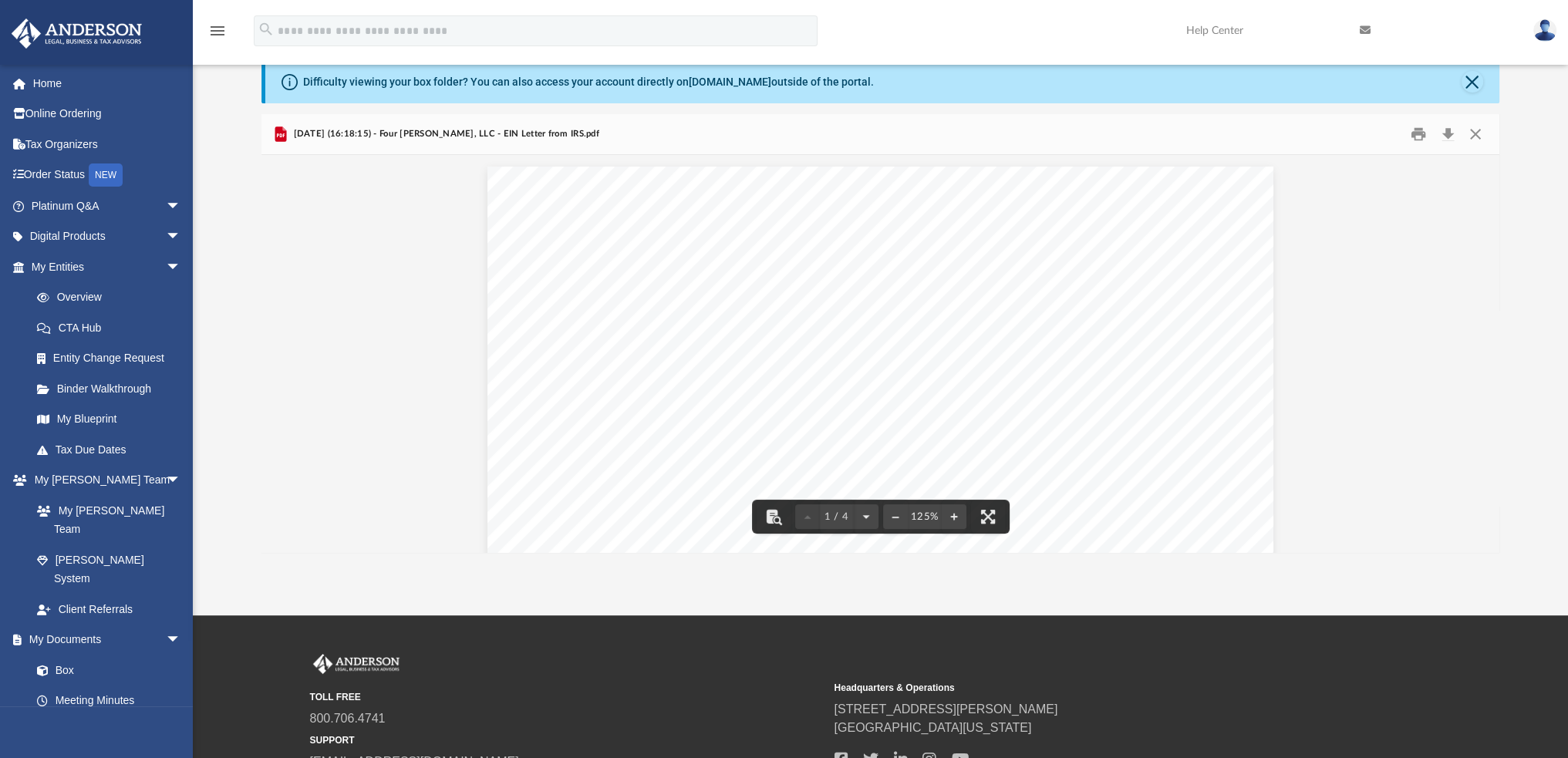
scroll to position [339, 1224]
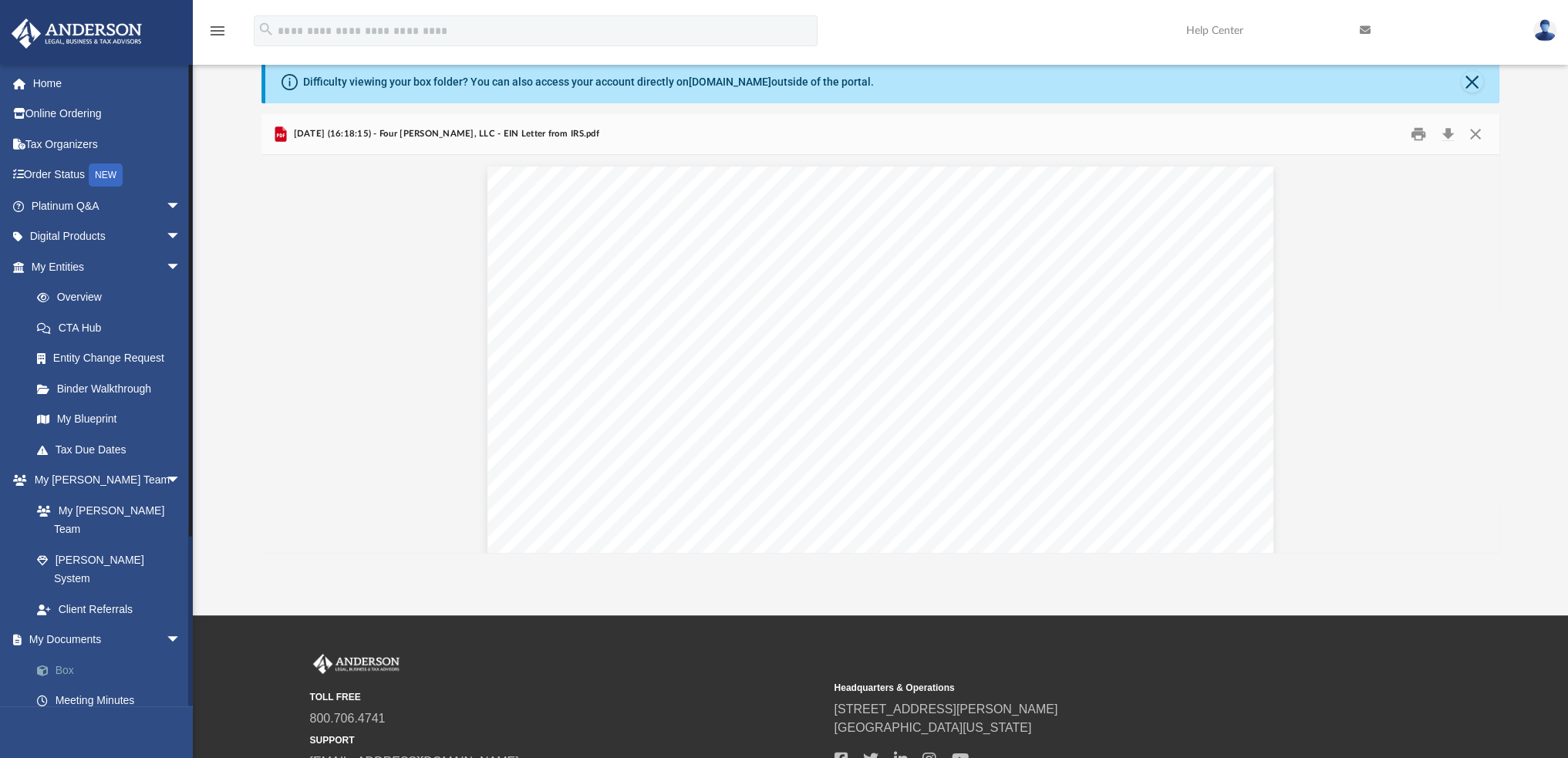
click at [68, 655] on link "Box" at bounding box center [113, 670] width 183 height 31
click at [134, 201] on link "Platinum Q&A arrow_drop_down" at bounding box center [107, 206] width 194 height 31
click at [148, 200] on link "Platinum Q&A arrow_drop_down" at bounding box center [107, 206] width 194 height 31
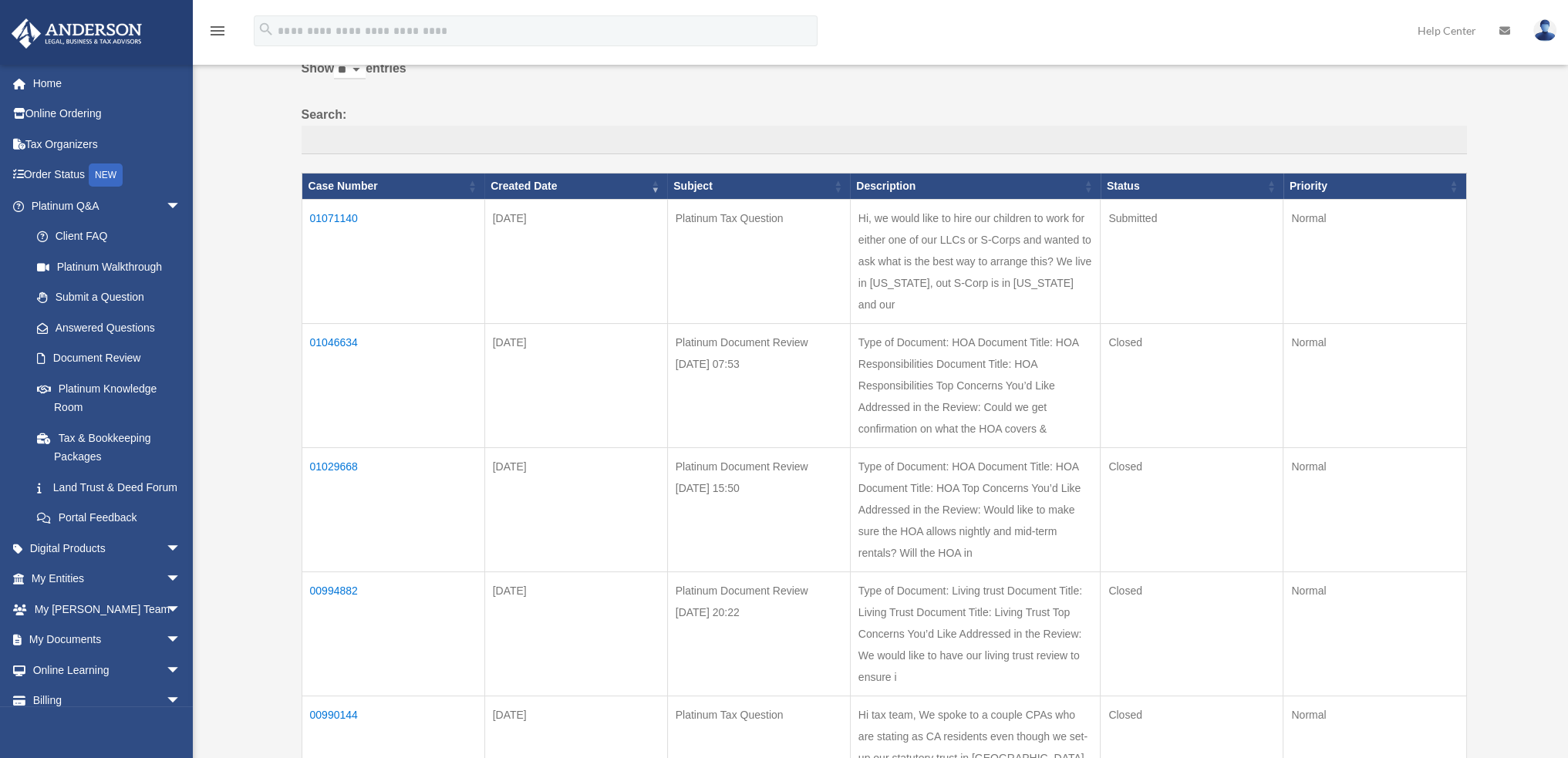
scroll to position [154, 0]
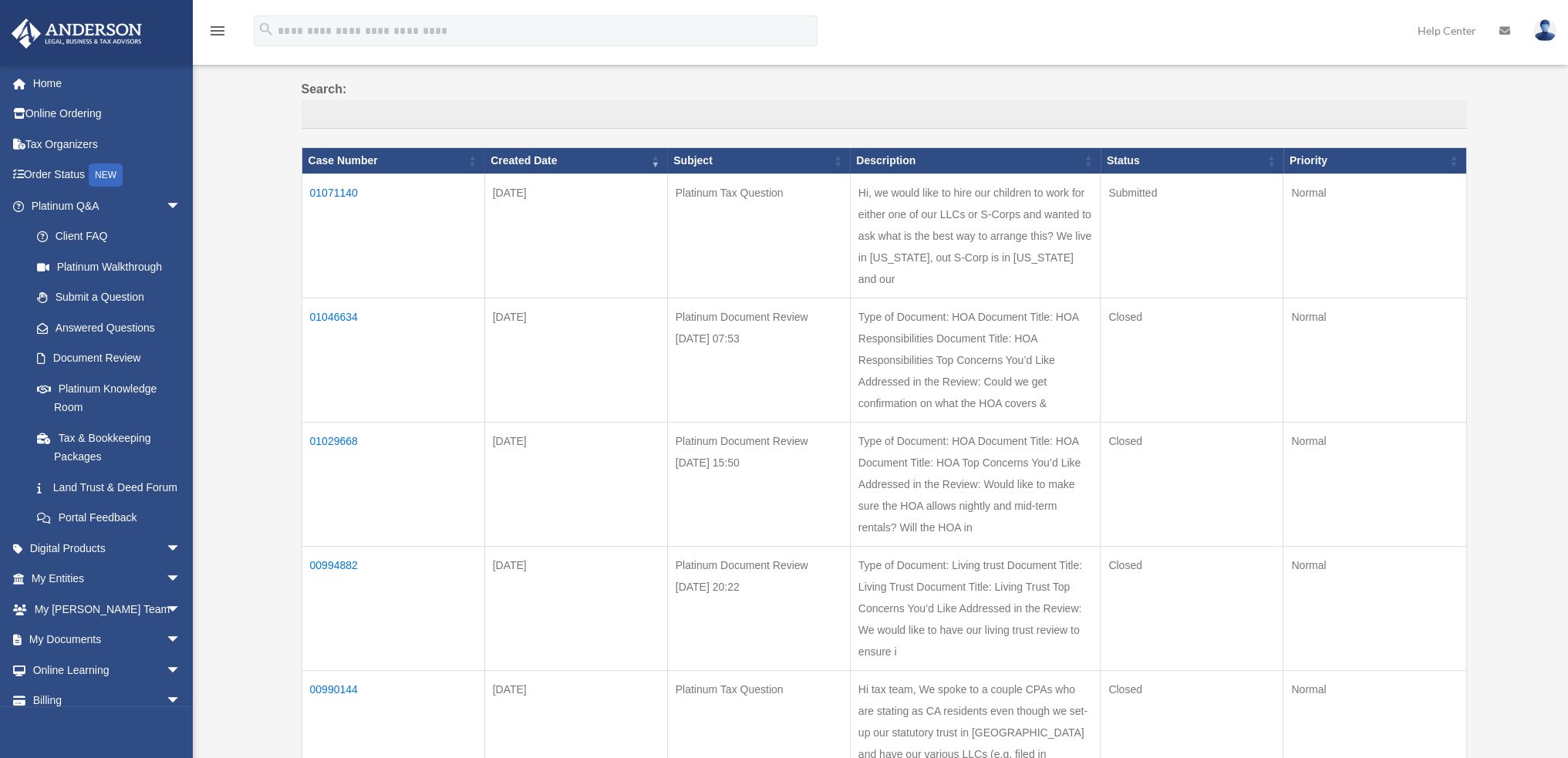
click at [349, 318] on td "01046634" at bounding box center [393, 361] width 183 height 124
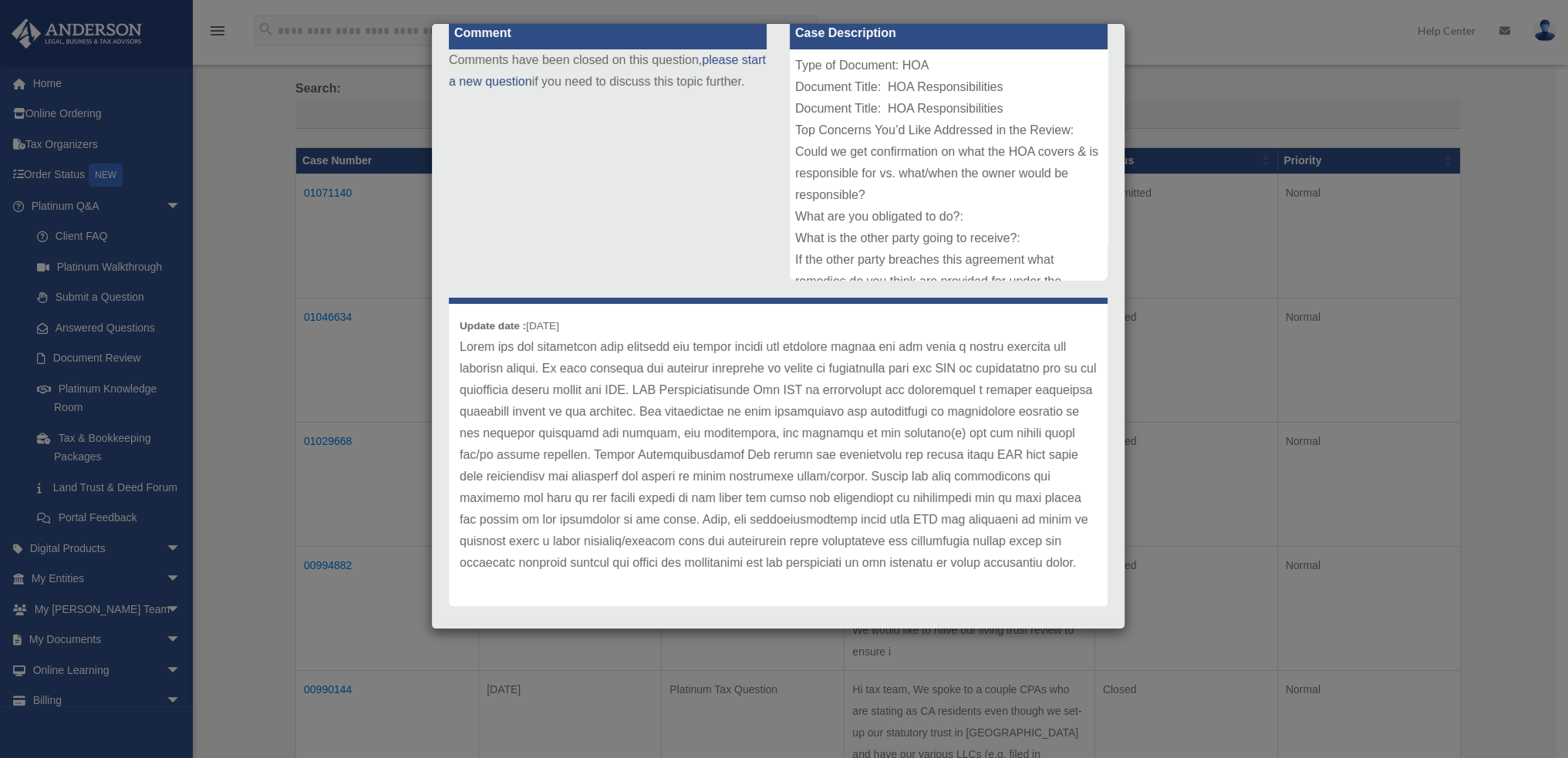
scroll to position [220, 0]
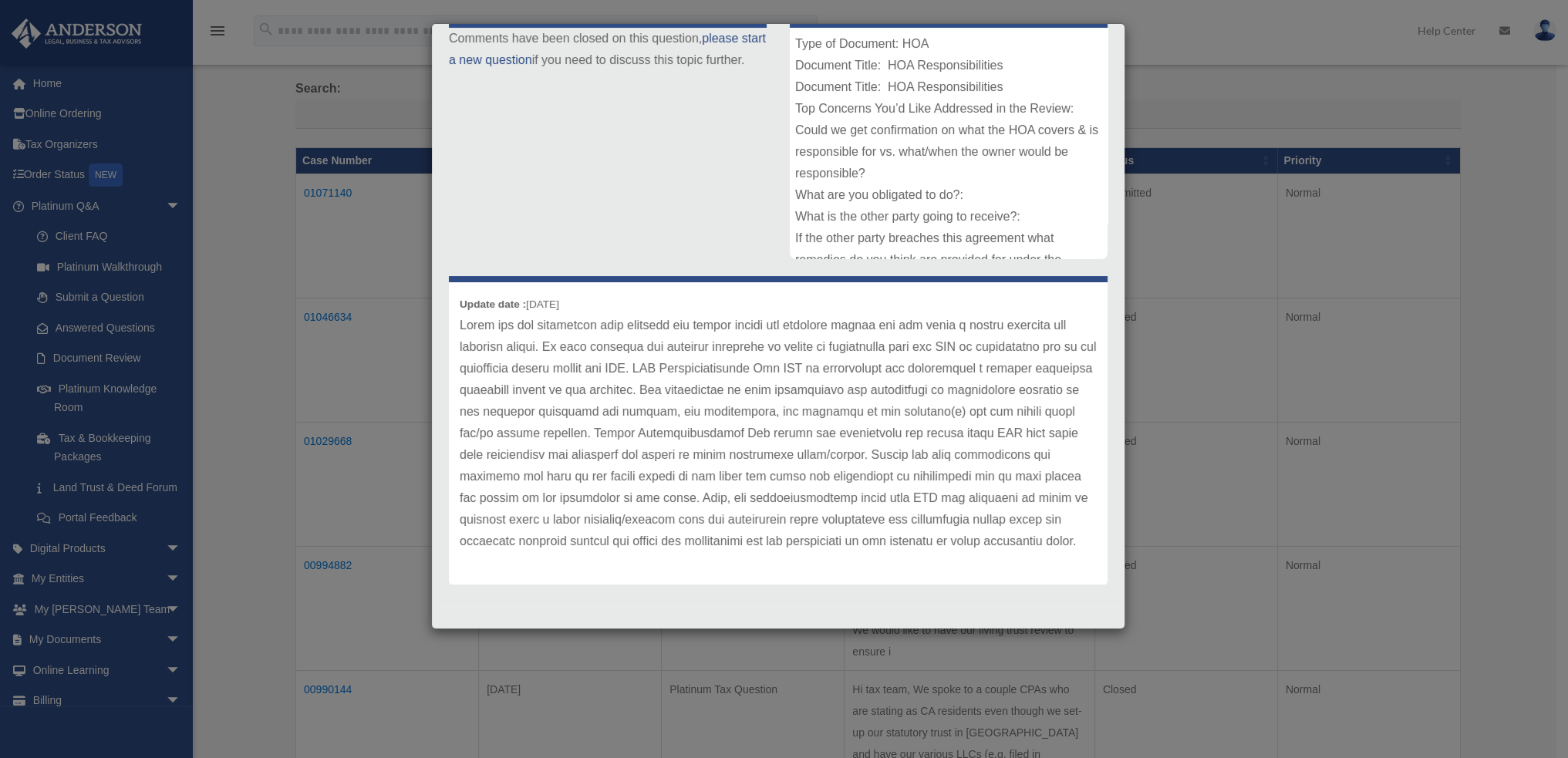
click at [338, 489] on div "Case Detail × Platinum Document Review 07/18/2025 07:53 Case Number 01046634 Cr…" at bounding box center [784, 379] width 1568 height 758
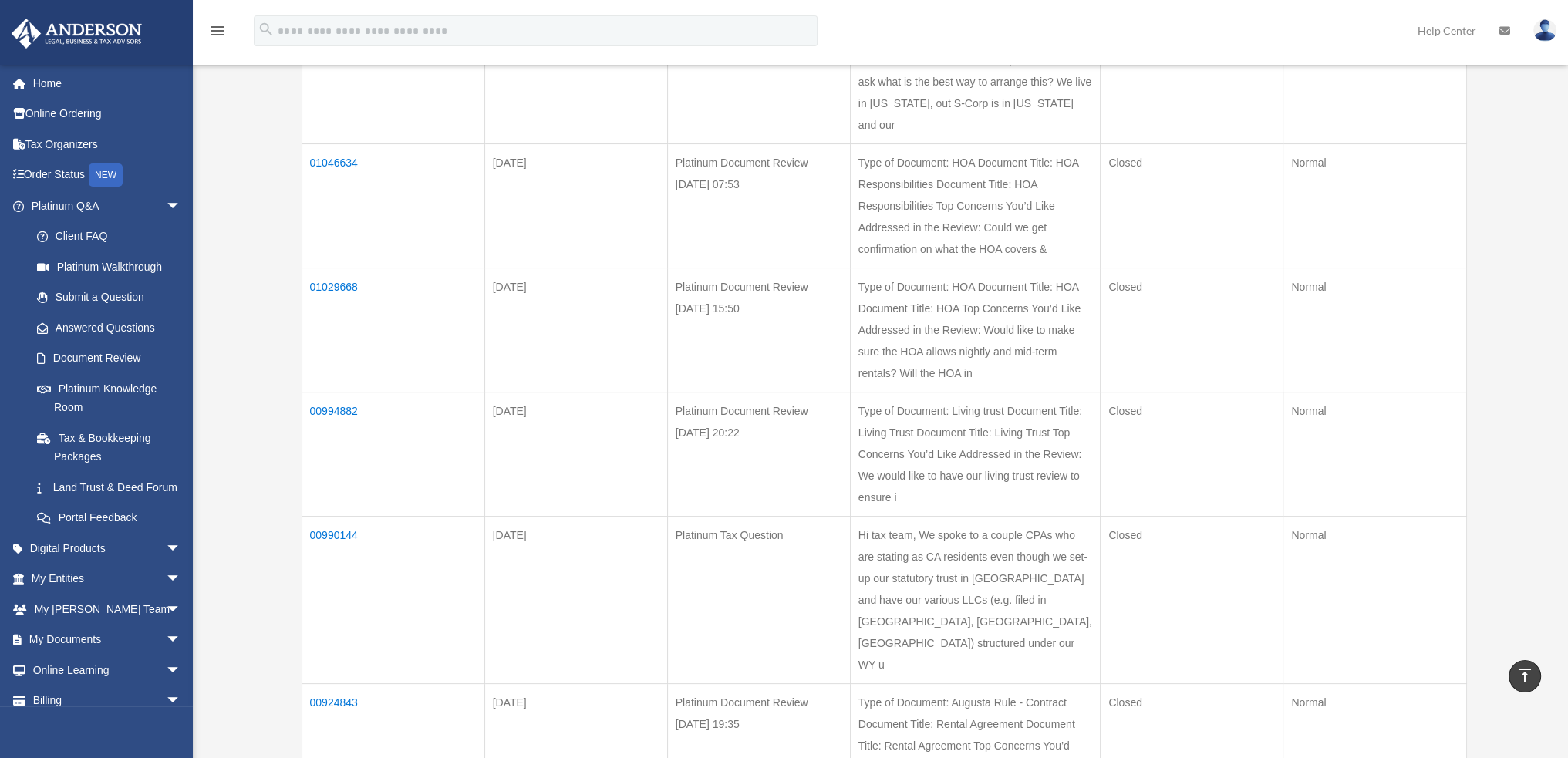
scroll to position [385, 0]
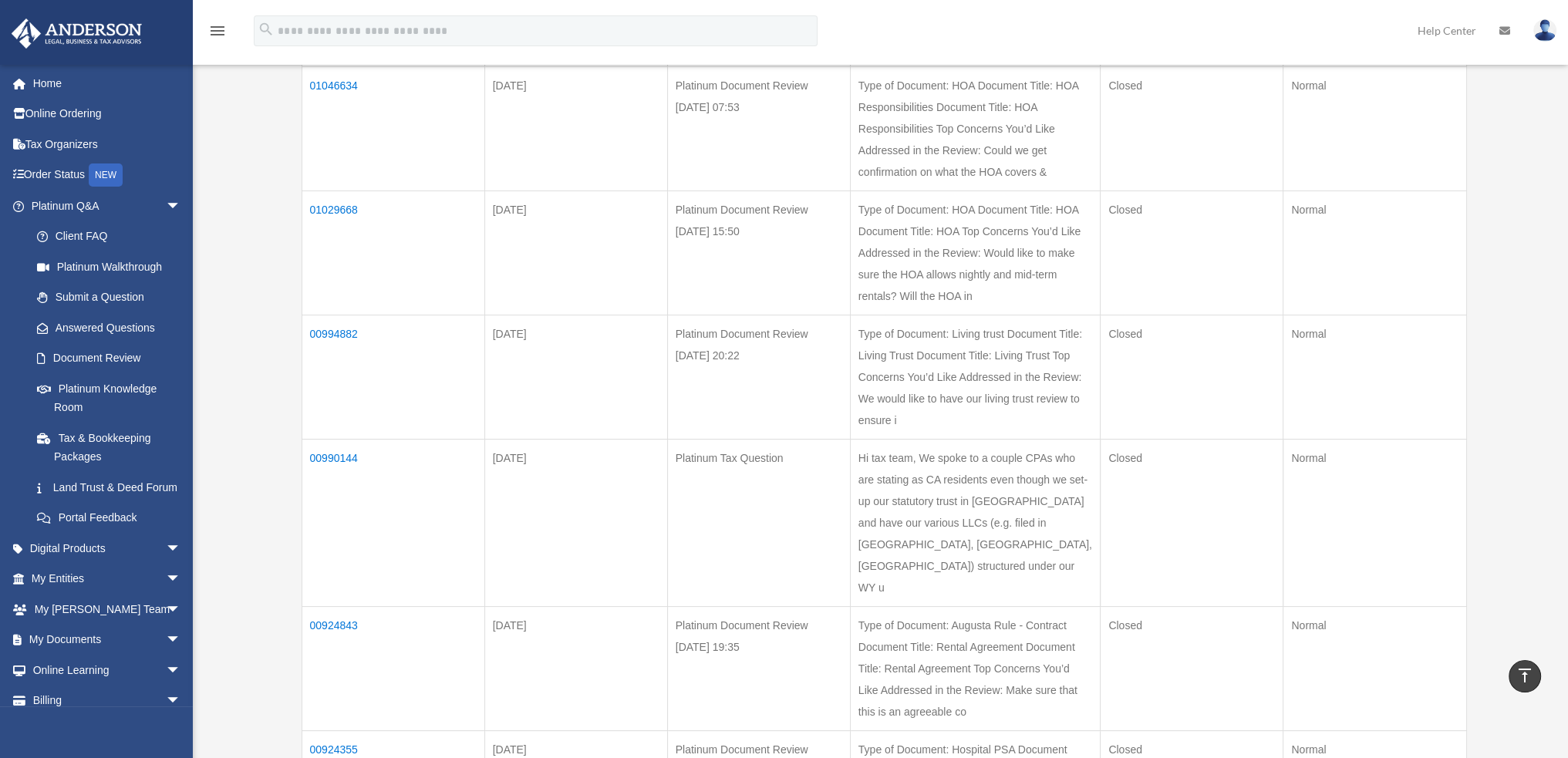
click at [351, 489] on td "00990144" at bounding box center [393, 524] width 183 height 168
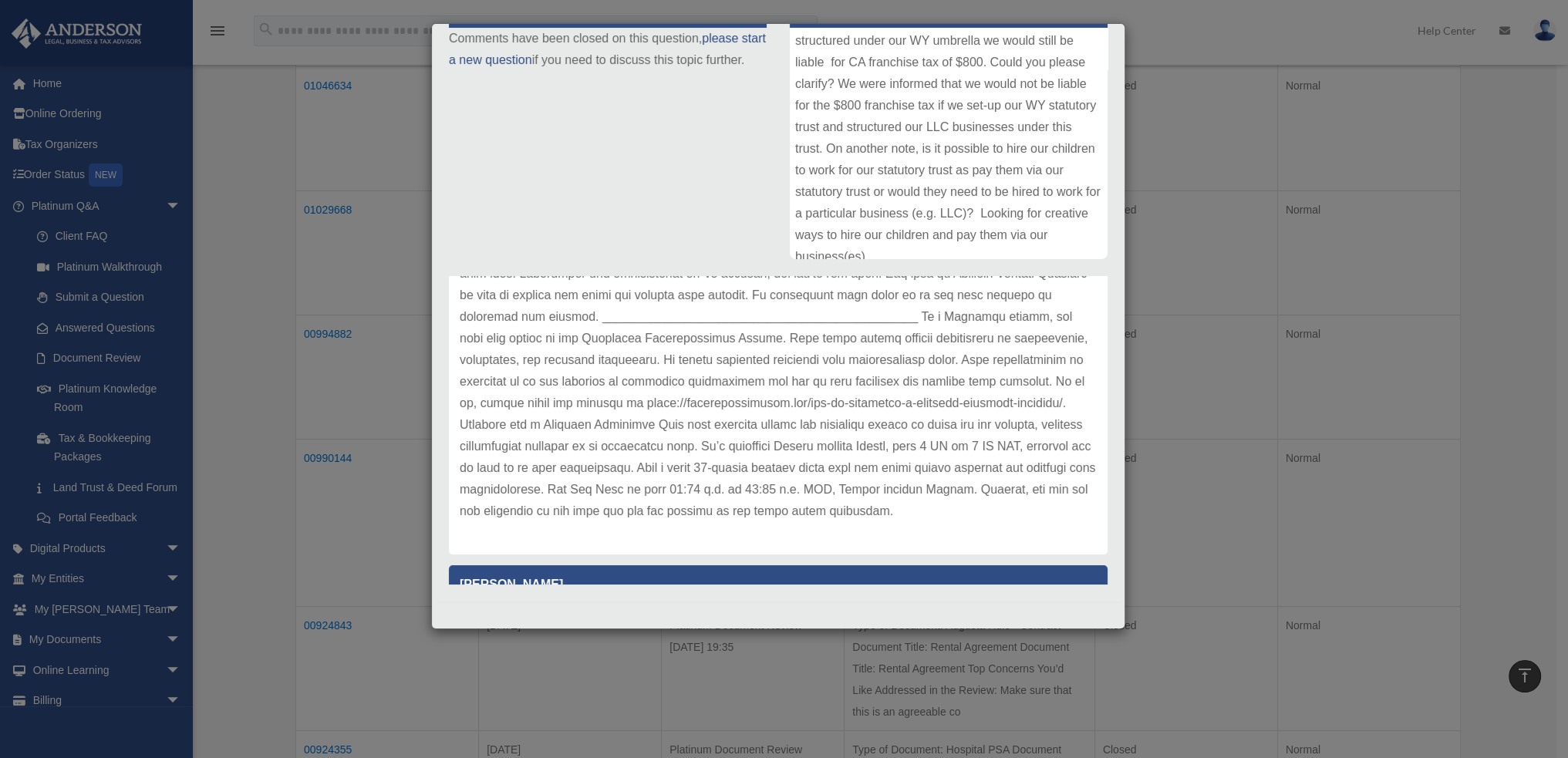
scroll to position [309, 0]
click at [340, 377] on div "Case Detail × Platinum Tax Question Case Number 00990144 Created Date May 30, 2…" at bounding box center [784, 379] width 1568 height 758
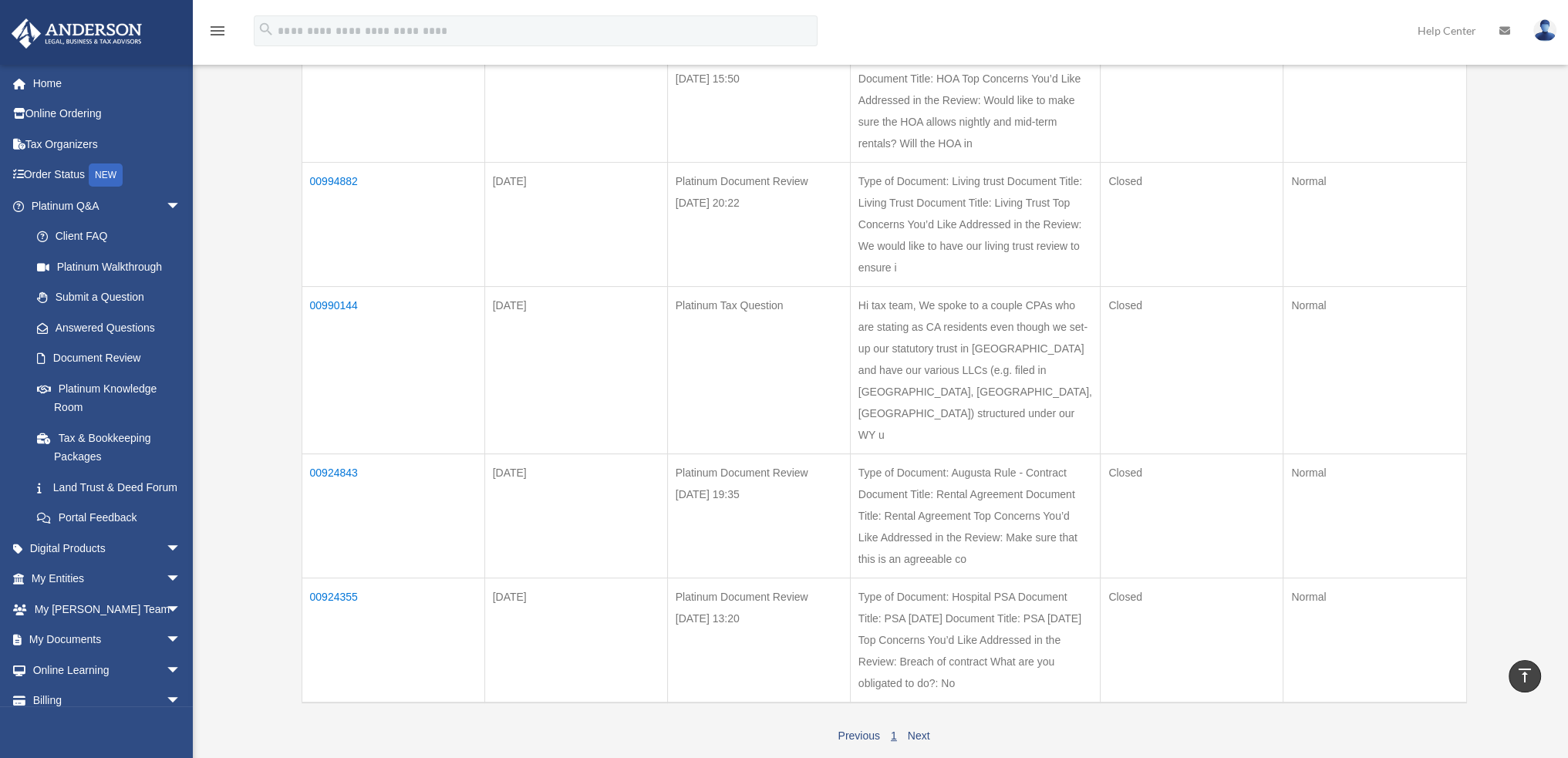
scroll to position [540, 0]
click at [351, 468] on td "00924843" at bounding box center [393, 515] width 183 height 124
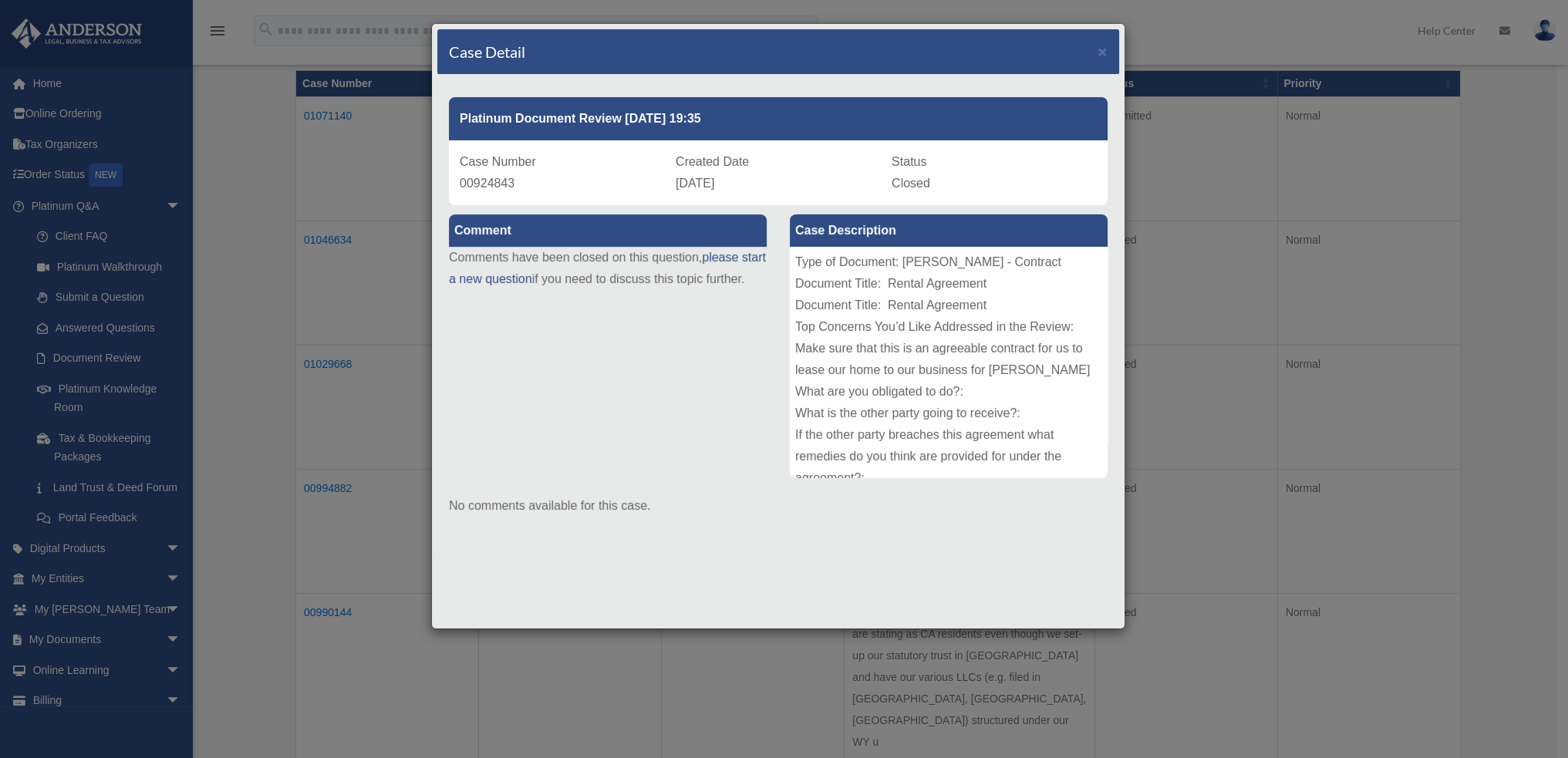
scroll to position [0, 0]
click at [1103, 50] on span "×" at bounding box center [1102, 52] width 10 height 18
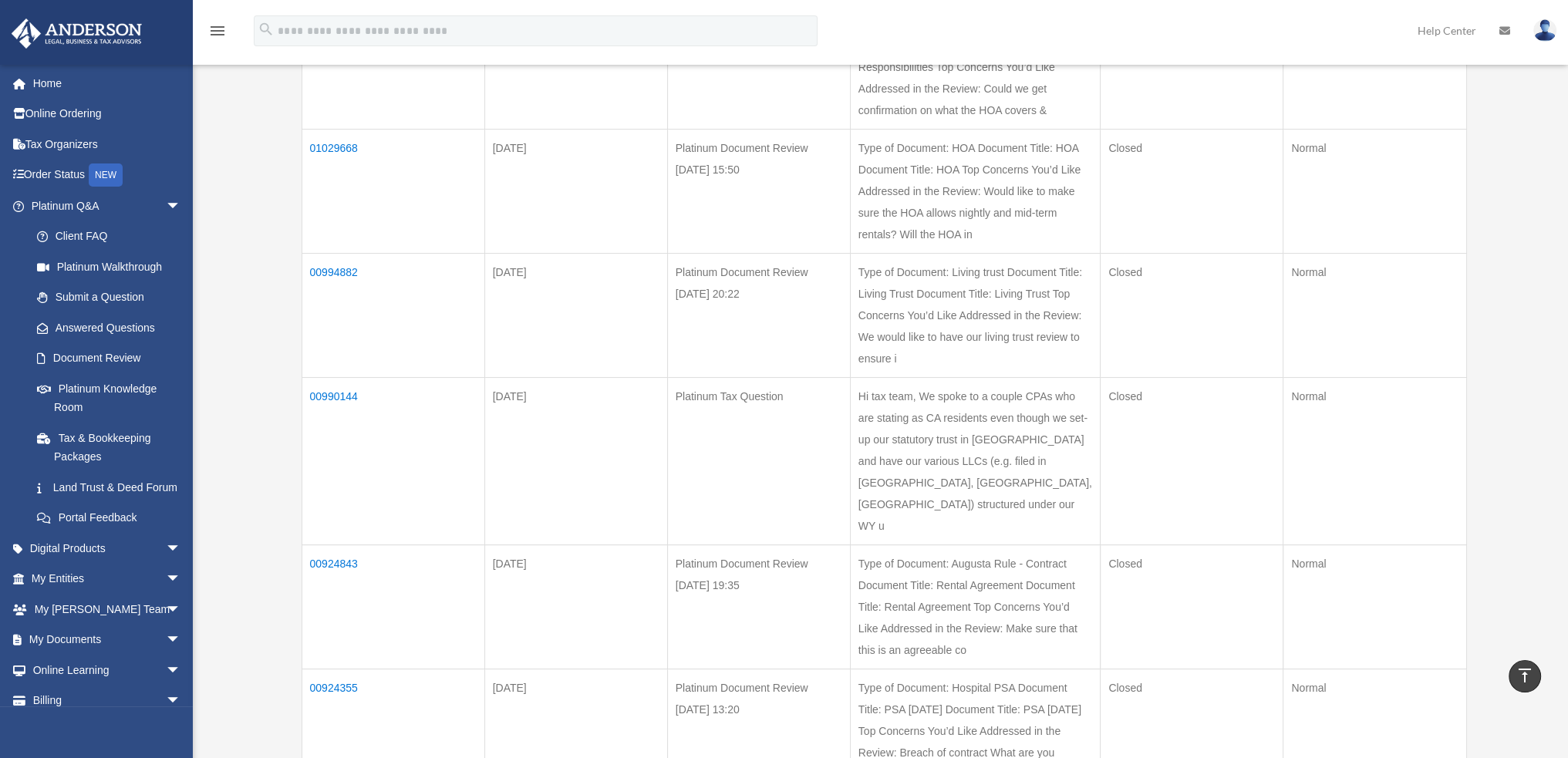
scroll to position [540, 0]
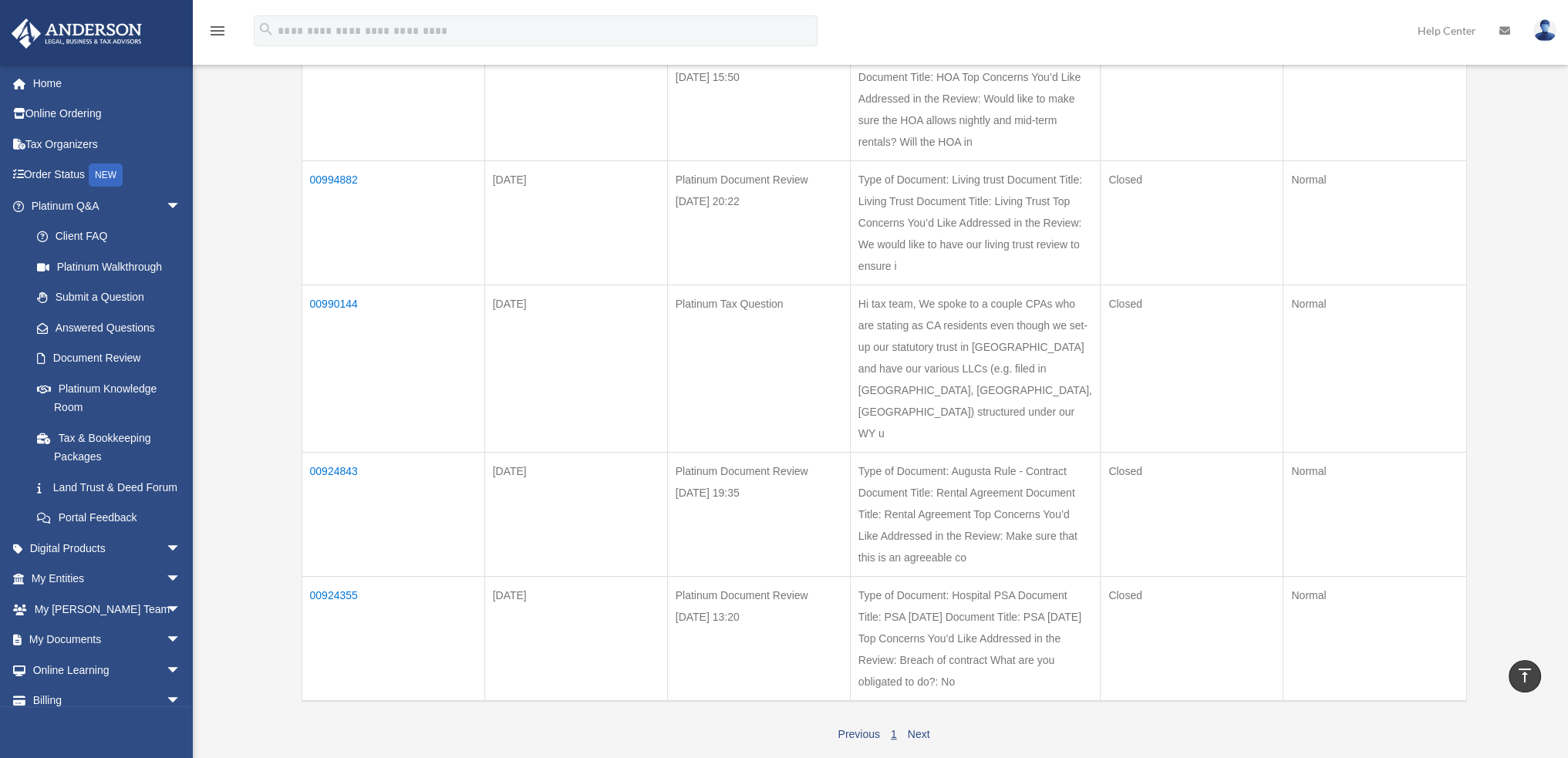
click at [337, 473] on td "00924843" at bounding box center [393, 515] width 183 height 124
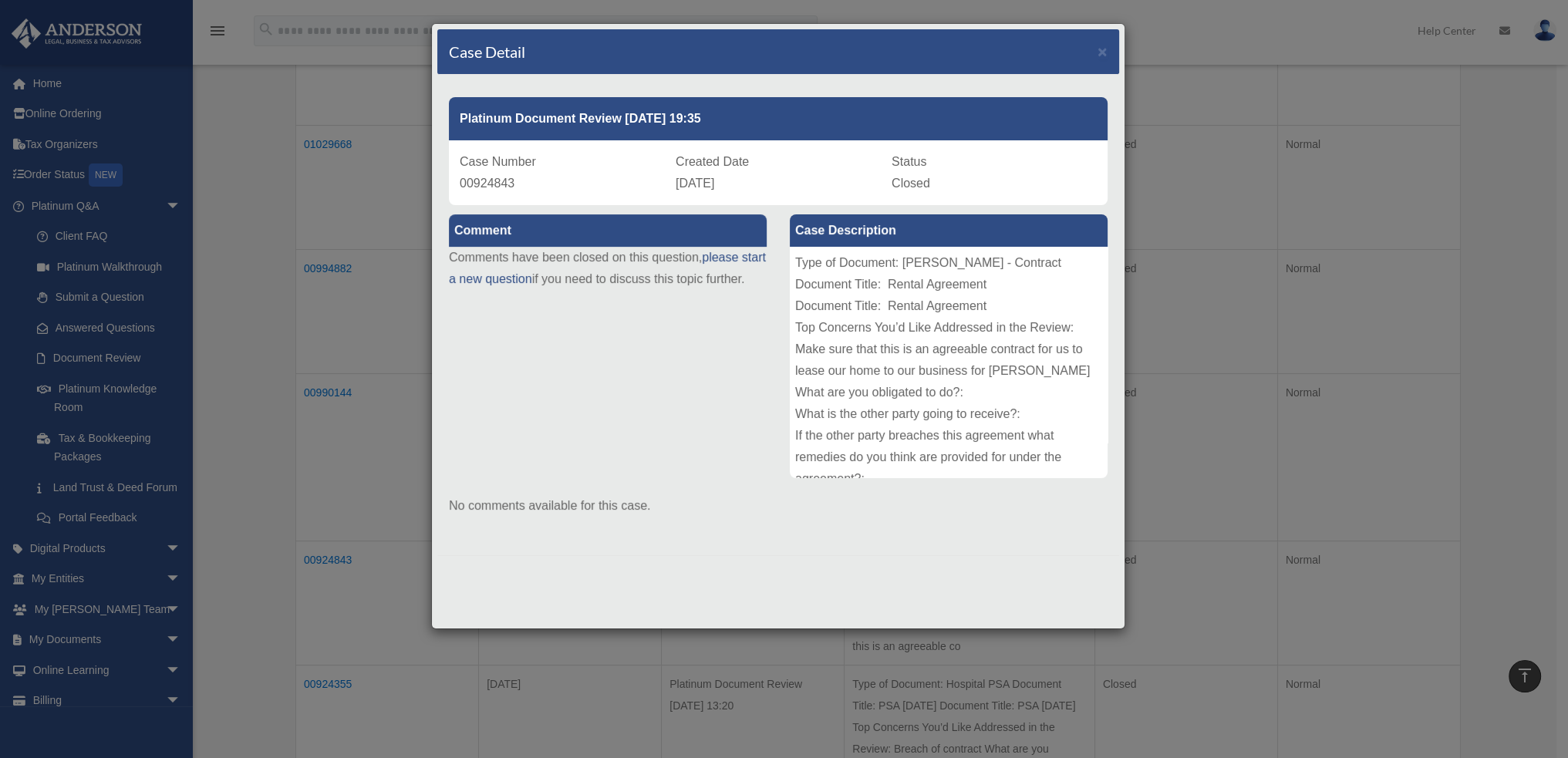
scroll to position [385, 0]
click at [602, 368] on div "Comment Comments have been closed on this question, please start a new question…" at bounding box center [778, 375] width 682 height 339
click at [1109, 53] on div "Case Detail ×" at bounding box center [778, 53] width 682 height 46
click at [1100, 44] on span "×" at bounding box center [1102, 52] width 10 height 18
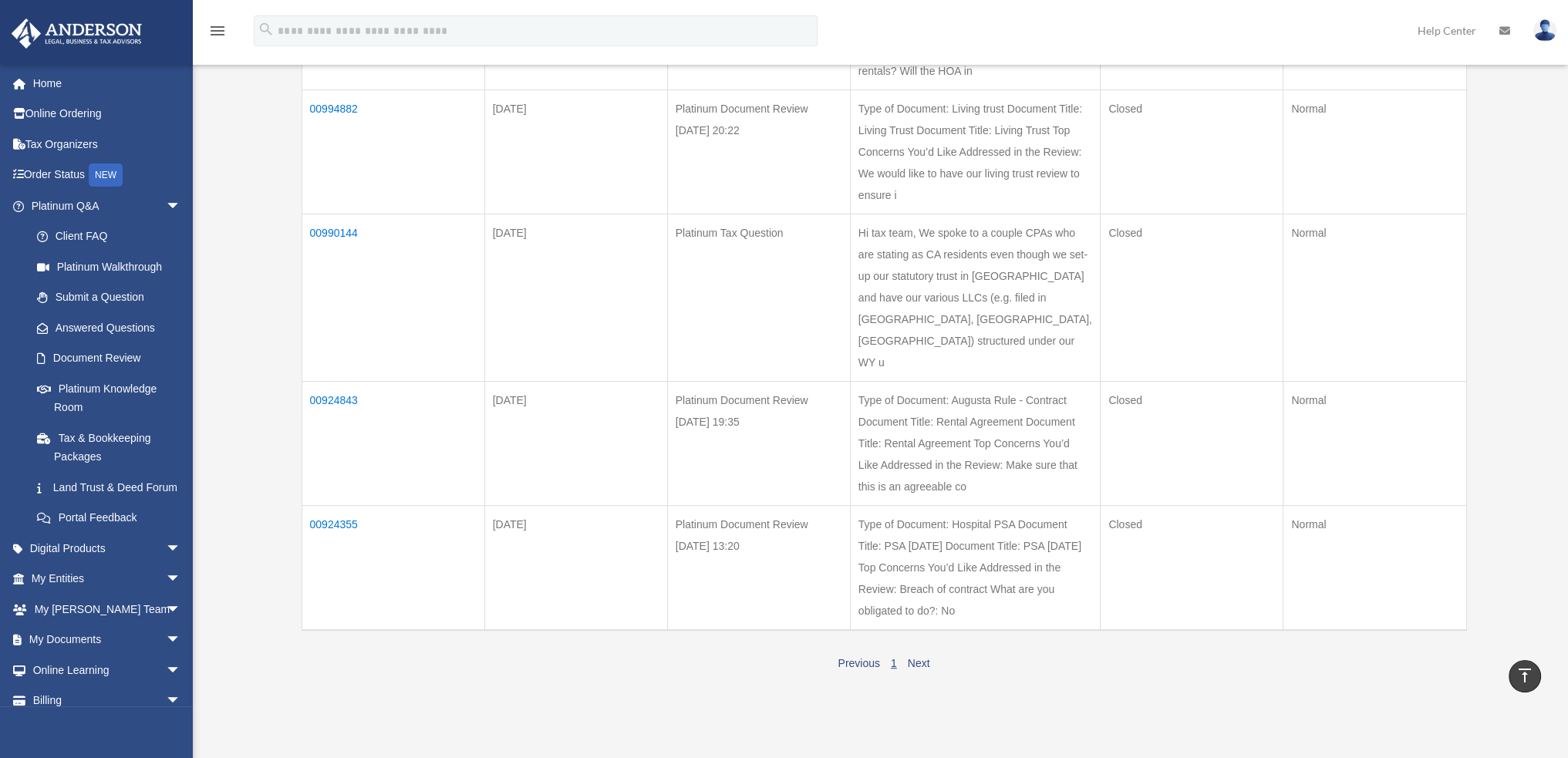
scroll to position [617, 0]
click at [928, 669] on div "Previous 1 Next" at bounding box center [885, 656] width 1166 height 25
click at [927, 664] on link "Next" at bounding box center [919, 657] width 23 height 12
click at [920, 664] on link "Next" at bounding box center [919, 657] width 23 height 12
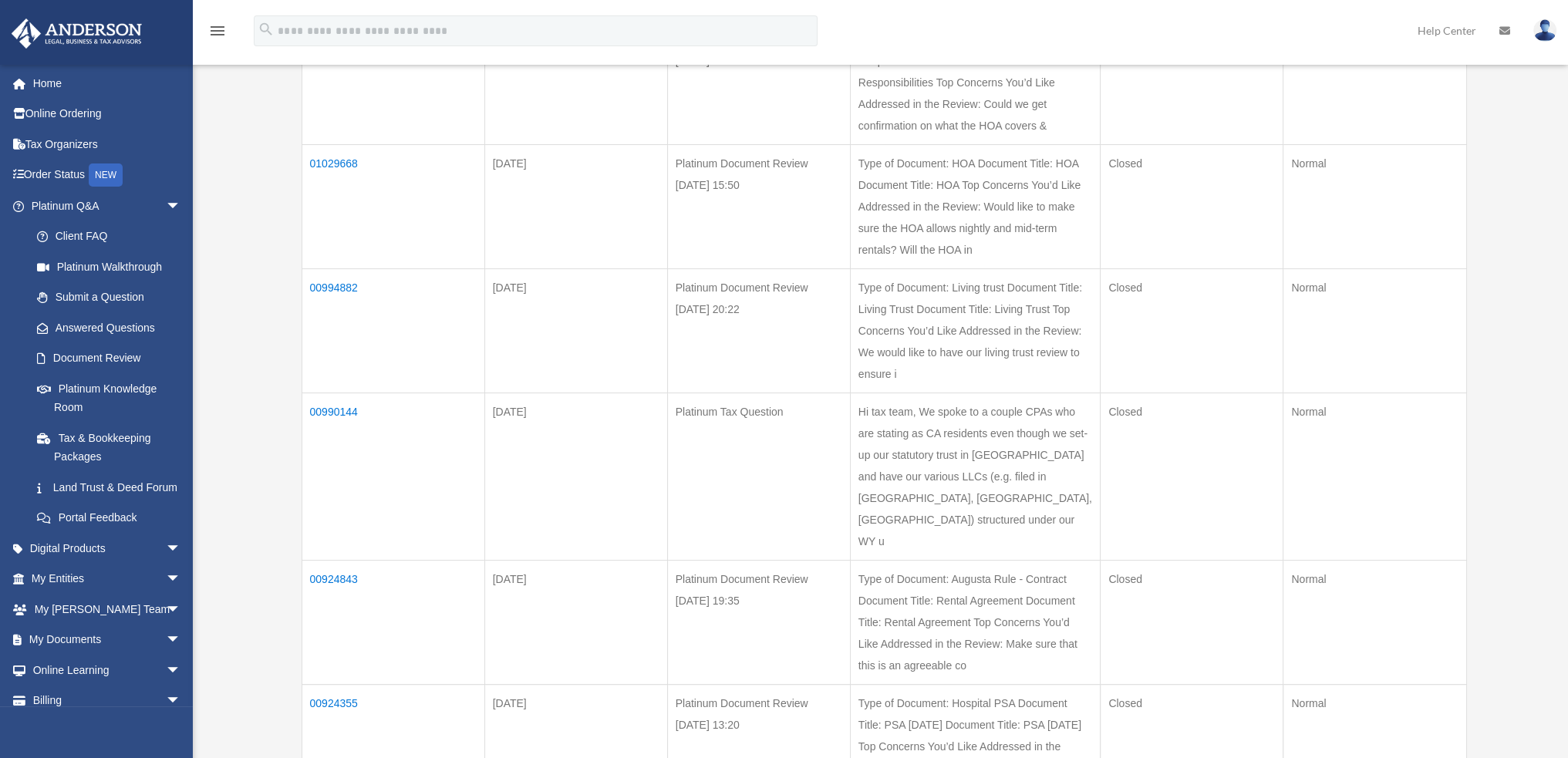
scroll to position [694, 0]
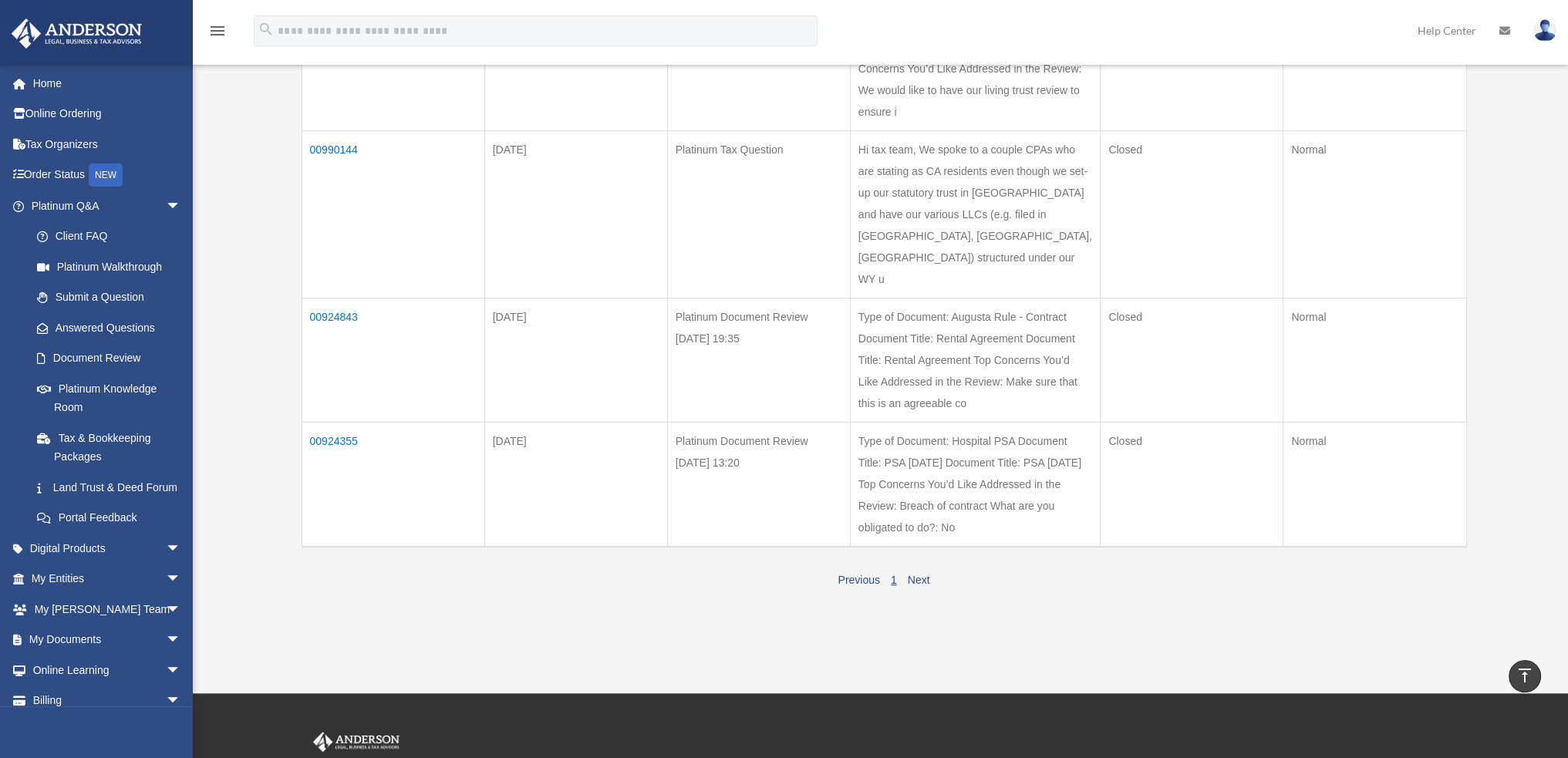
click at [337, 315] on td "00924843" at bounding box center [393, 361] width 183 height 124
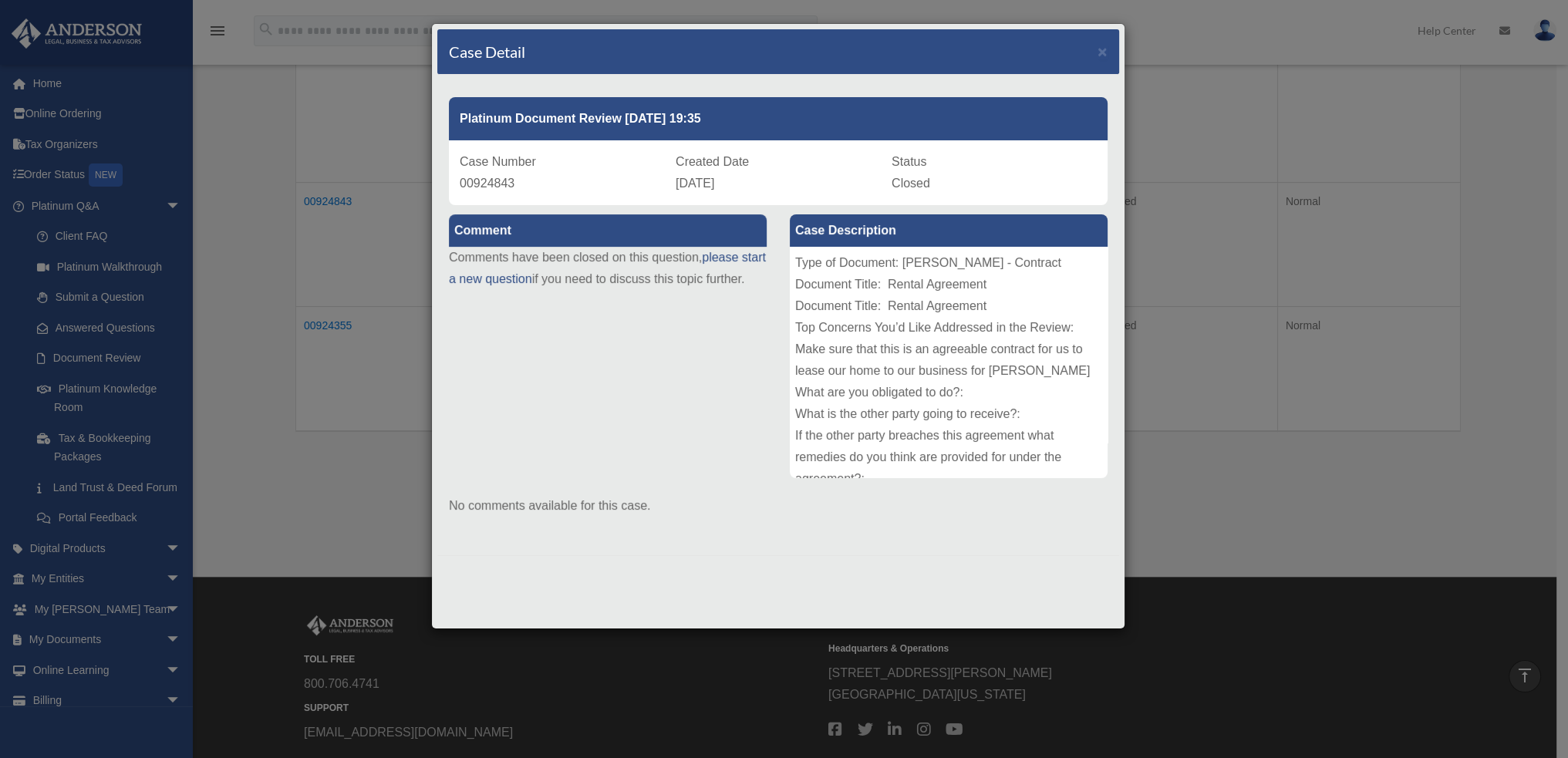
scroll to position [848, 0]
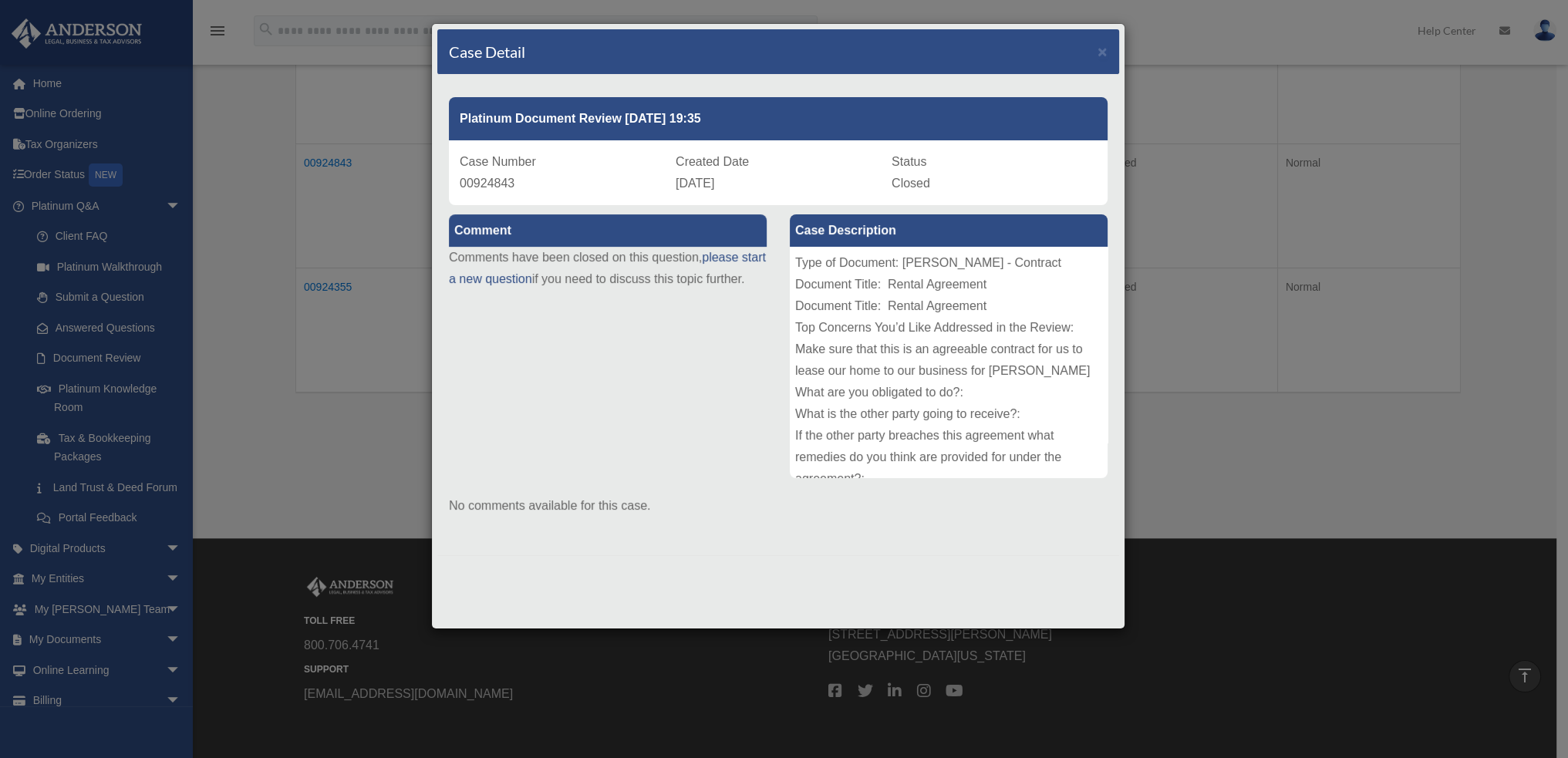
click at [1015, 330] on div "Type of Document: Augusta Rule - Contract Document Title: Rental Agreement Docu…" at bounding box center [948, 363] width 318 height 231
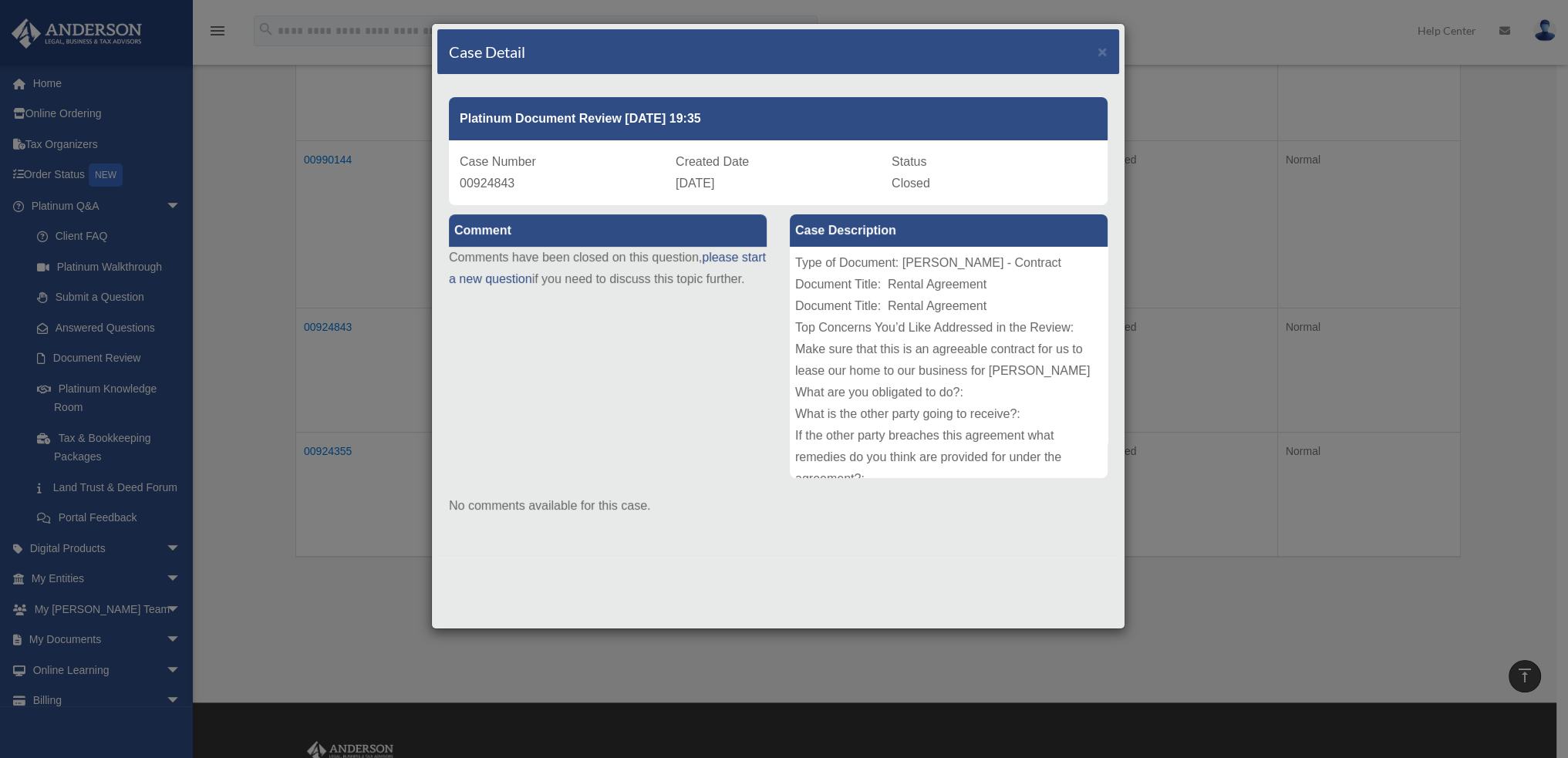
scroll to position [540, 0]
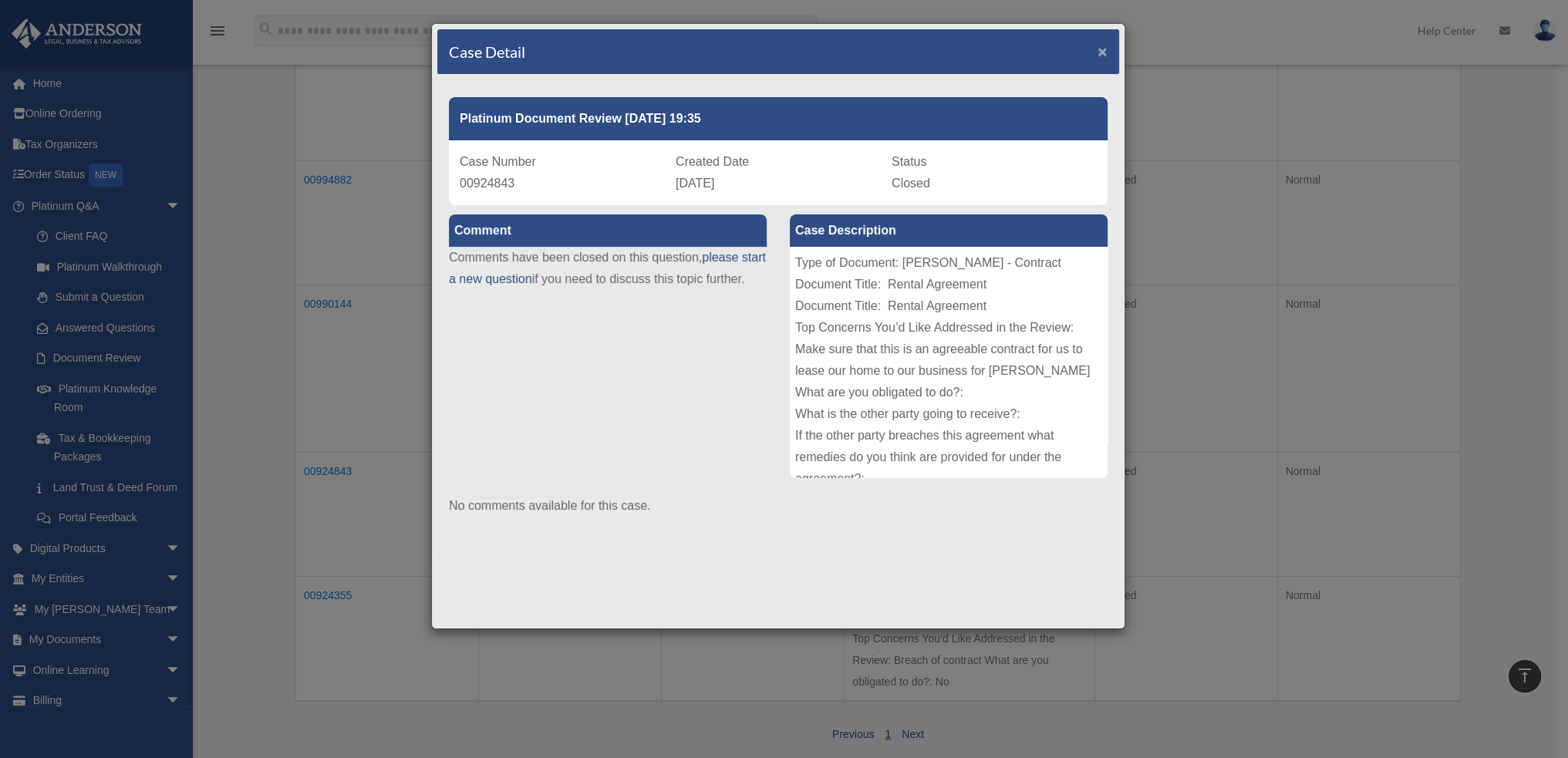
click at [1103, 54] on span "×" at bounding box center [1102, 52] width 10 height 18
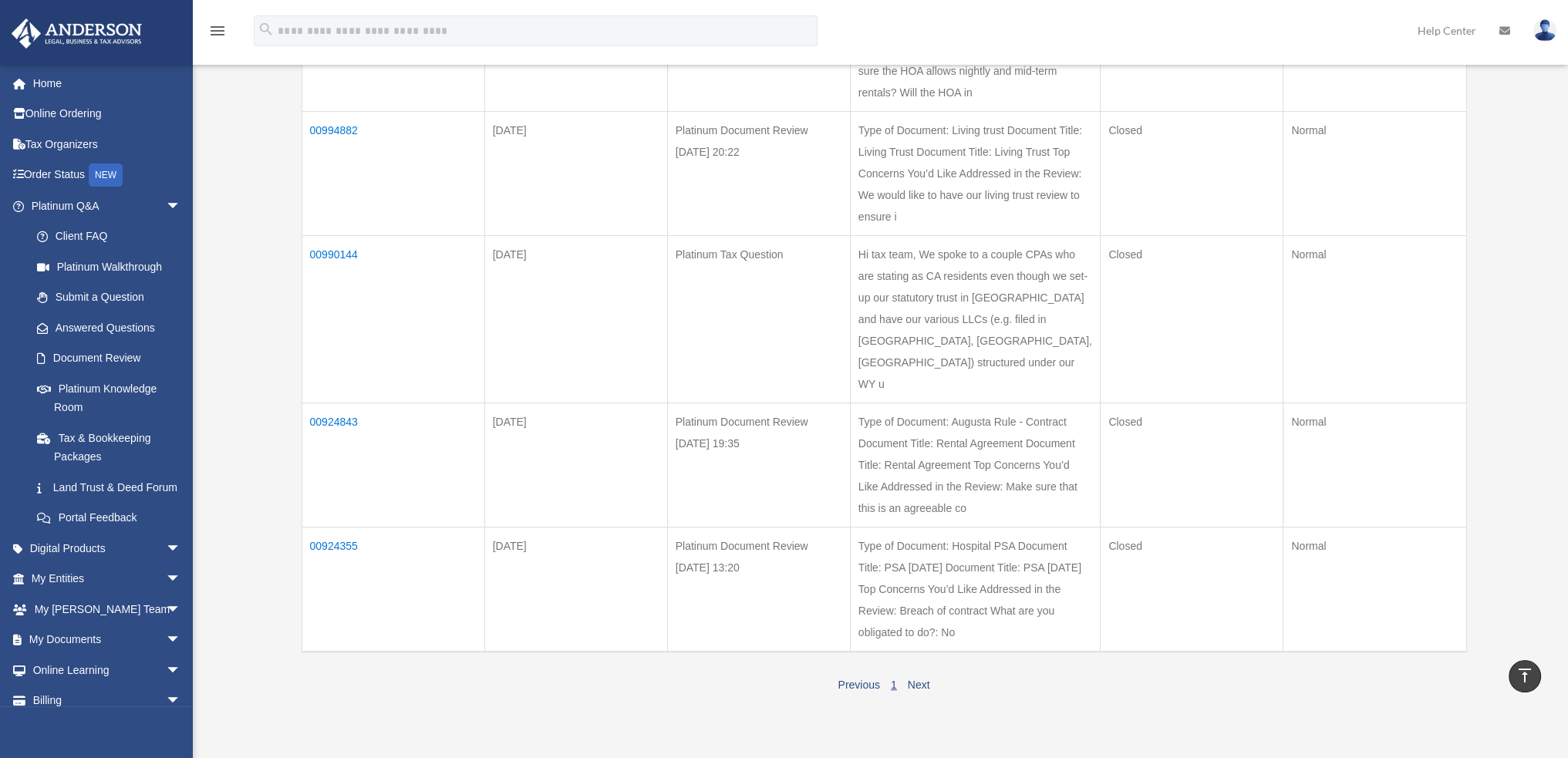
scroll to position [617, 0]
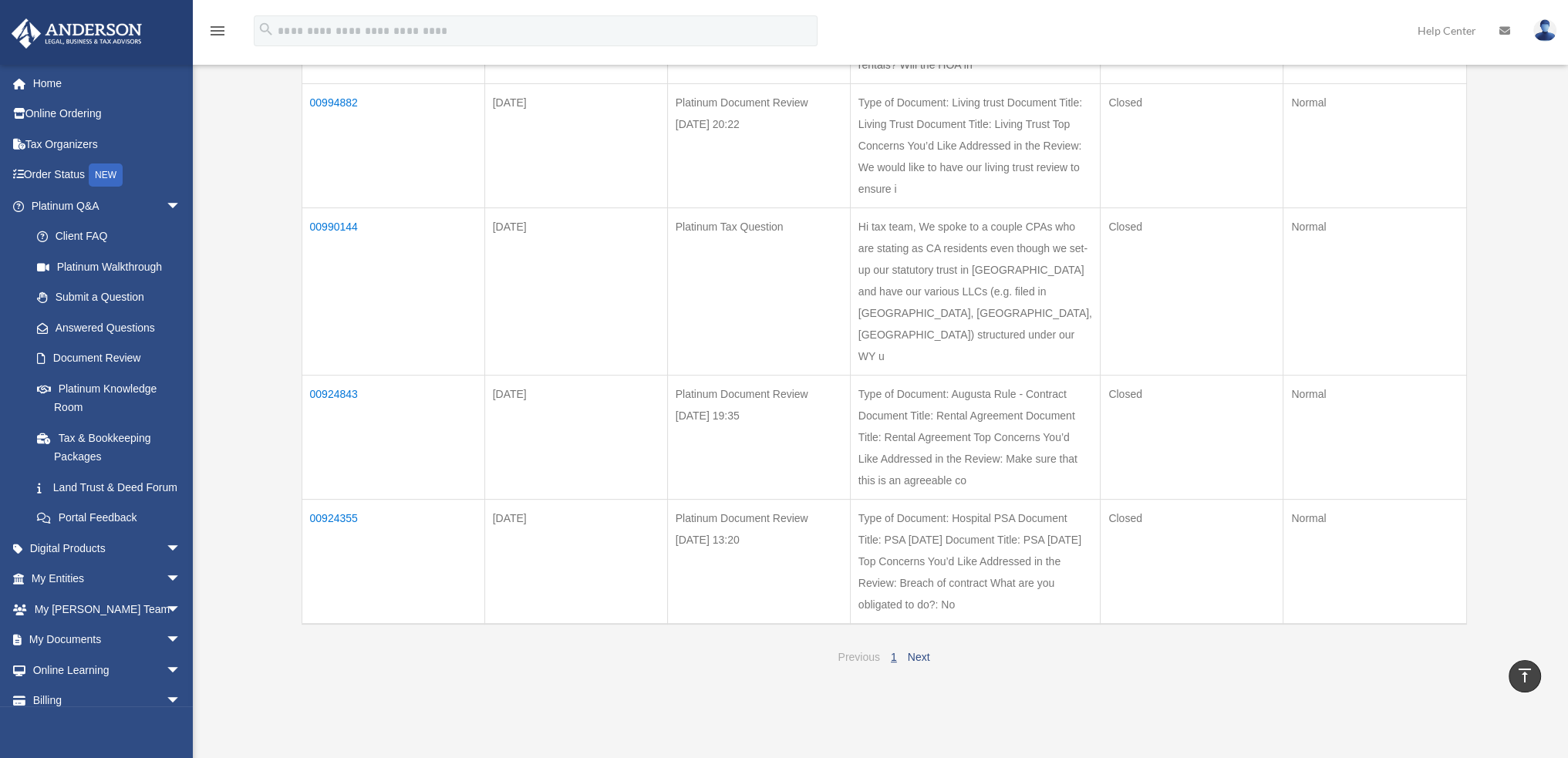
click at [873, 664] on link "Previous" at bounding box center [858, 657] width 42 height 12
click at [916, 664] on link "Next" at bounding box center [919, 657] width 23 height 12
click at [348, 539] on td "00924355" at bounding box center [393, 562] width 183 height 125
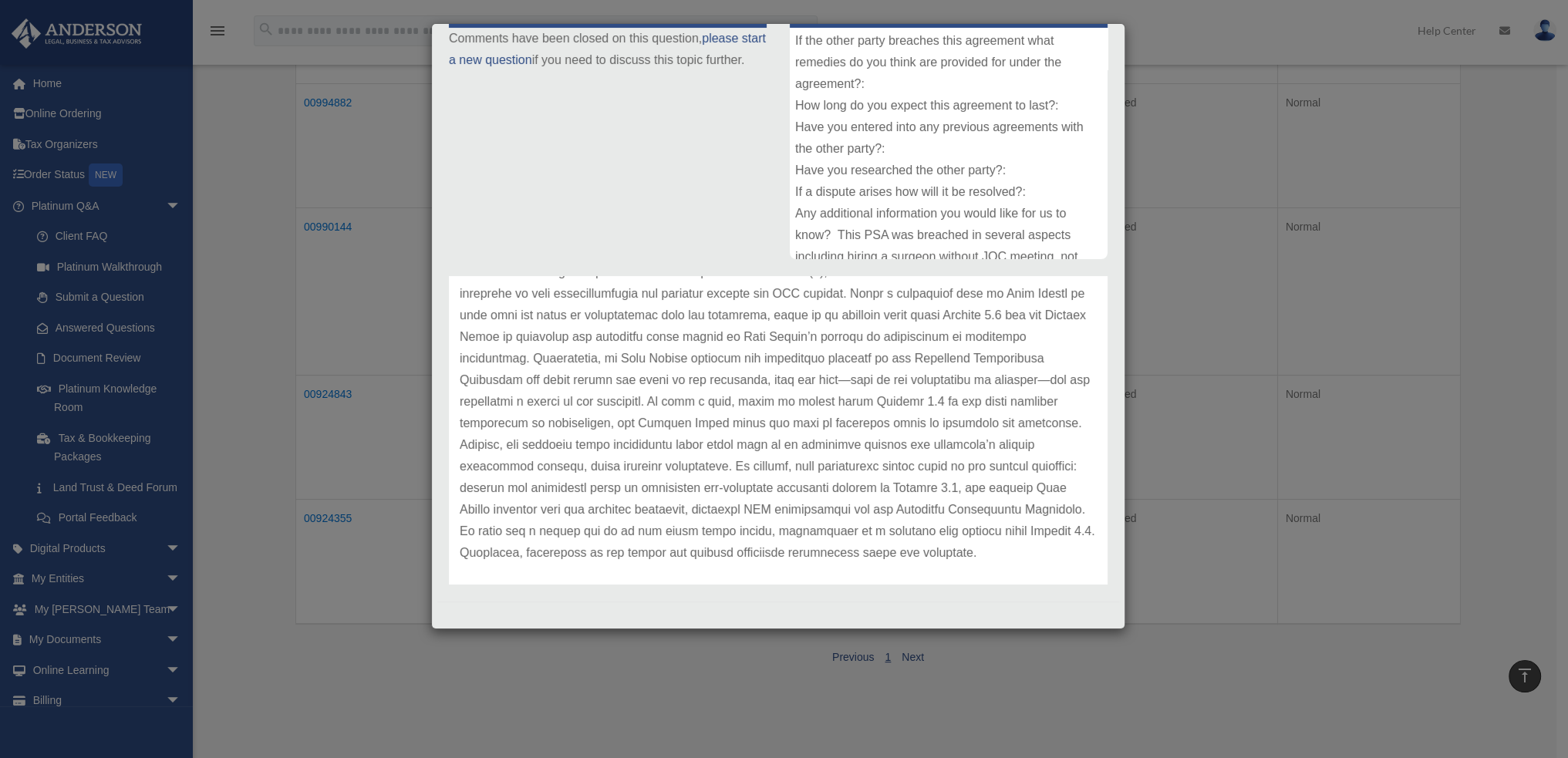
scroll to position [474, 0]
click at [374, 172] on div "Case Detail × Platinum Document Review 04/01/2025 13:20 Case Number 00924355 Cr…" at bounding box center [784, 379] width 1568 height 758
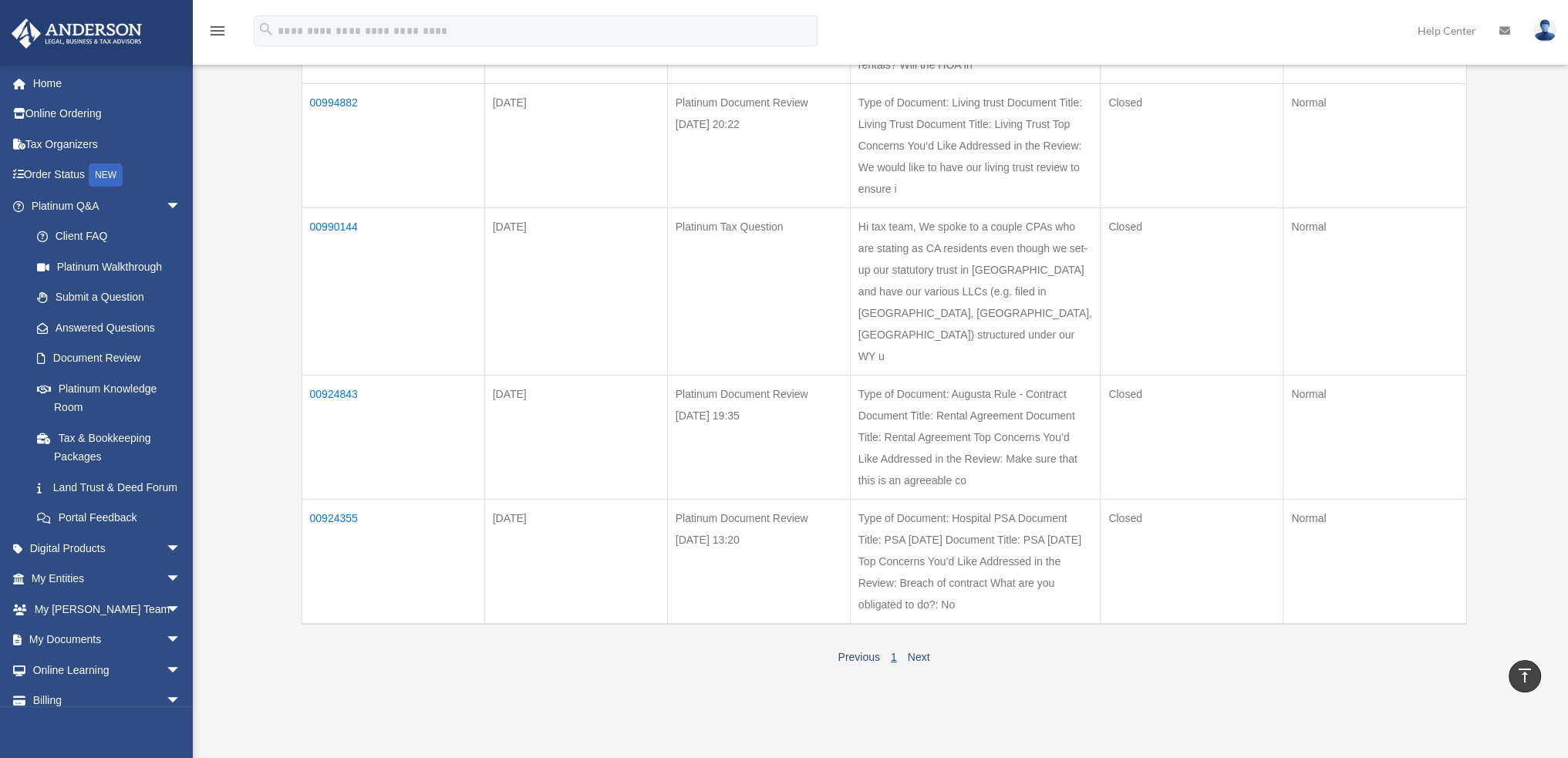
click at [335, 262] on td "00990144" at bounding box center [393, 292] width 183 height 168
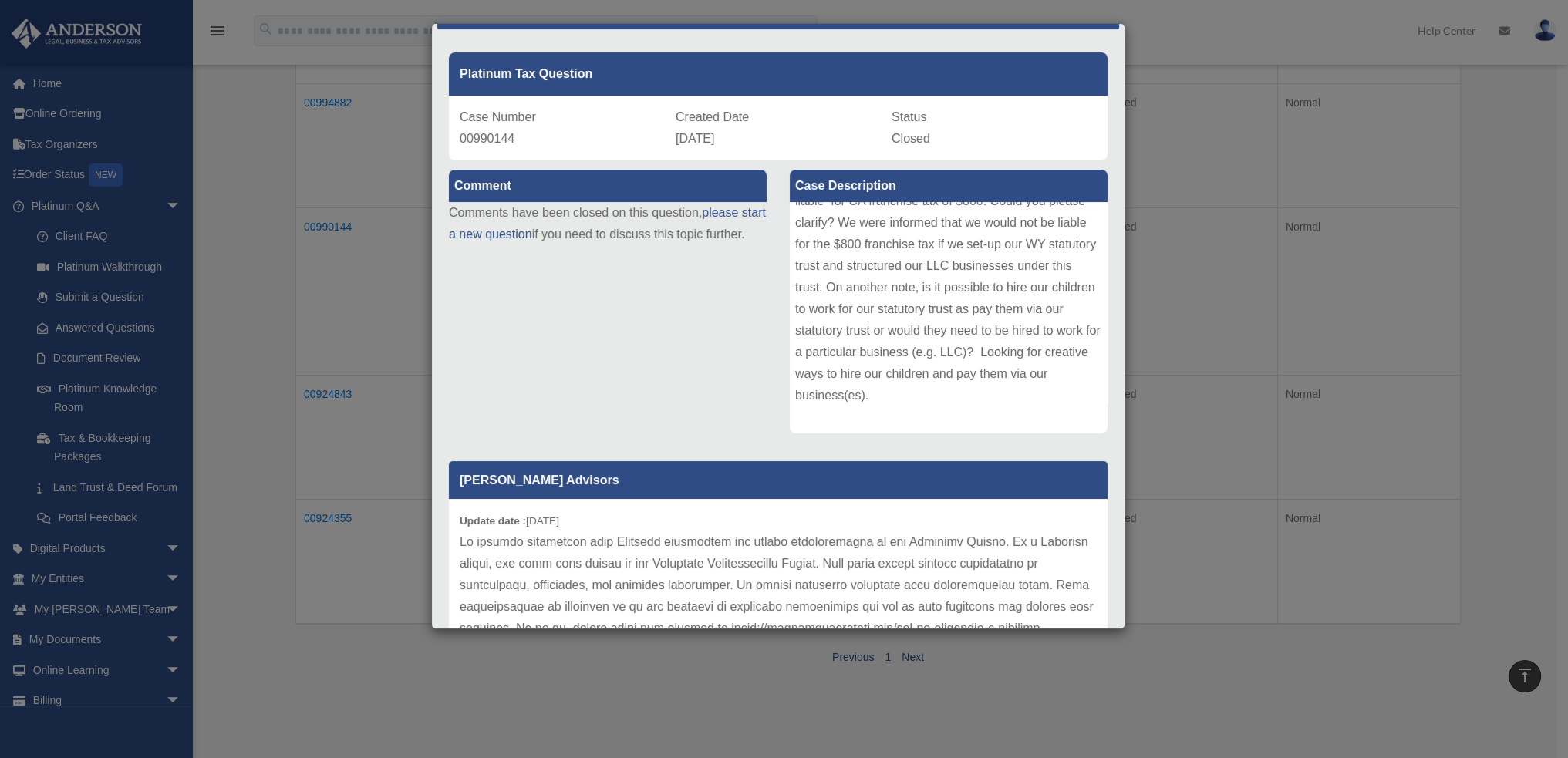
scroll to position [220, 0]
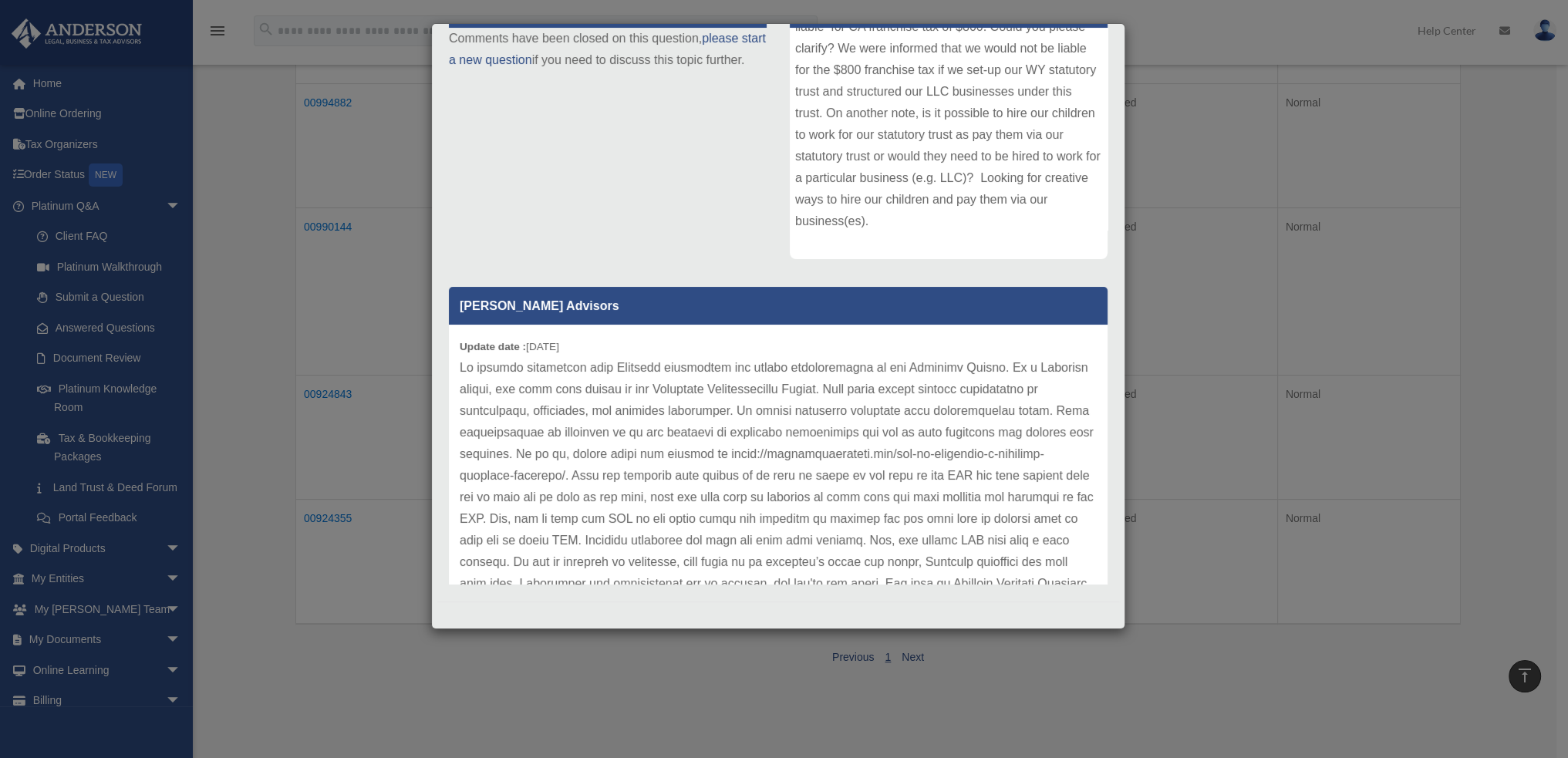
click at [390, 271] on div "Case Detail × Platinum Tax Question Case Number 00990144 Created Date May 30, 2…" at bounding box center [784, 379] width 1568 height 758
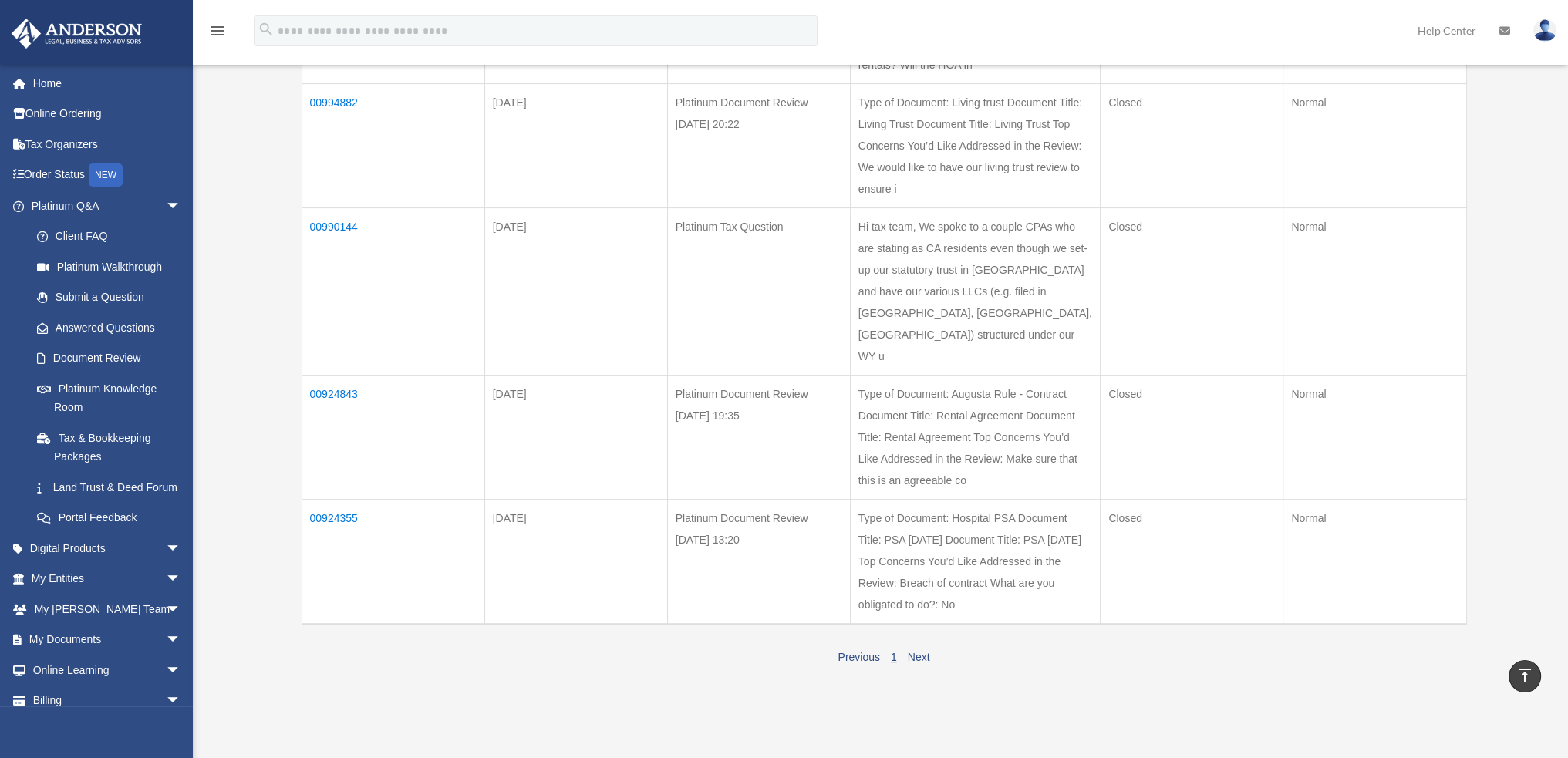
click at [328, 392] on td "00924843" at bounding box center [393, 437] width 183 height 124
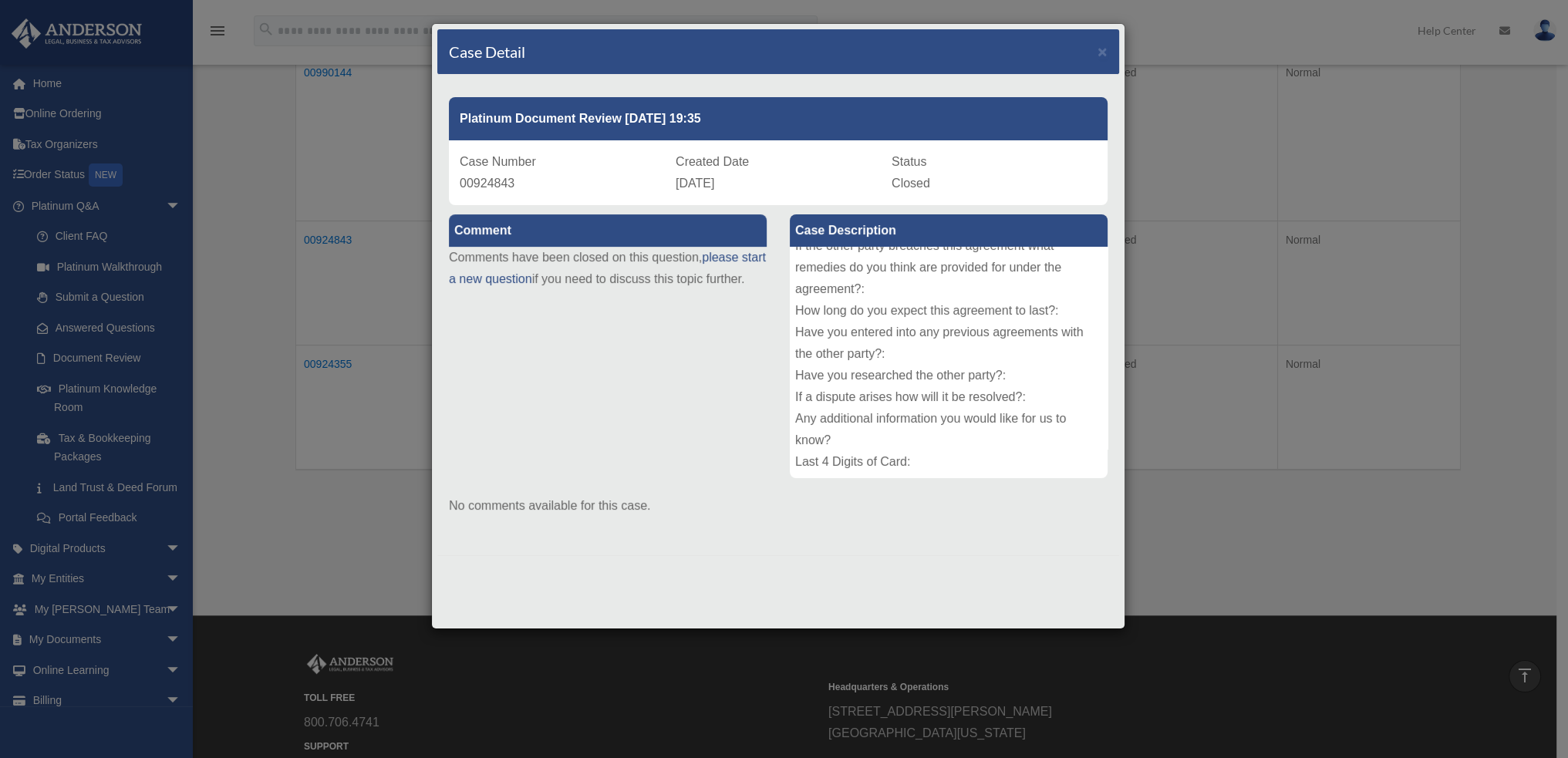
scroll to position [848, 0]
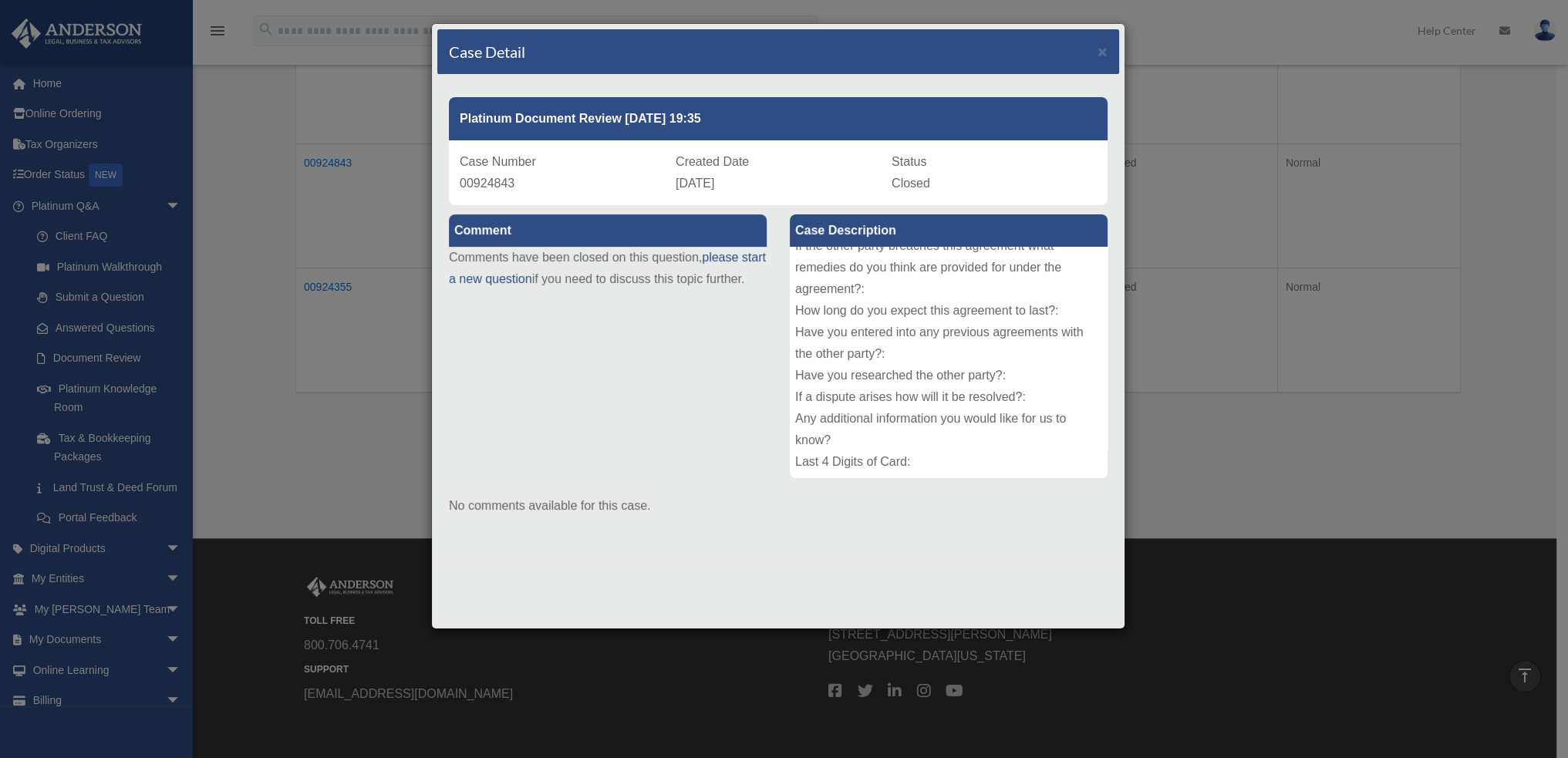
click at [355, 319] on div "Case Detail × Platinum Document Review 04/01/2025 19:35 Case Number 00924843 Cr…" at bounding box center [784, 379] width 1568 height 758
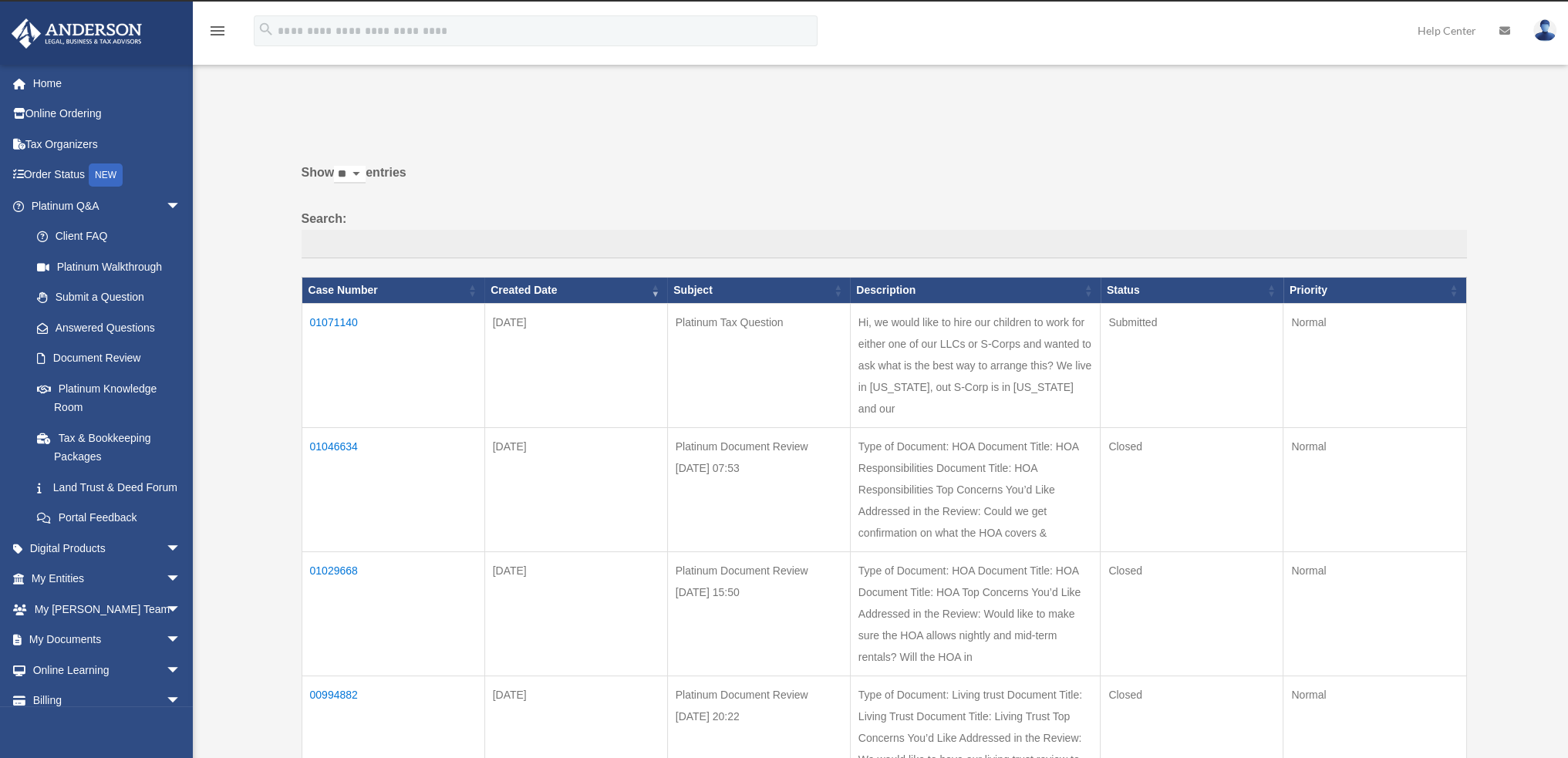
scroll to position [0, 0]
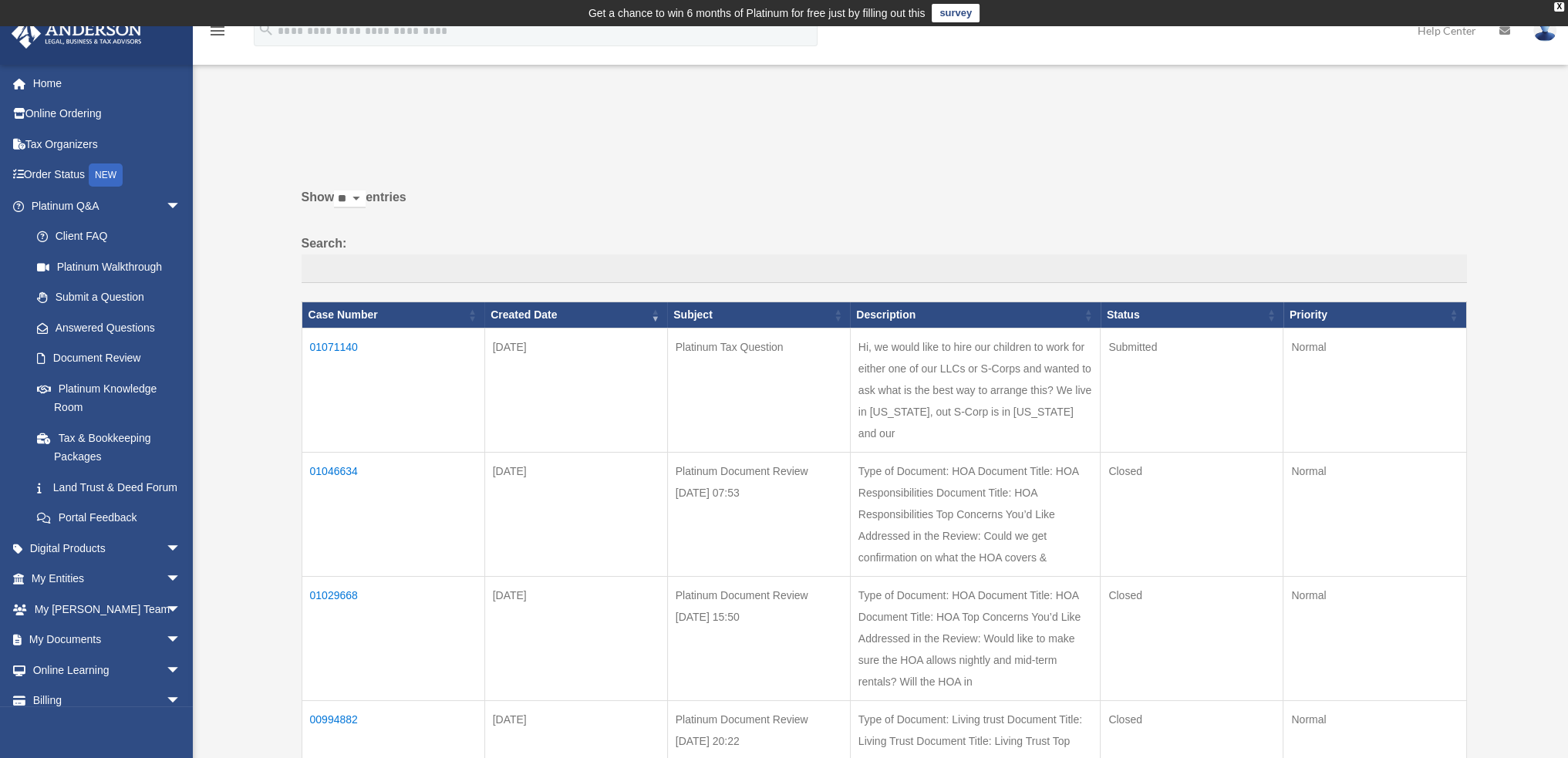
drag, startPoint x: 360, startPoint y: 191, endPoint x: 366, endPoint y: 202, distance: 12.5
click at [362, 193] on select "** ** ** ***" at bounding box center [350, 200] width 32 height 18
select select "***"
click at [337, 191] on select "** ** ** ***" at bounding box center [350, 200] width 32 height 18
click at [835, 178] on div "Show ** ** ** *** entries Search: Case Number Created Date Subject Description …" at bounding box center [885, 731] width 1166 height 1108
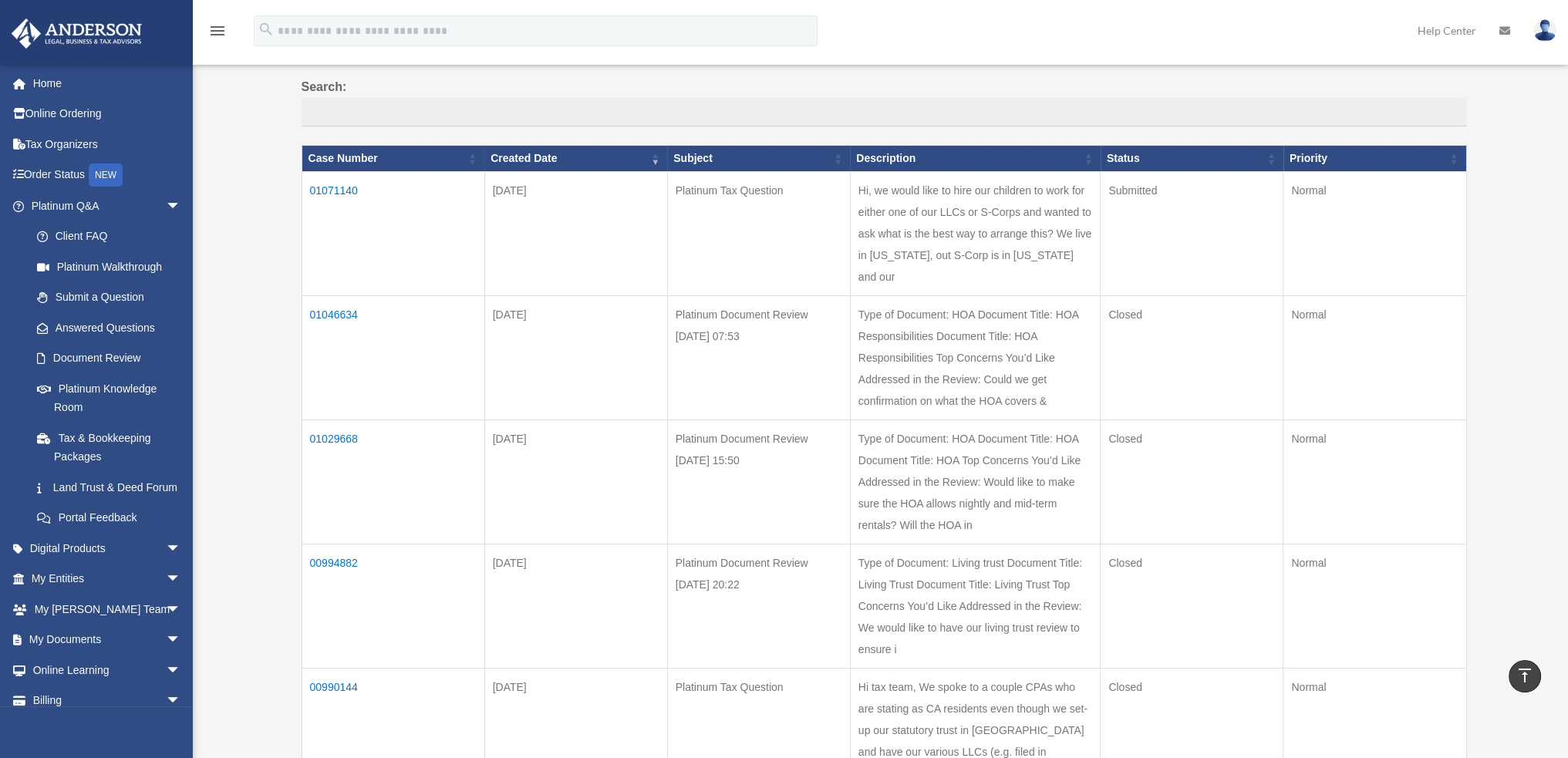
scroll to position [34, 0]
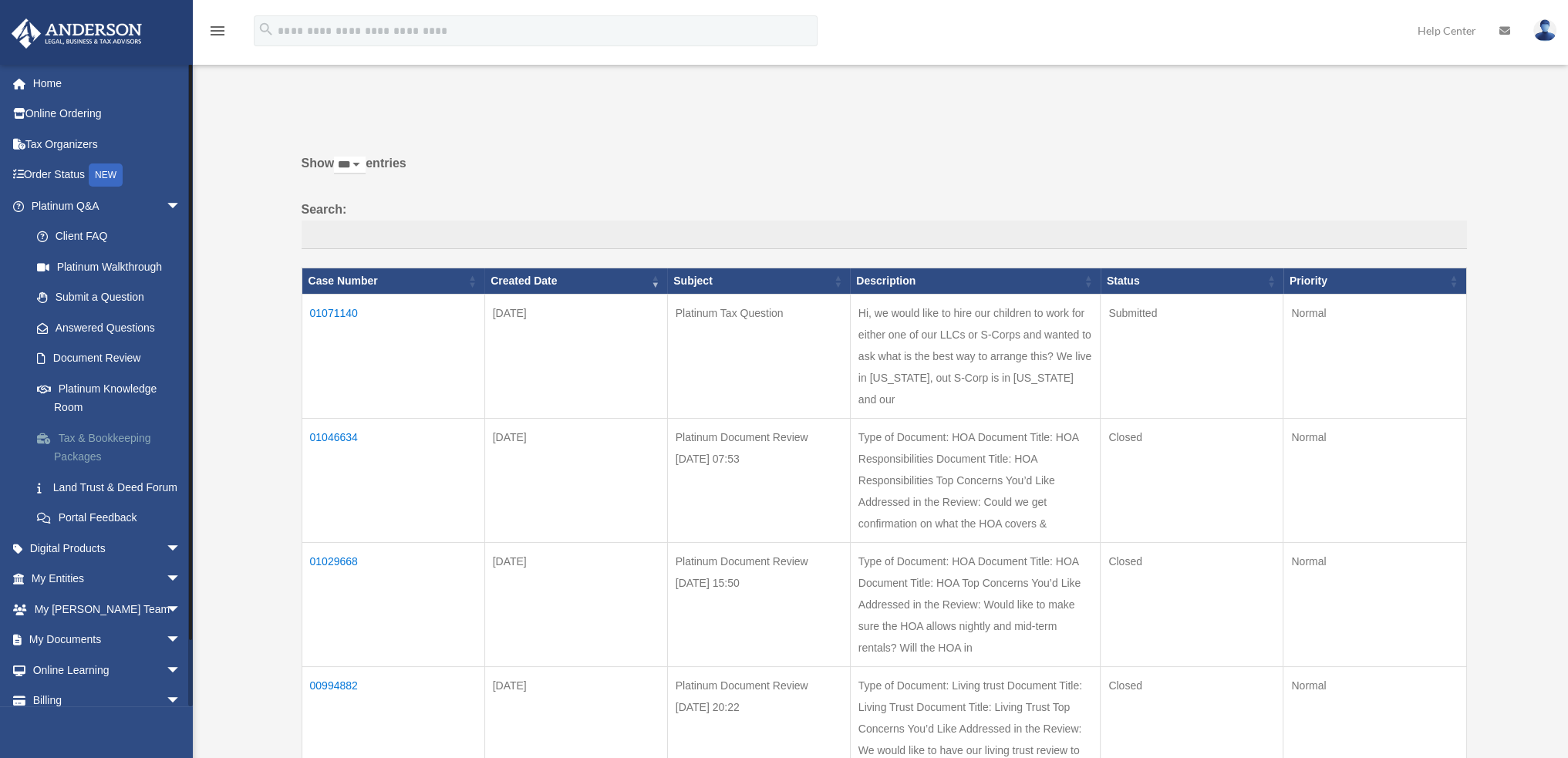
click at [83, 451] on link "Tax & Bookkeeping Packages" at bounding box center [113, 448] width 183 height 50
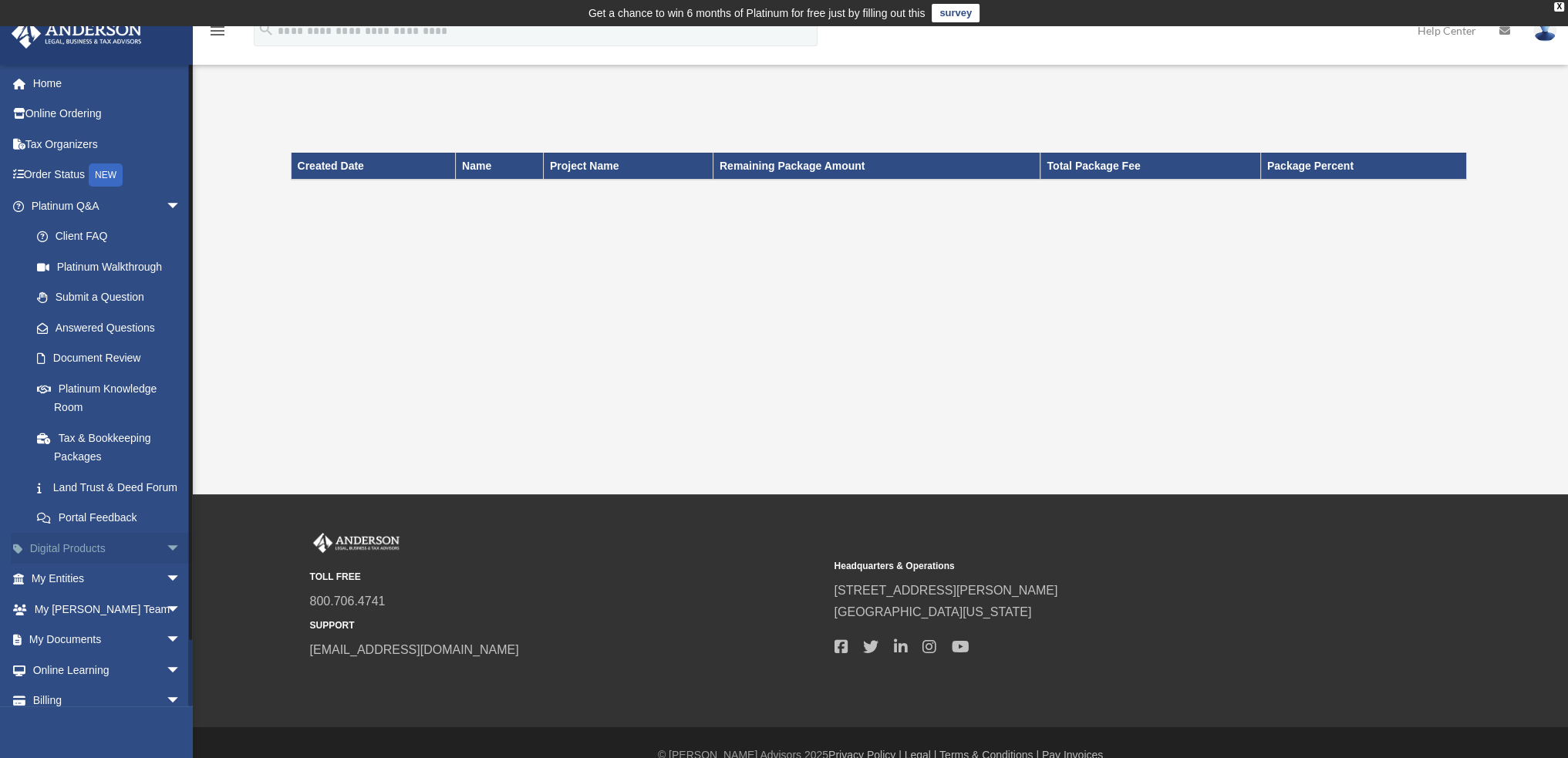
click at [123, 564] on link "Digital Products arrow_drop_down" at bounding box center [107, 548] width 194 height 31
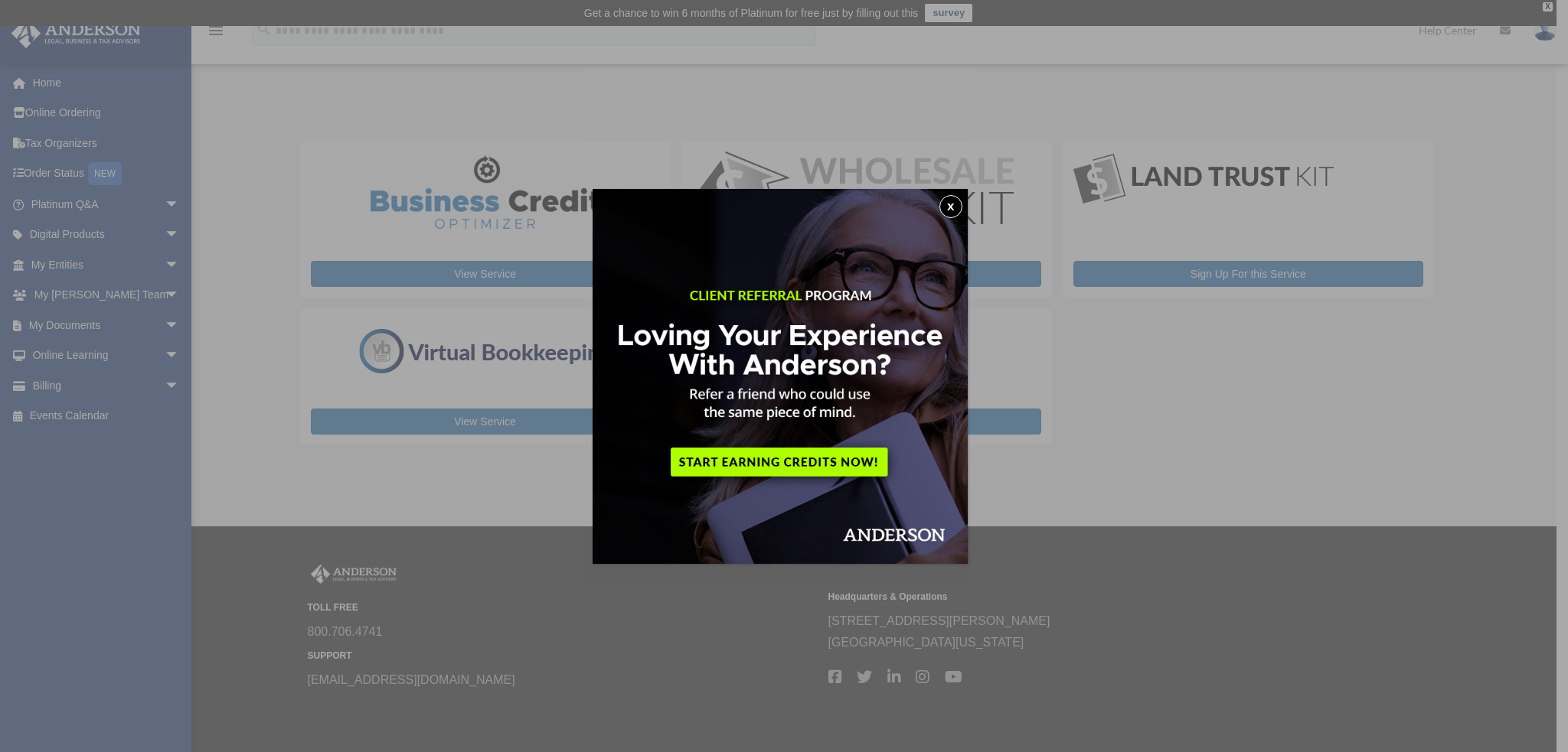
click at [962, 207] on button "x" at bounding box center [950, 206] width 23 height 23
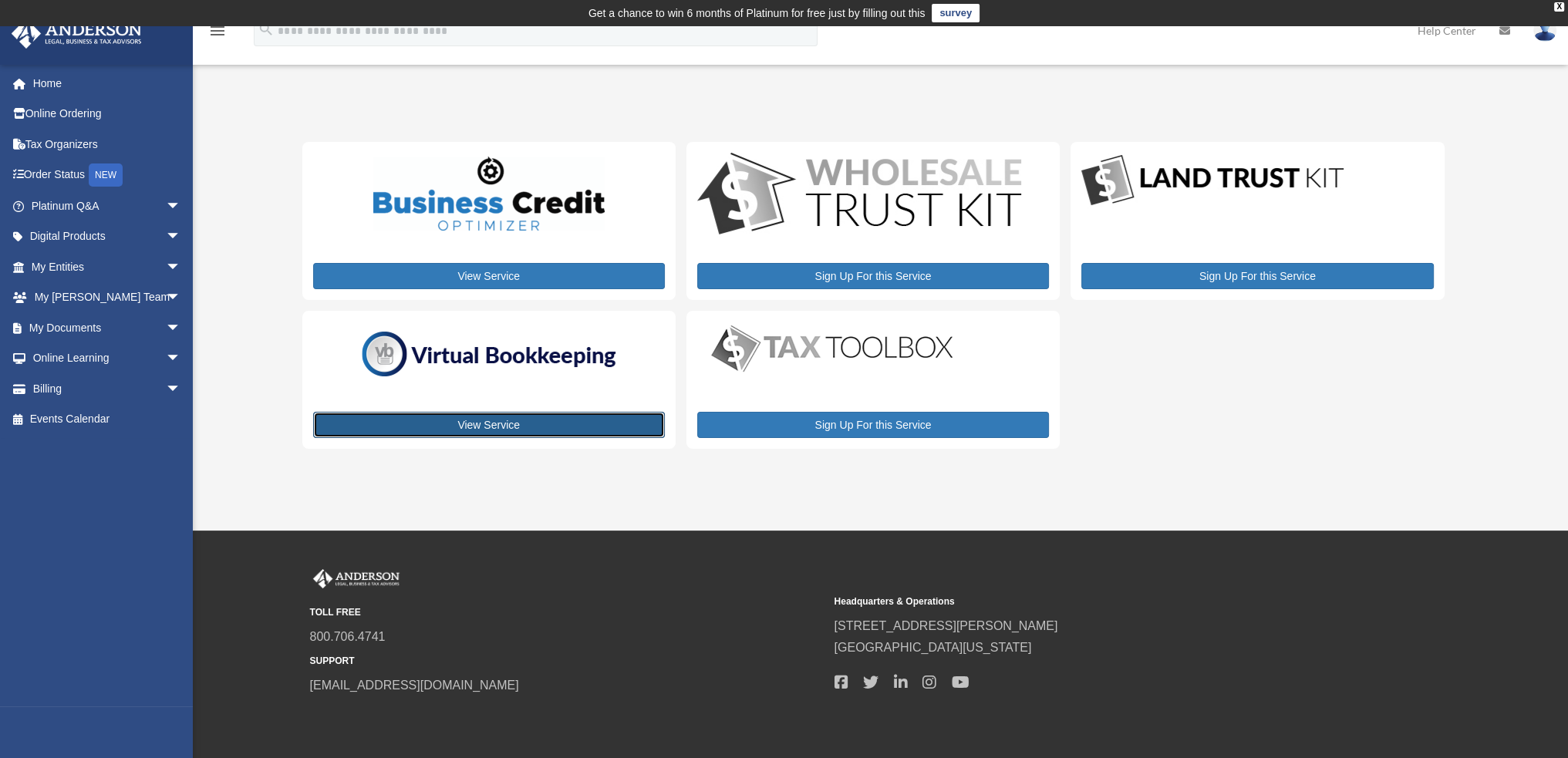
click at [549, 417] on link "View Service" at bounding box center [489, 425] width 352 height 26
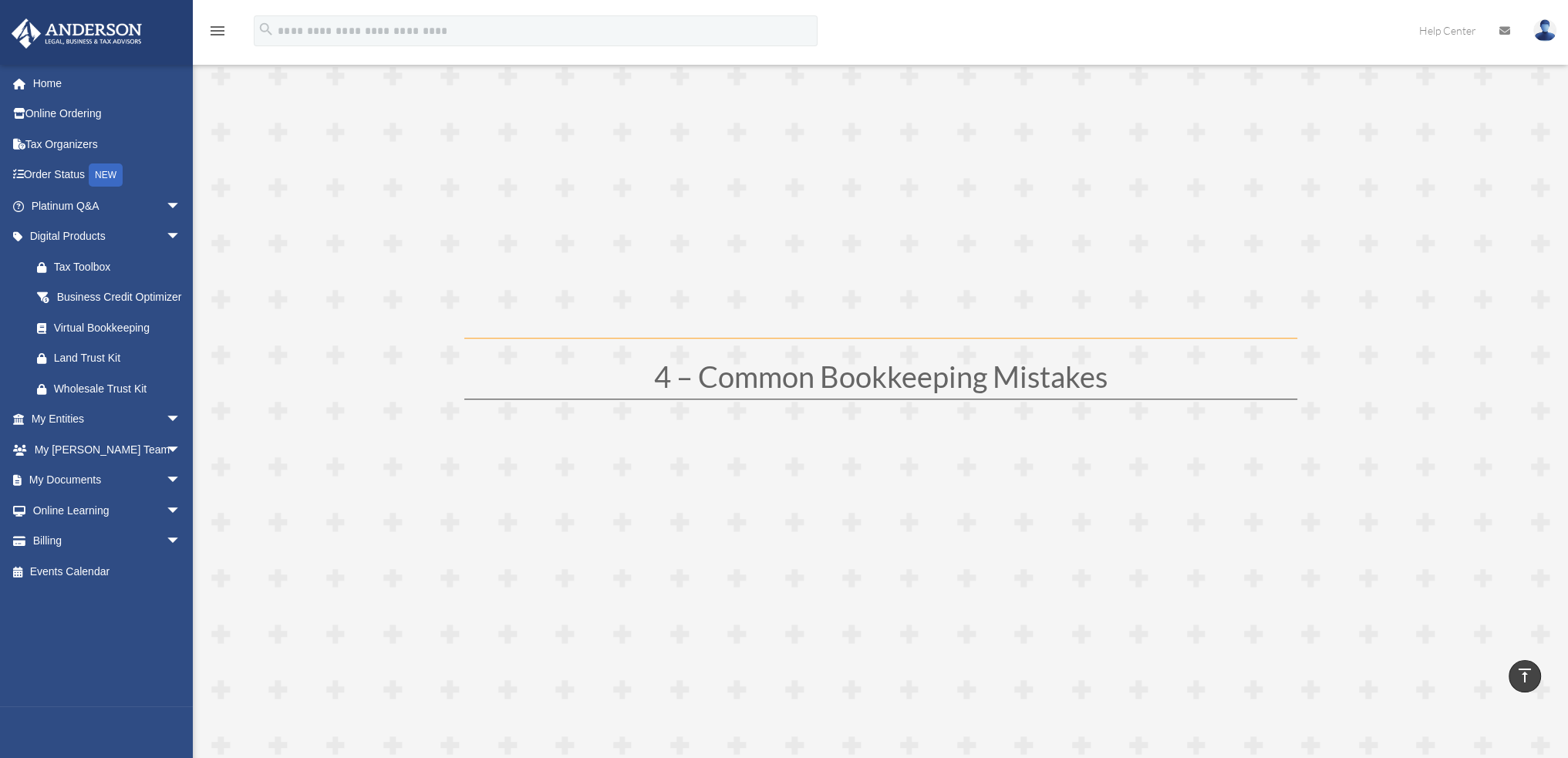
scroll to position [1543, 0]
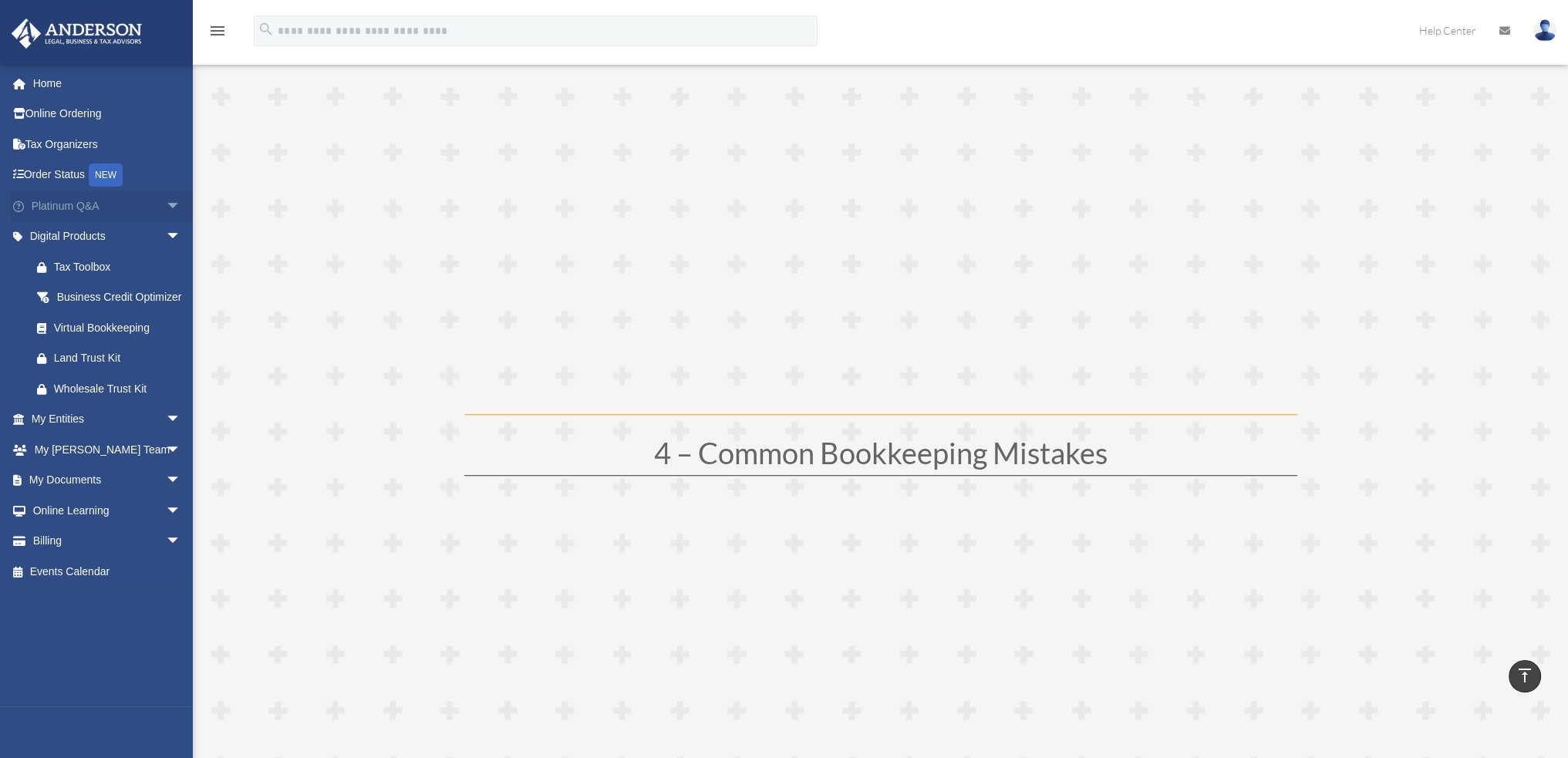
click at [166, 204] on span "arrow_drop_down" at bounding box center [181, 207] width 31 height 32
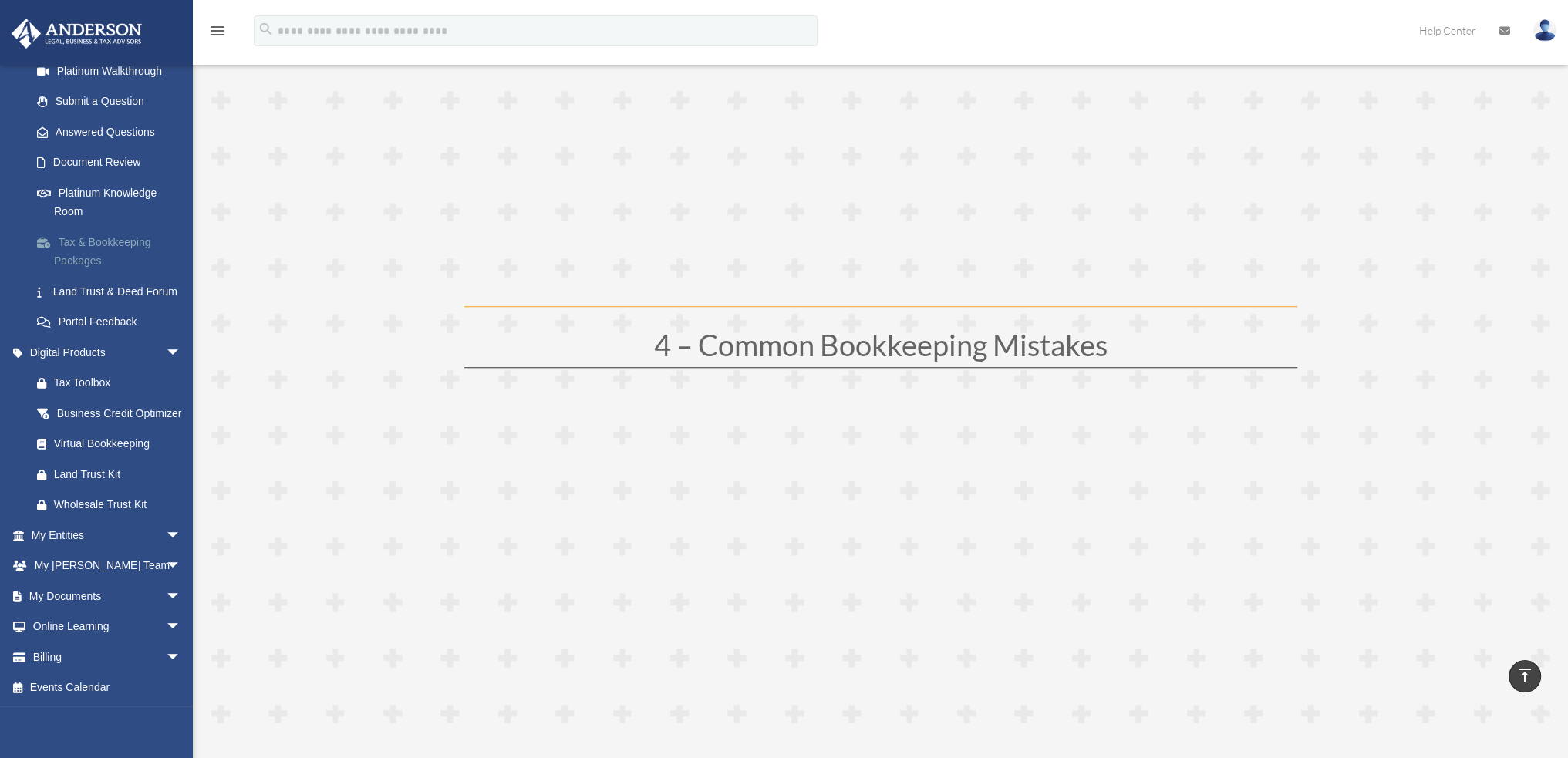
scroll to position [1698, 0]
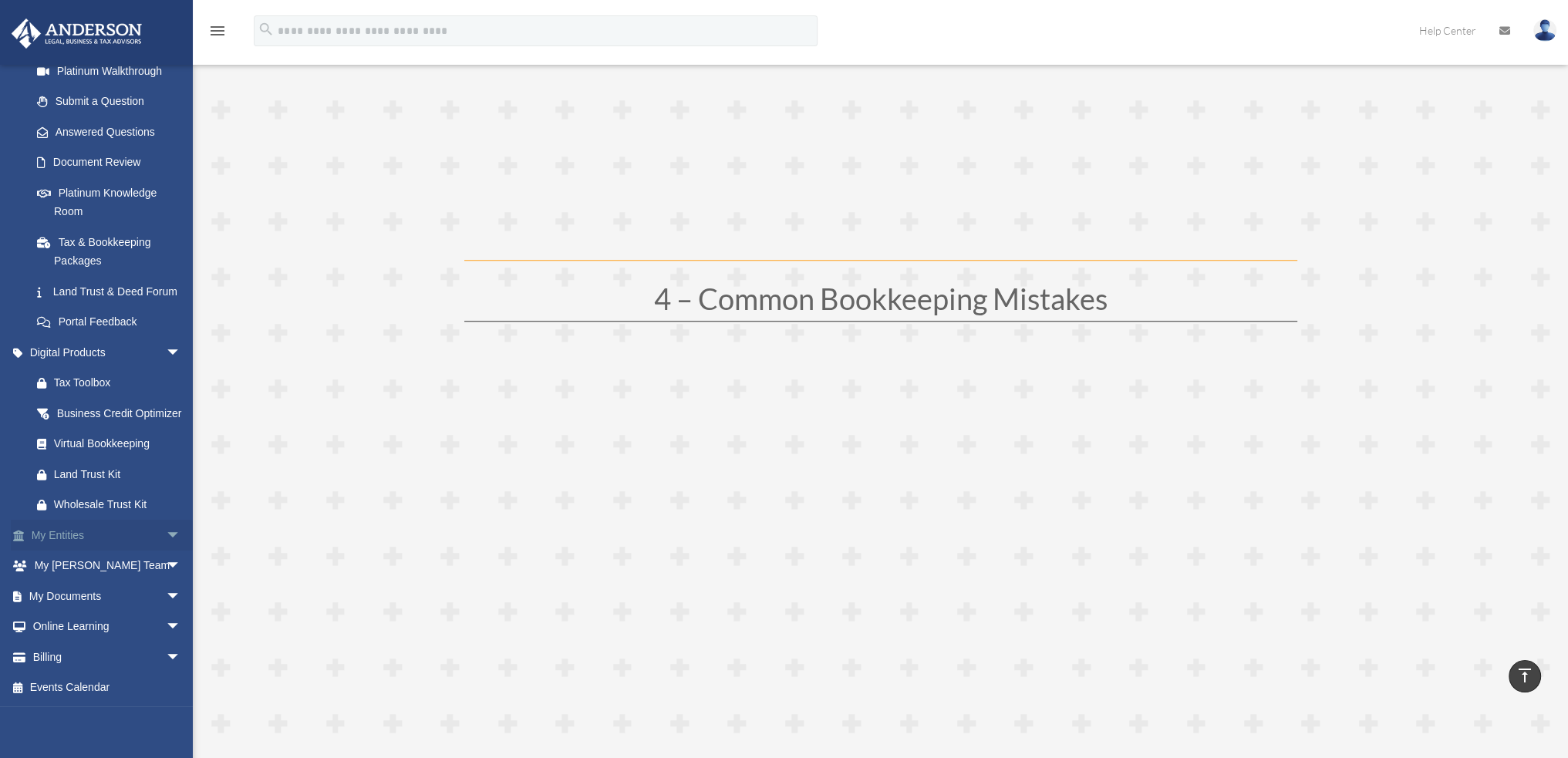
click at [172, 535] on span "arrow_drop_down" at bounding box center [181, 535] width 31 height 32
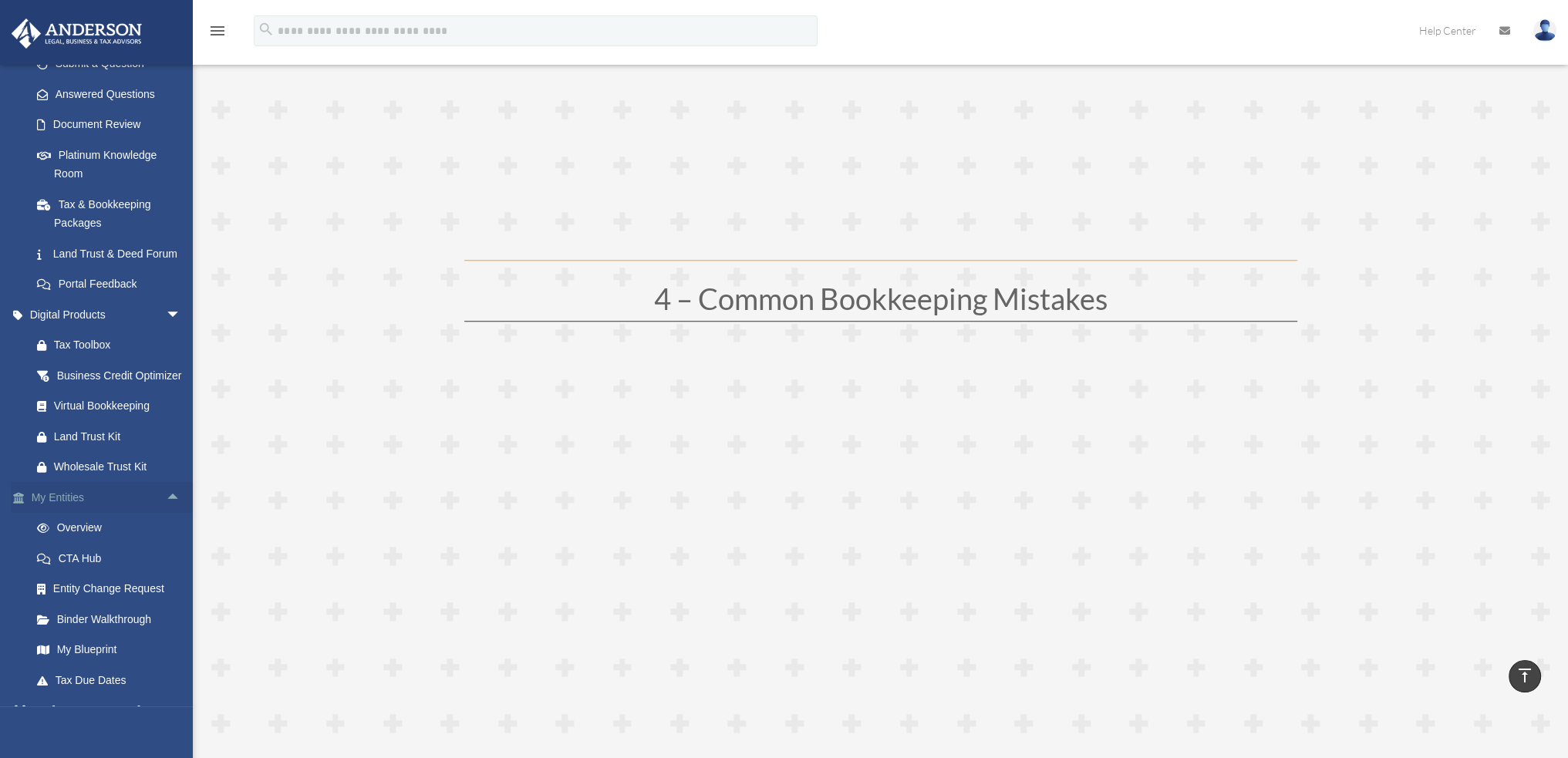
click at [172, 514] on span "arrow_drop_up" at bounding box center [181, 498] width 31 height 32
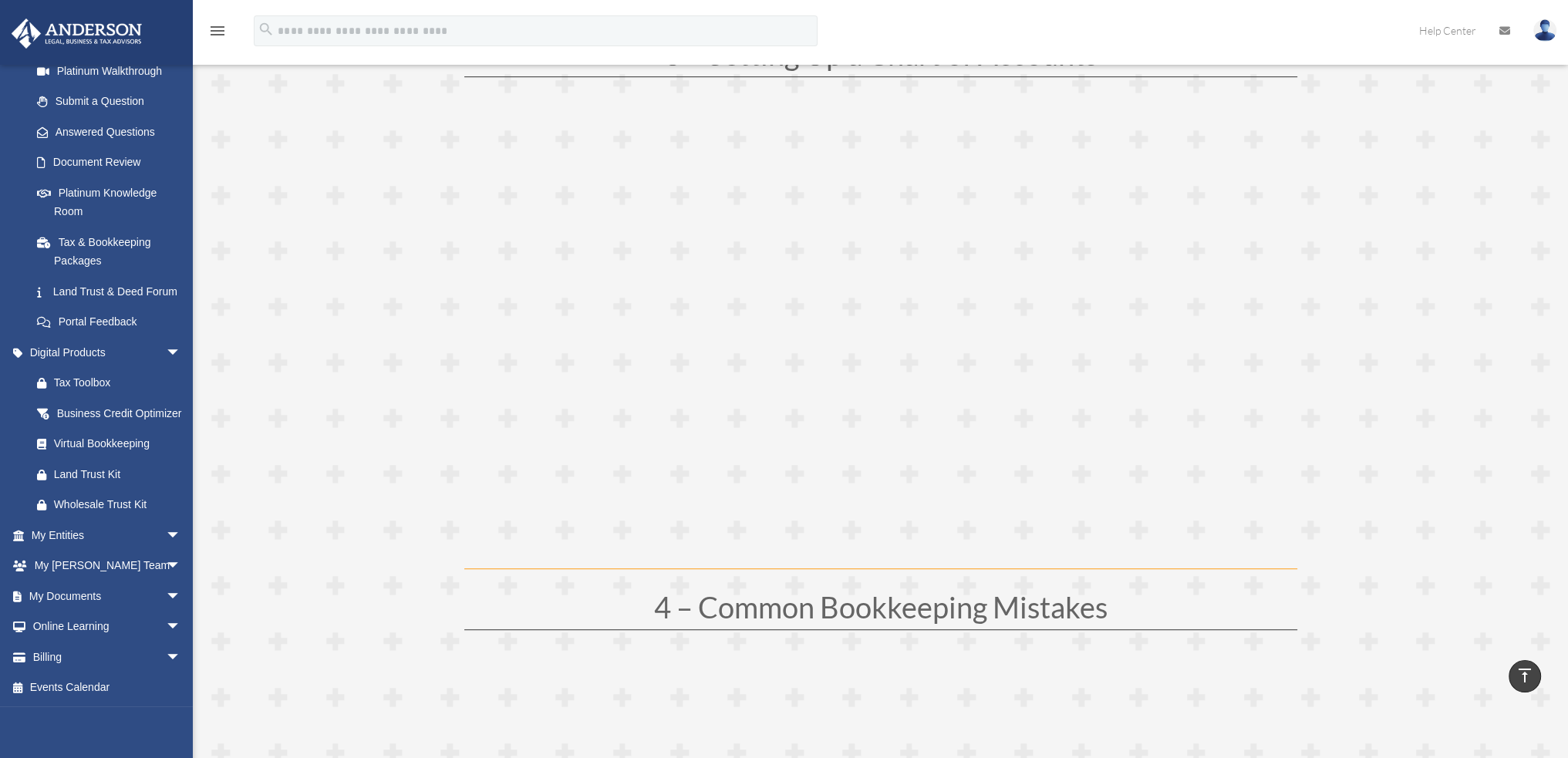
scroll to position [1311, 0]
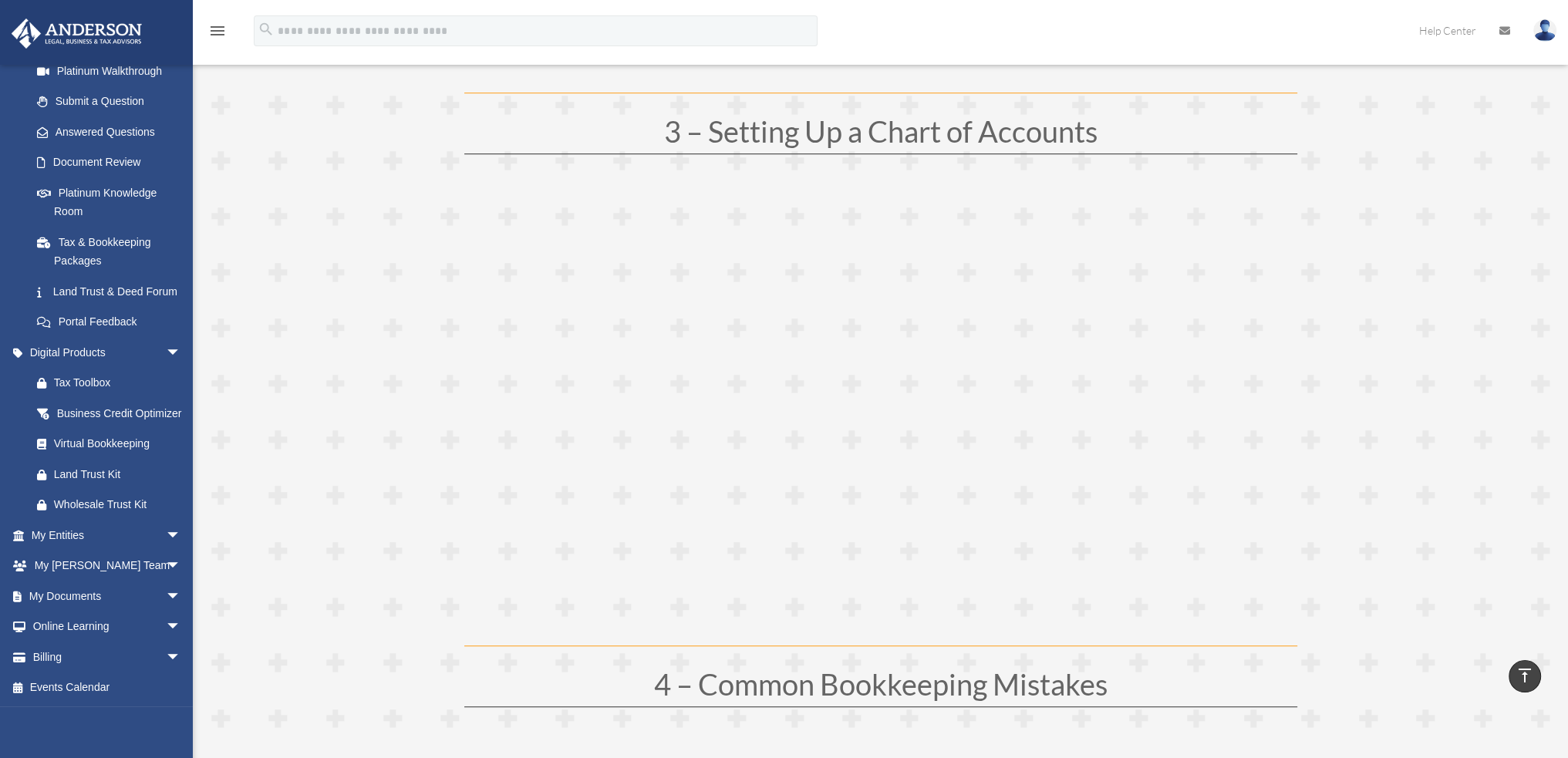
click at [1549, 45] on link at bounding box center [1544, 30] width 47 height 68
click at [1413, 31] on link "Help Center" at bounding box center [1447, 30] width 80 height 61
click at [1555, 30] on img at bounding box center [1544, 30] width 23 height 23
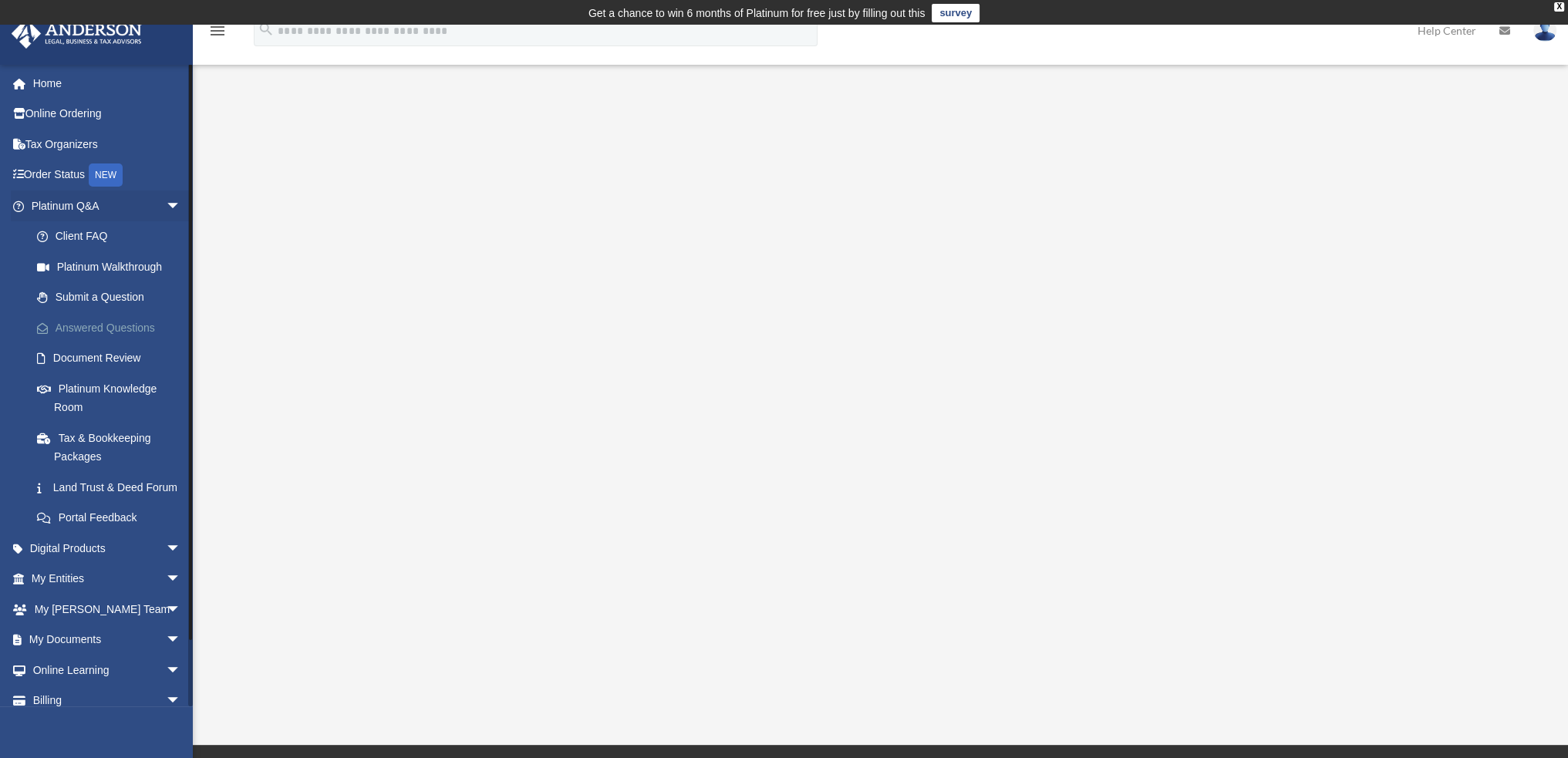
click at [102, 329] on link "Answered Questions" at bounding box center [113, 328] width 183 height 31
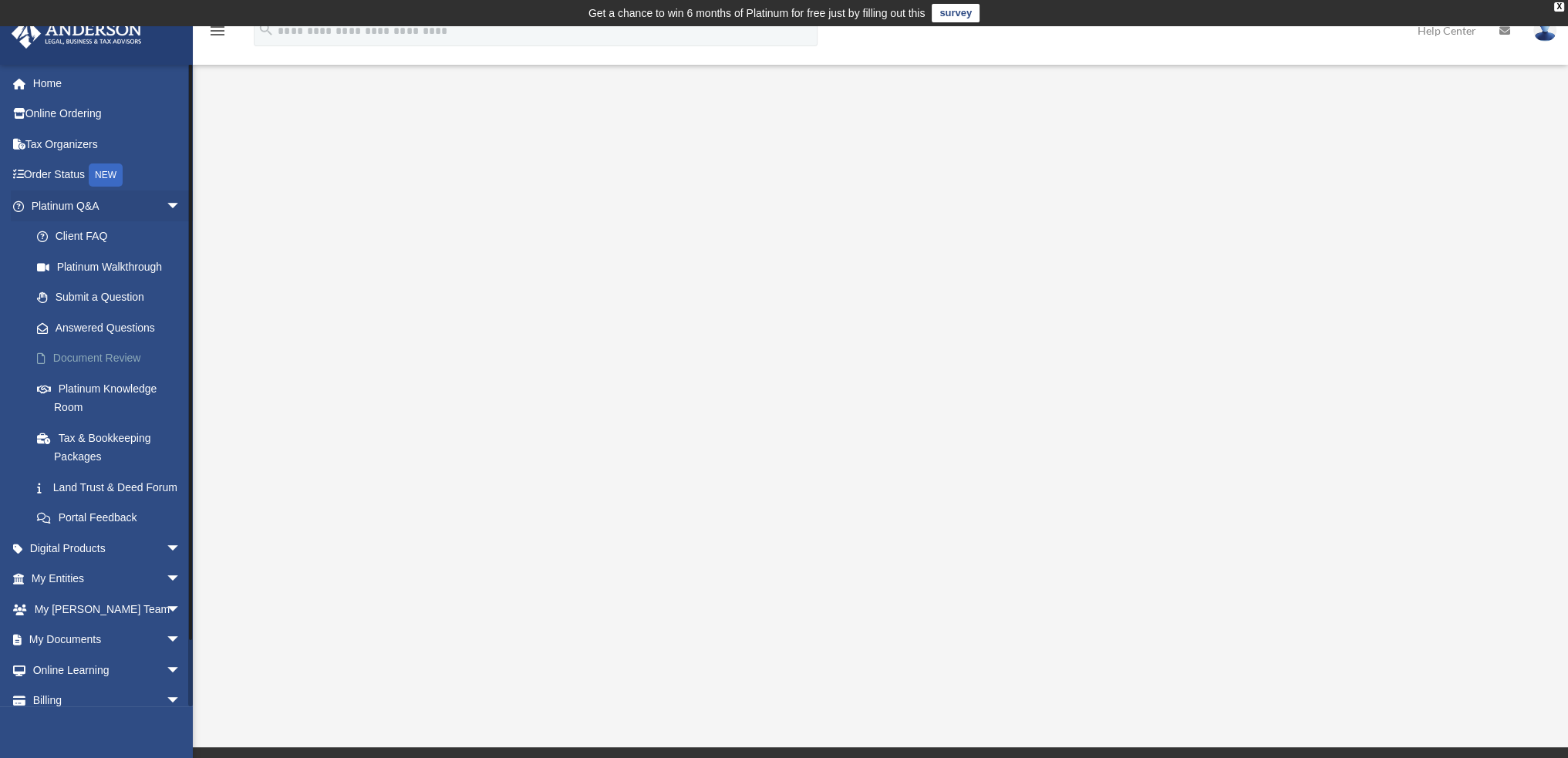
click at [102, 354] on link "Document Review" at bounding box center [113, 359] width 183 height 31
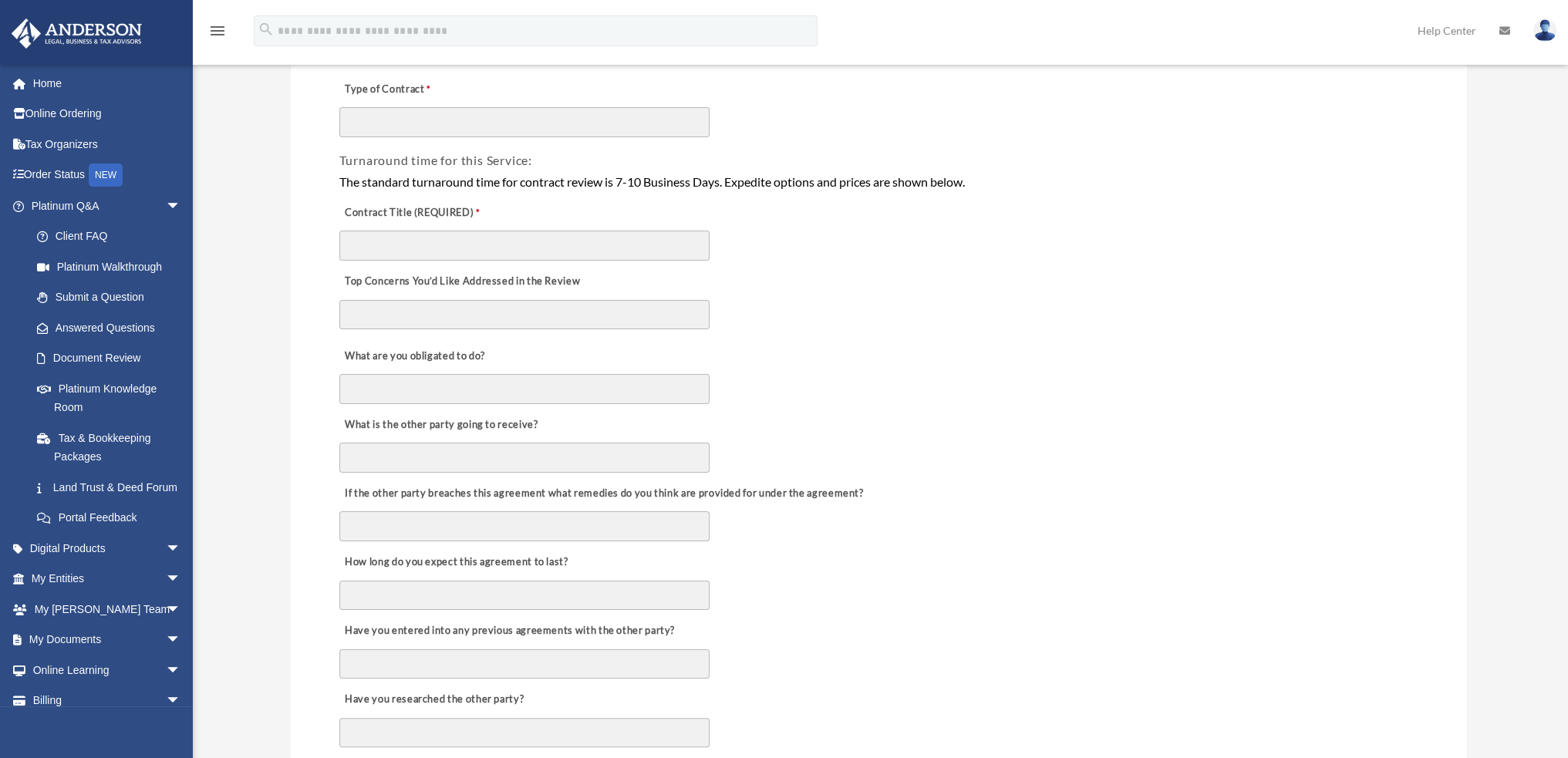
scroll to position [309, 0]
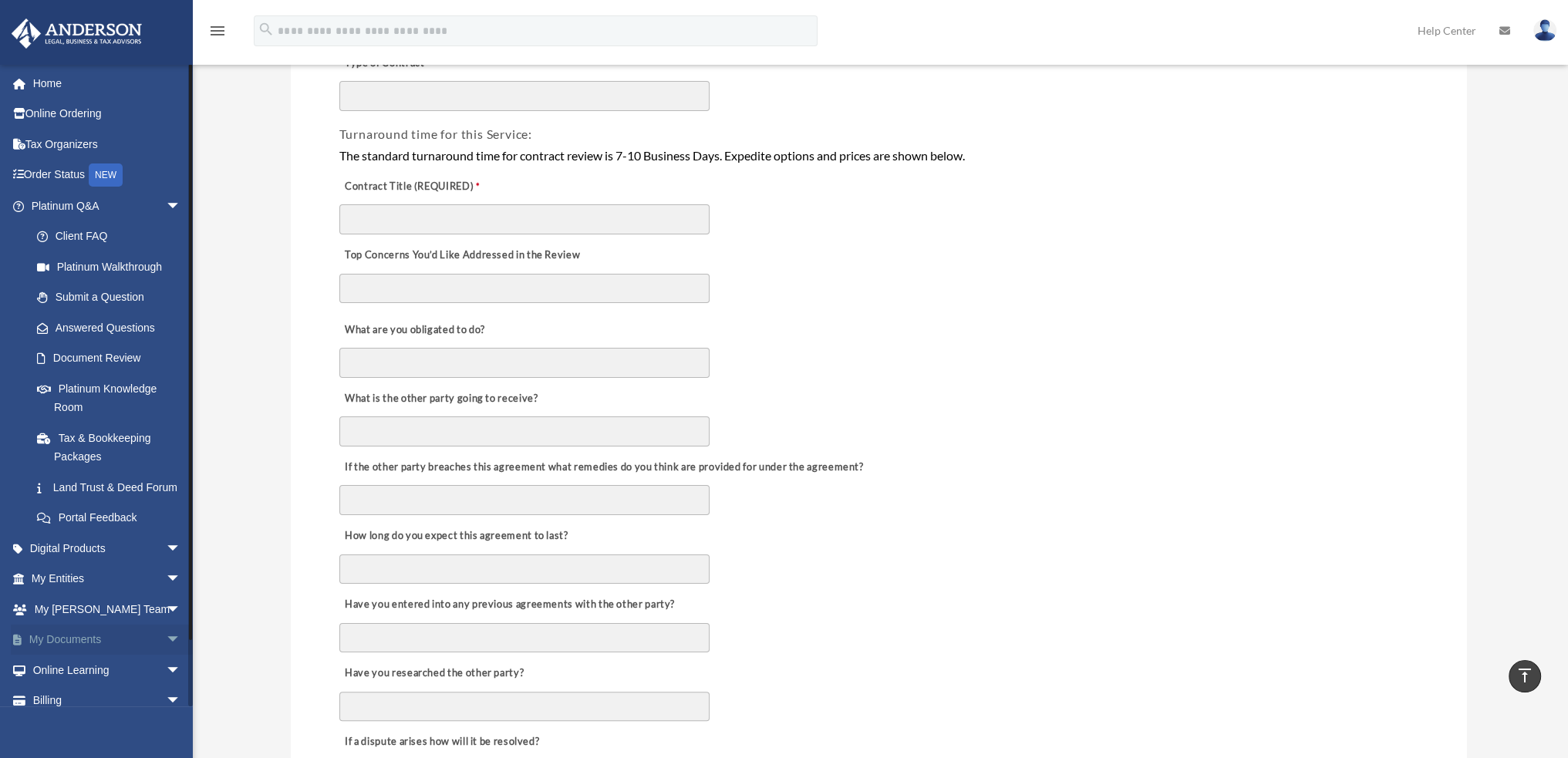
click at [166, 657] on span "arrow_drop_down" at bounding box center [181, 641] width 31 height 32
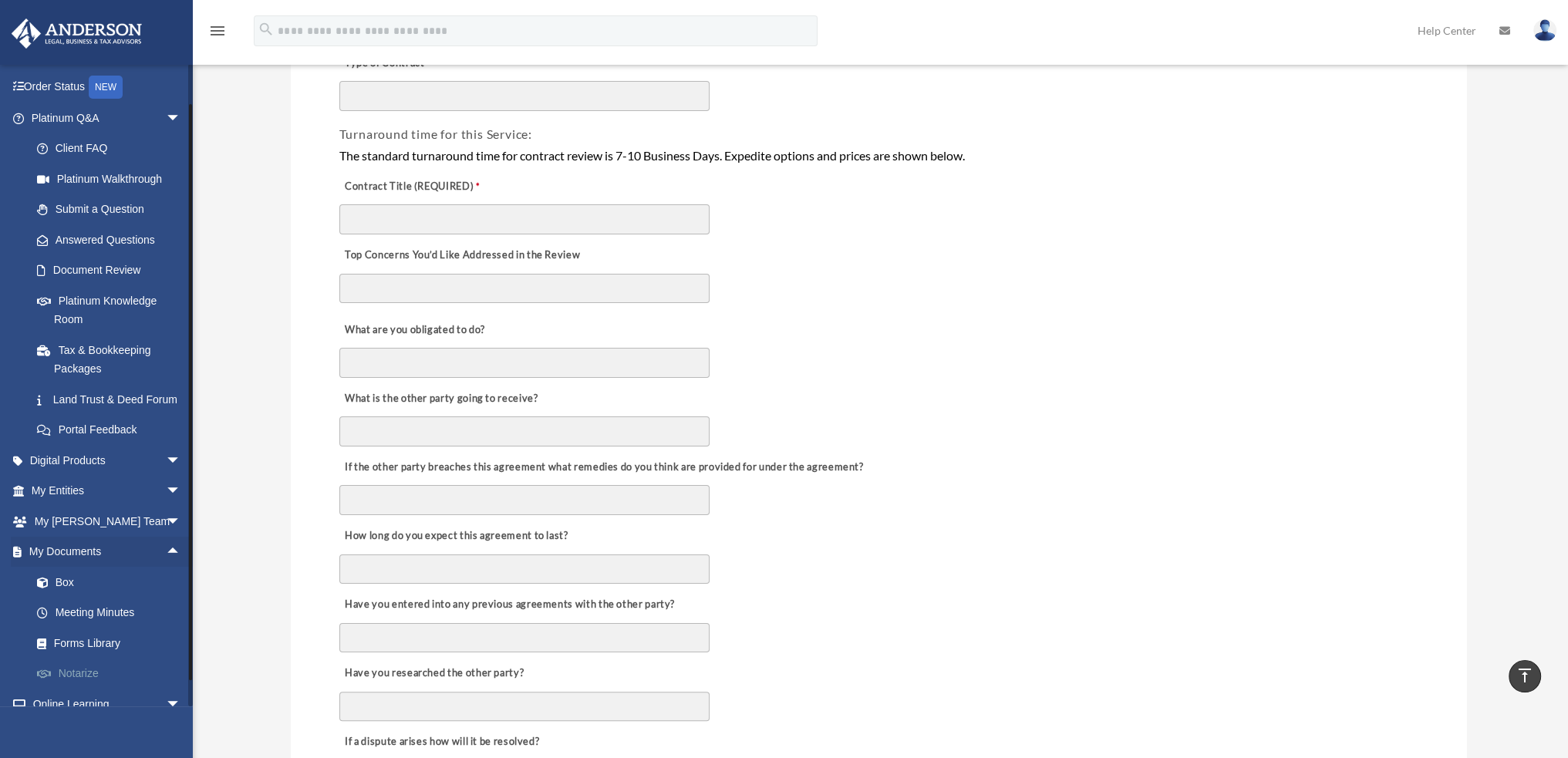
scroll to position [185, 0]
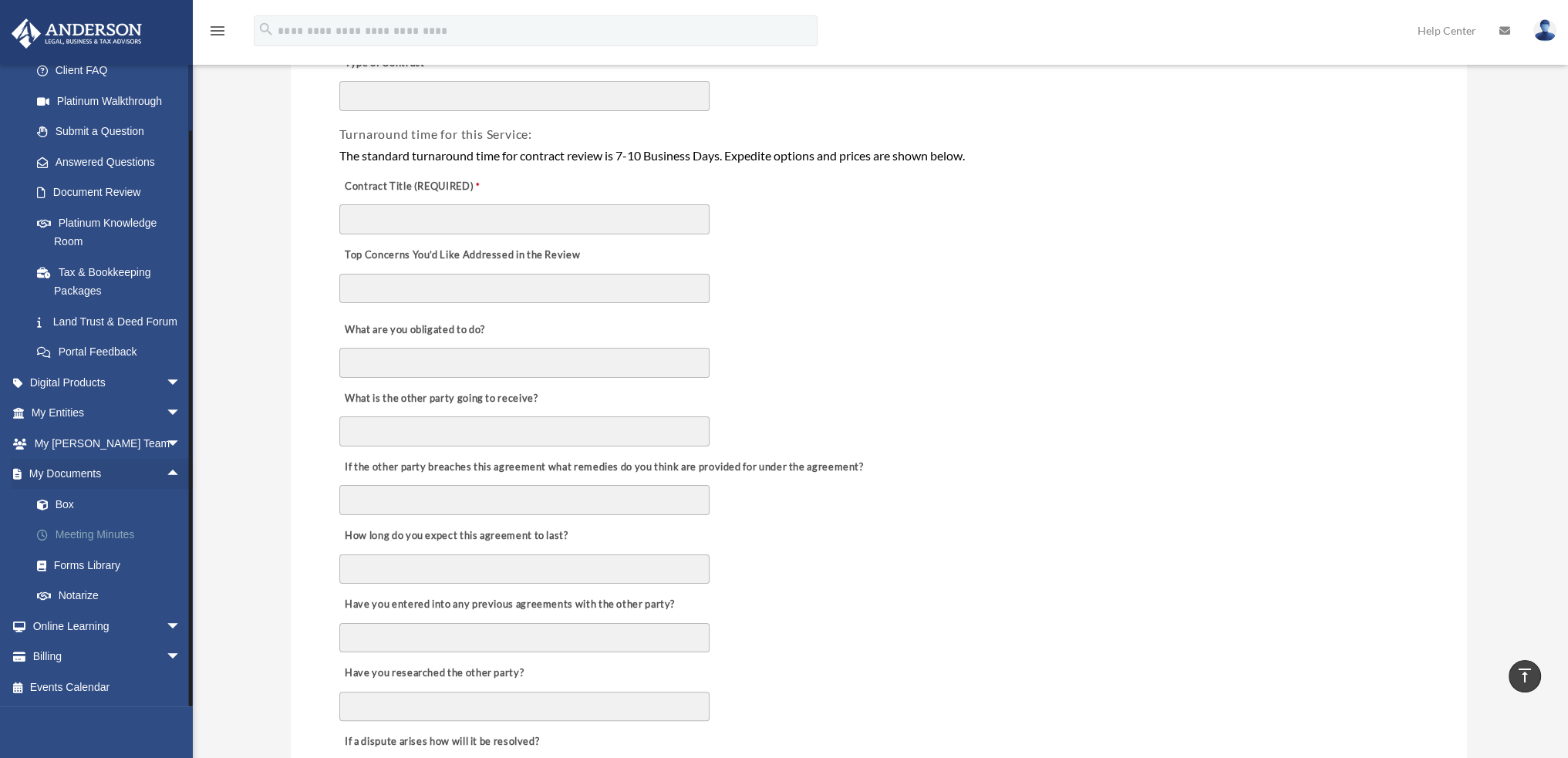
click at [102, 542] on link "Meeting Minutes" at bounding box center [113, 534] width 183 height 31
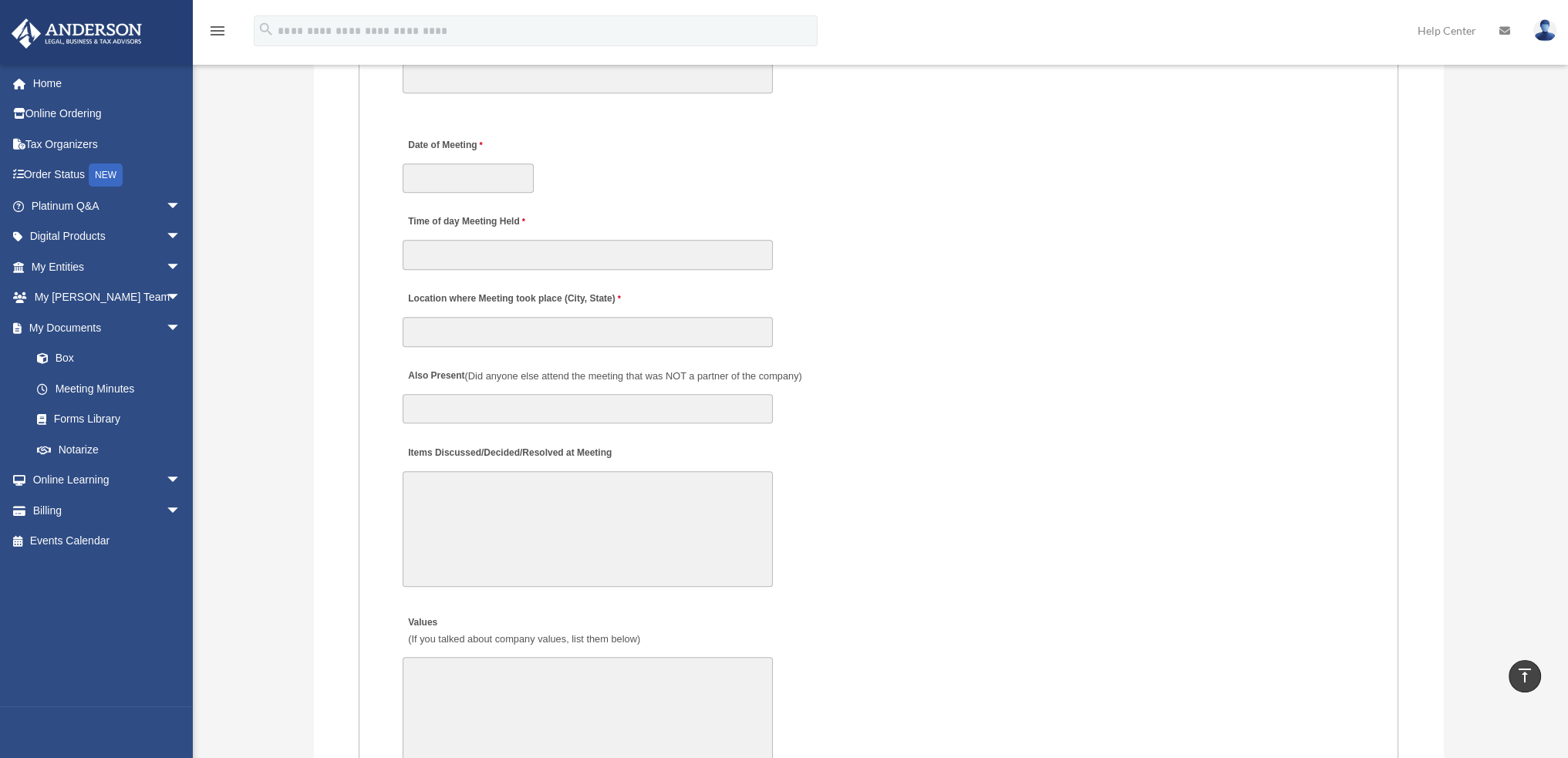
scroll to position [2161, 0]
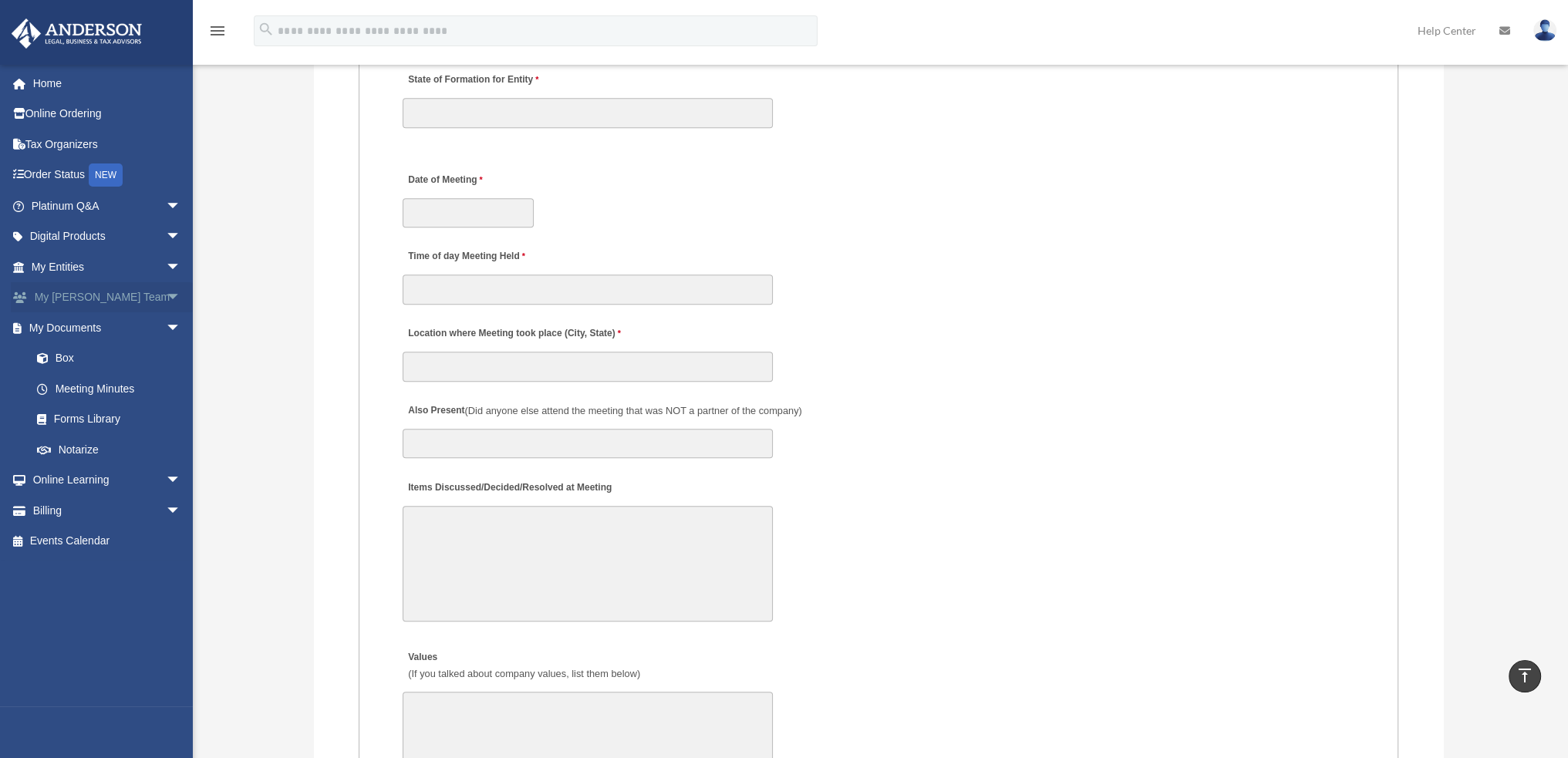
click at [166, 292] on span "arrow_drop_down" at bounding box center [181, 298] width 31 height 32
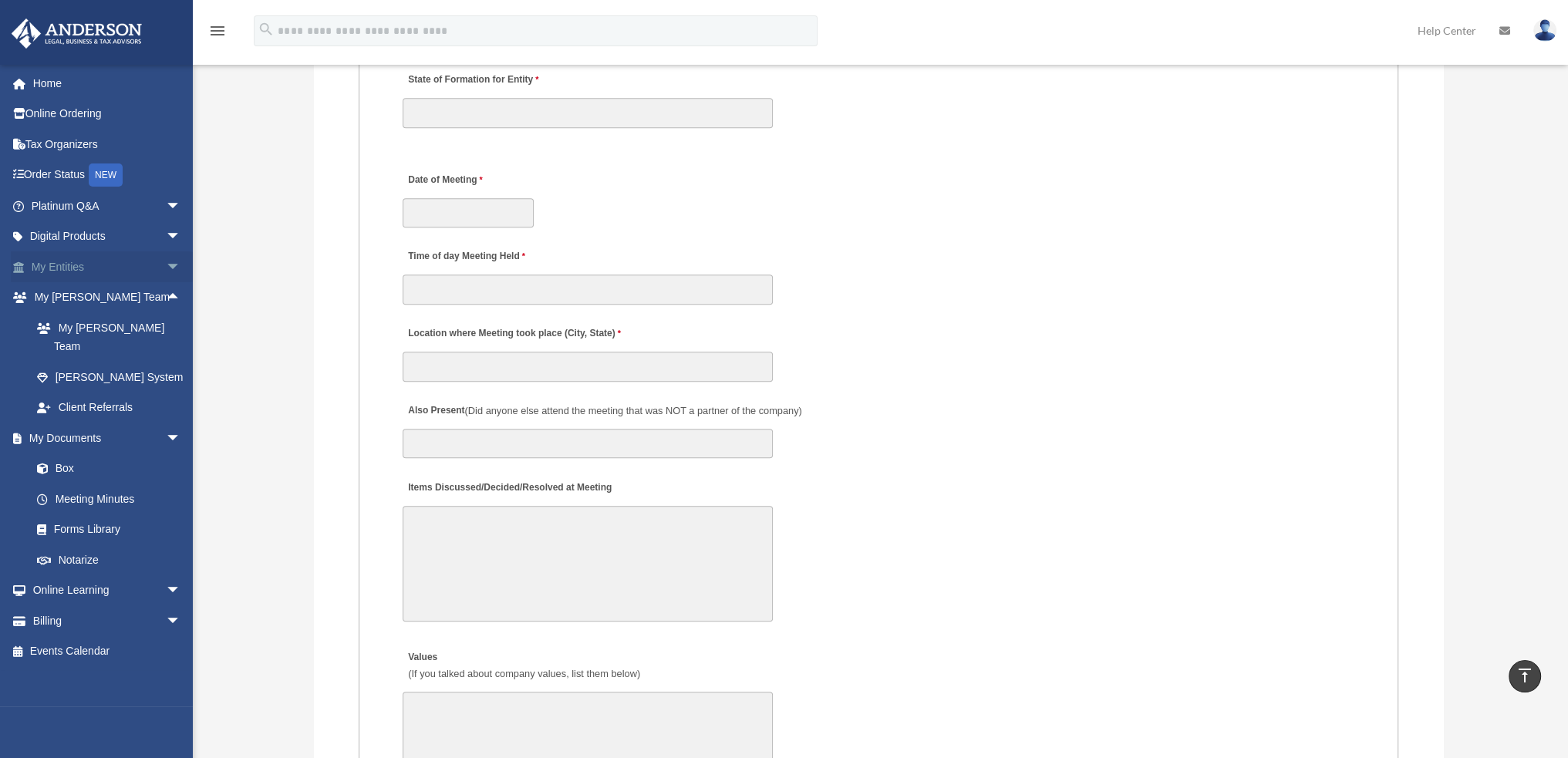
click at [166, 276] on span "arrow_drop_down" at bounding box center [181, 267] width 31 height 32
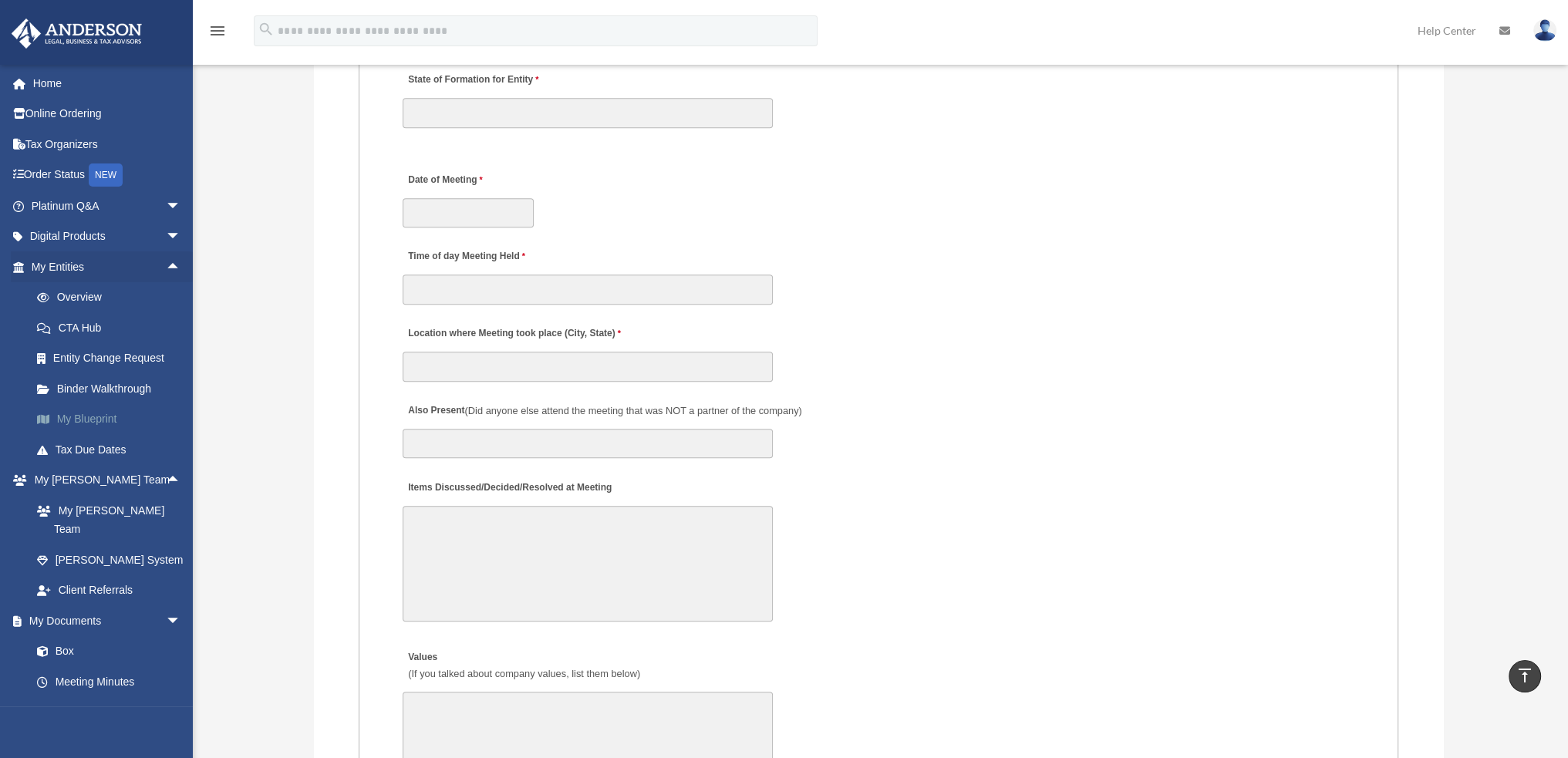
click at [110, 414] on link "My Blueprint" at bounding box center [113, 419] width 183 height 31
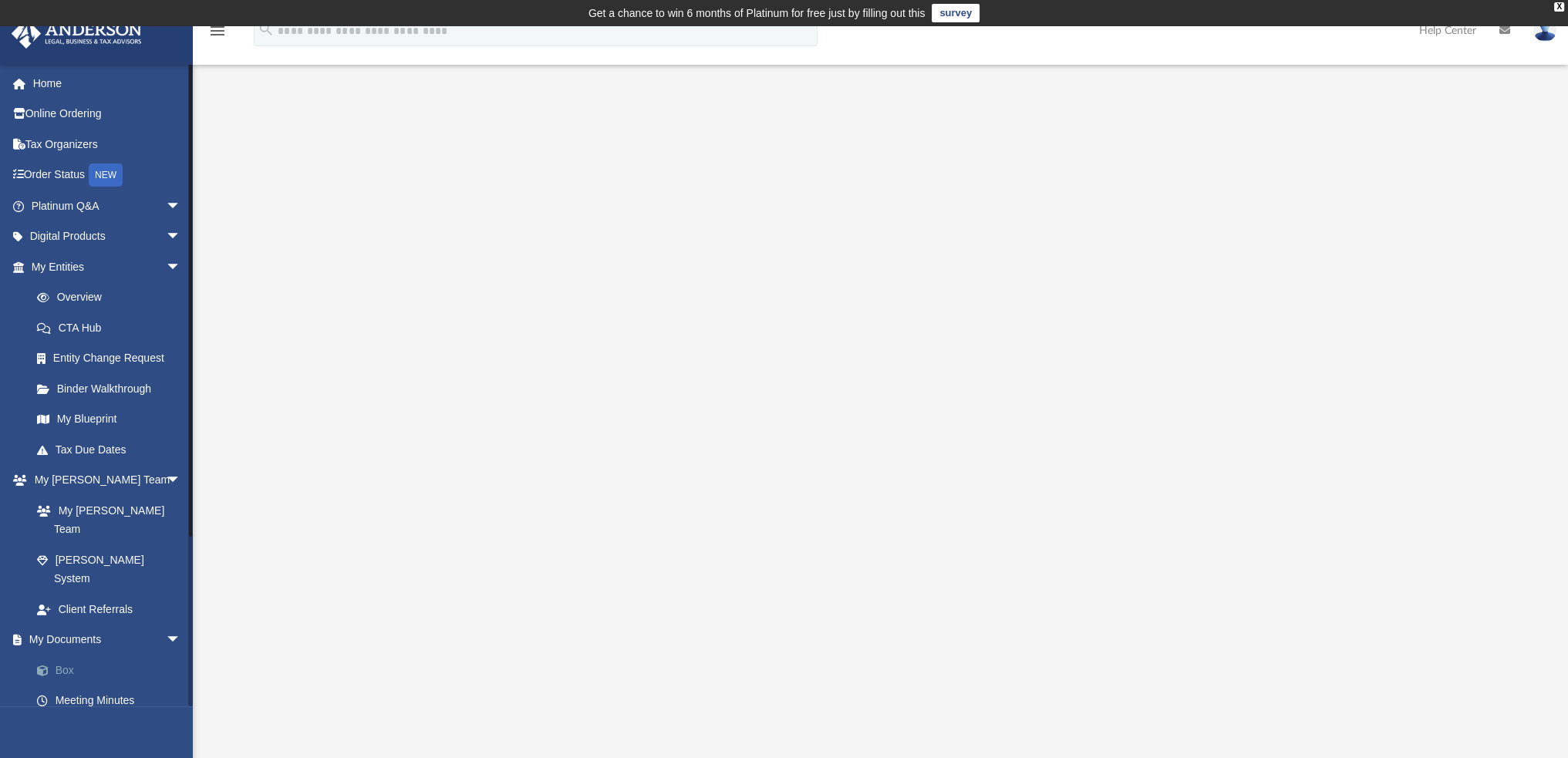
click at [77, 655] on link "Box" at bounding box center [113, 670] width 183 height 31
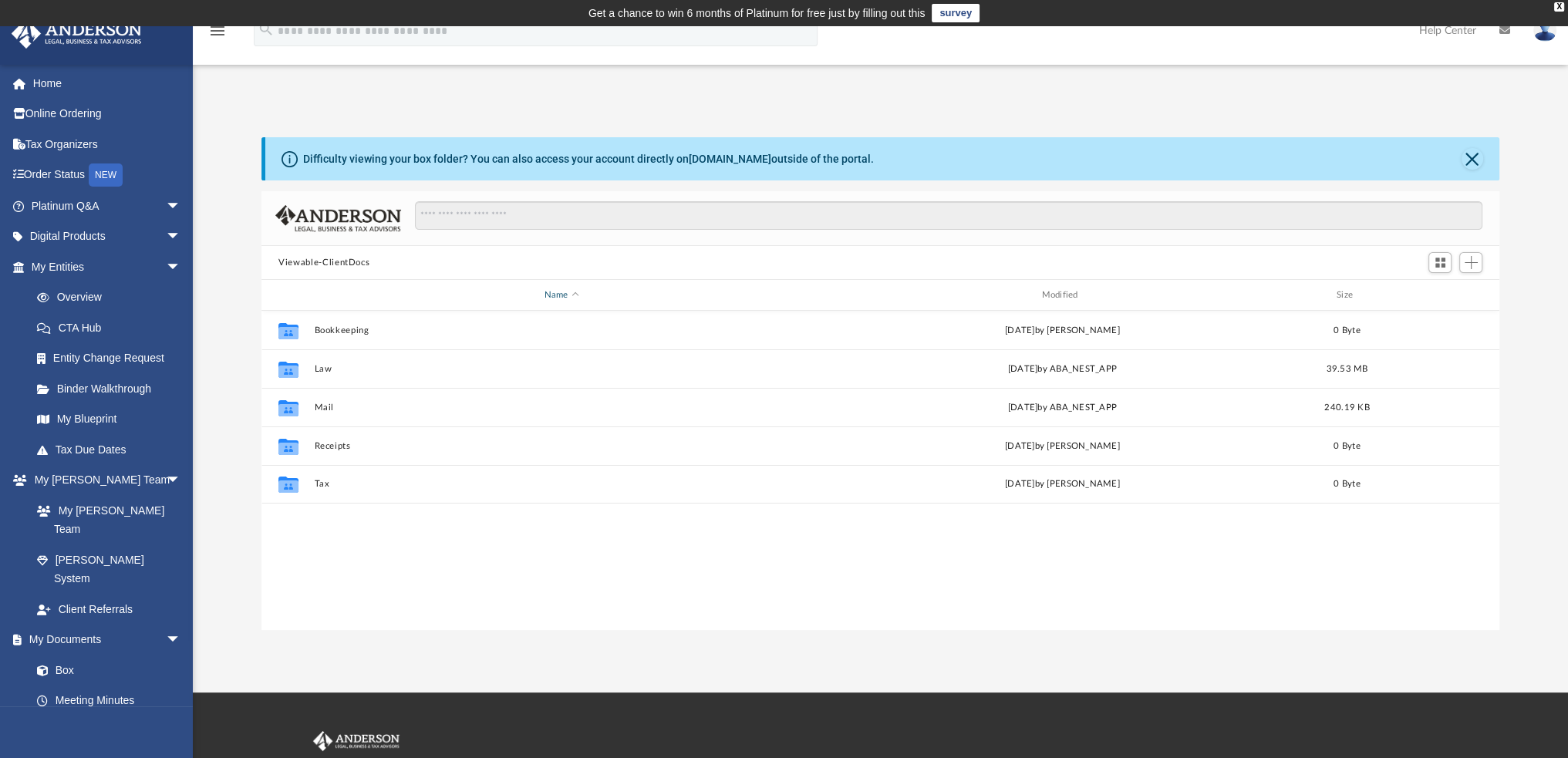
scroll to position [339, 1224]
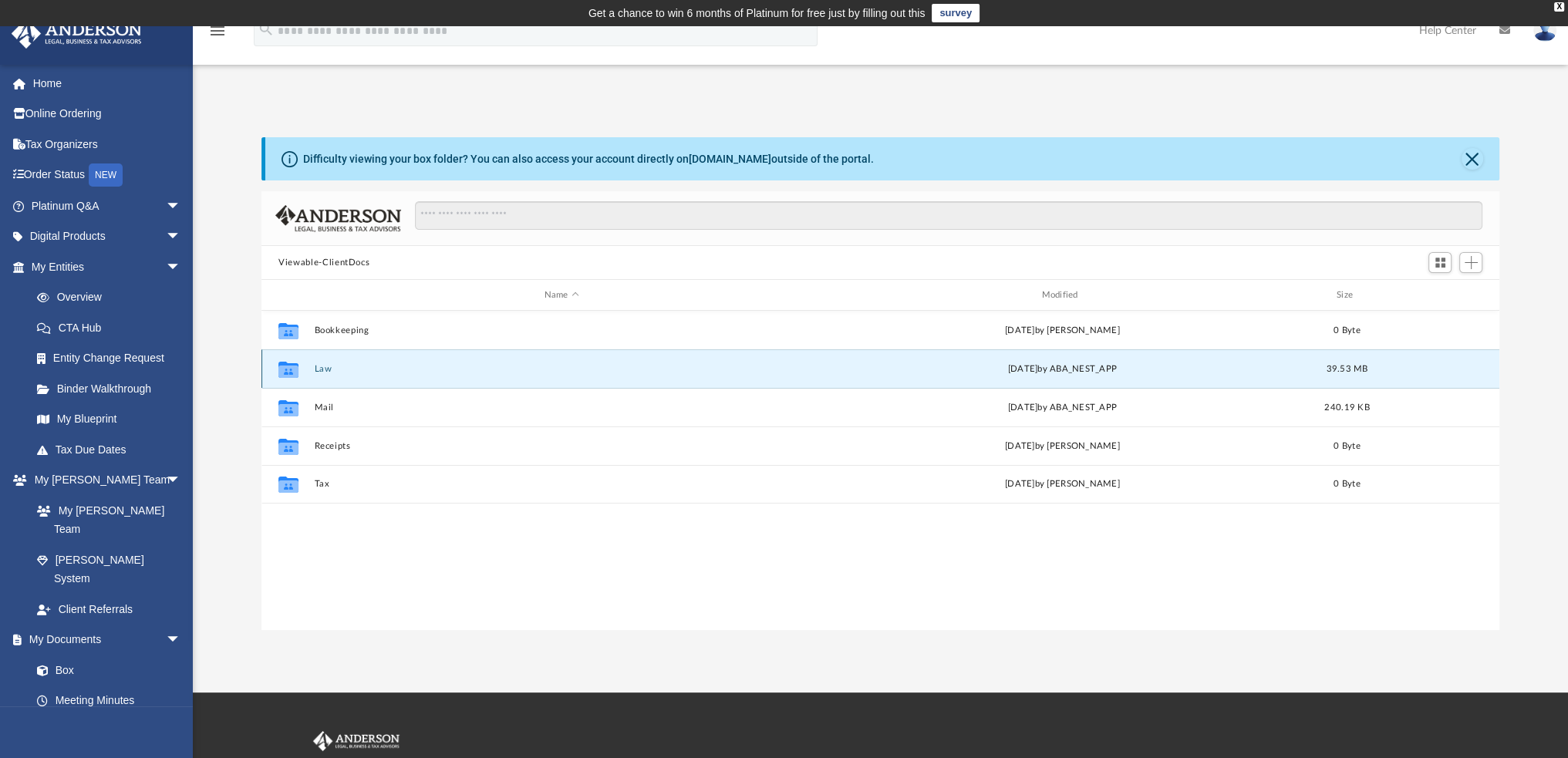
click at [326, 366] on button "Law" at bounding box center [562, 370] width 495 height 10
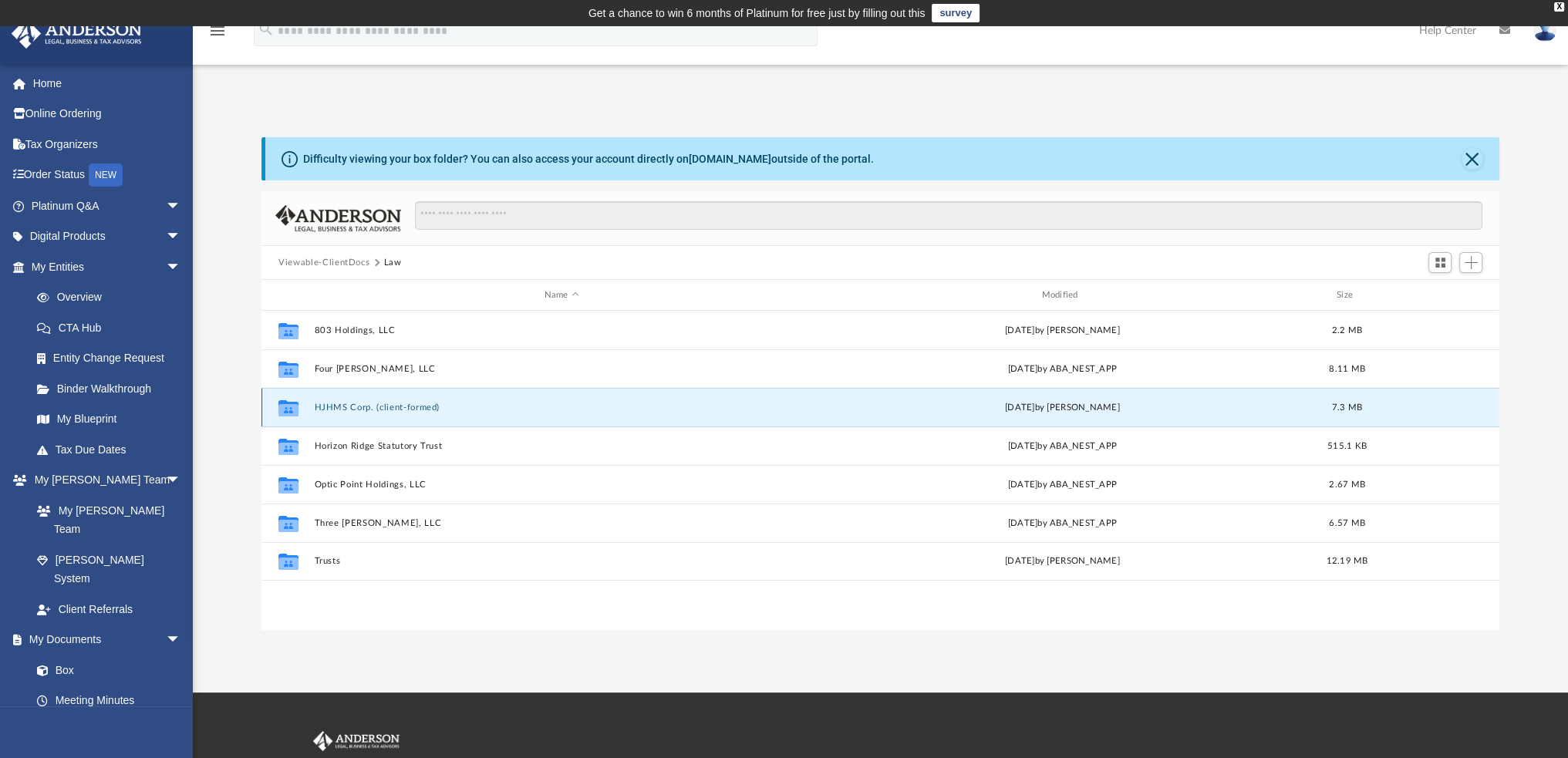
click at [354, 402] on button "HJHMS Corp. (client-formed)" at bounding box center [562, 407] width 495 height 10
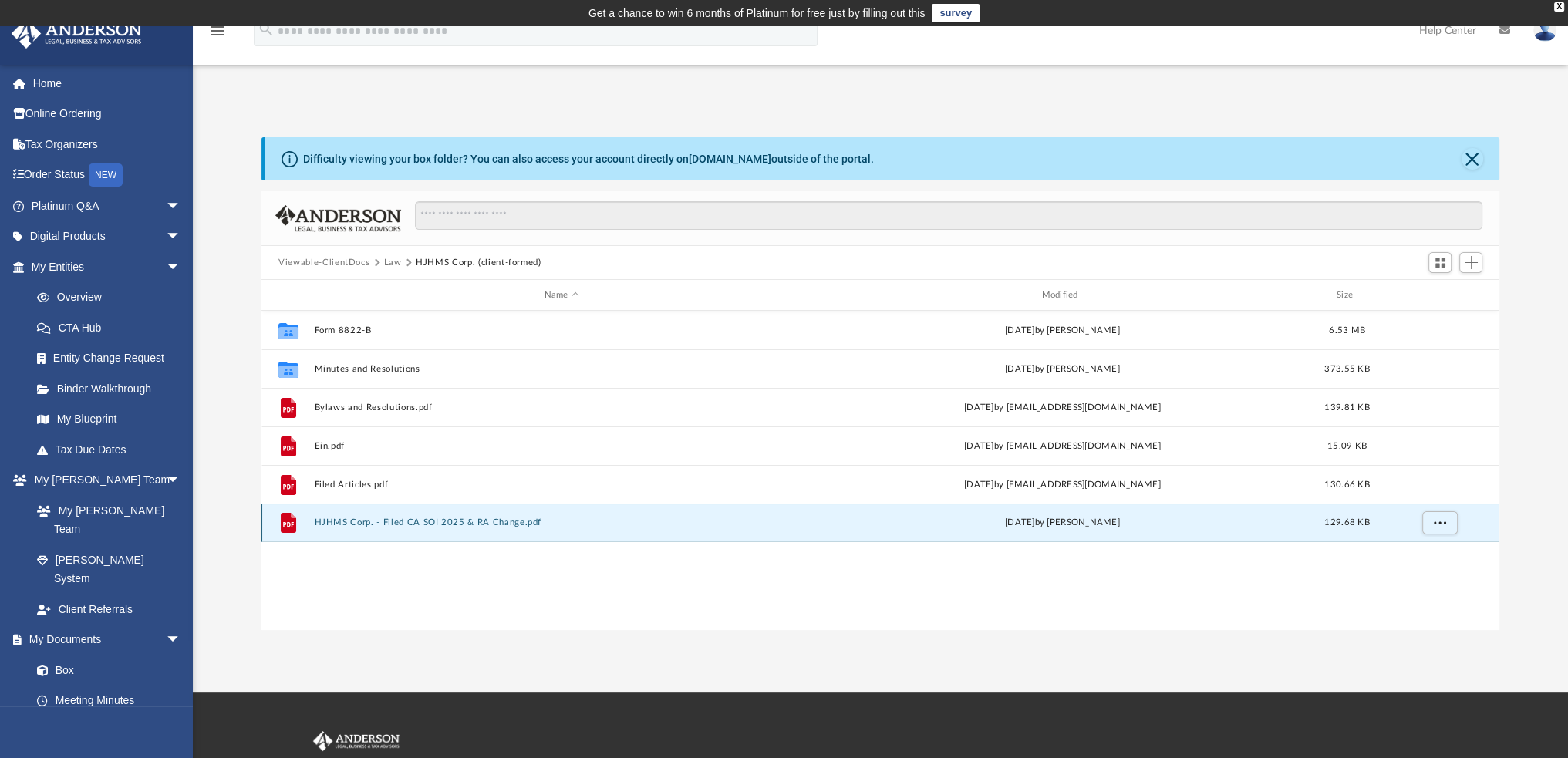
click at [414, 527] on button "HJHMS Corp. - Filed CA SOI 2025 & RA Change.pdf" at bounding box center [562, 523] width 495 height 10
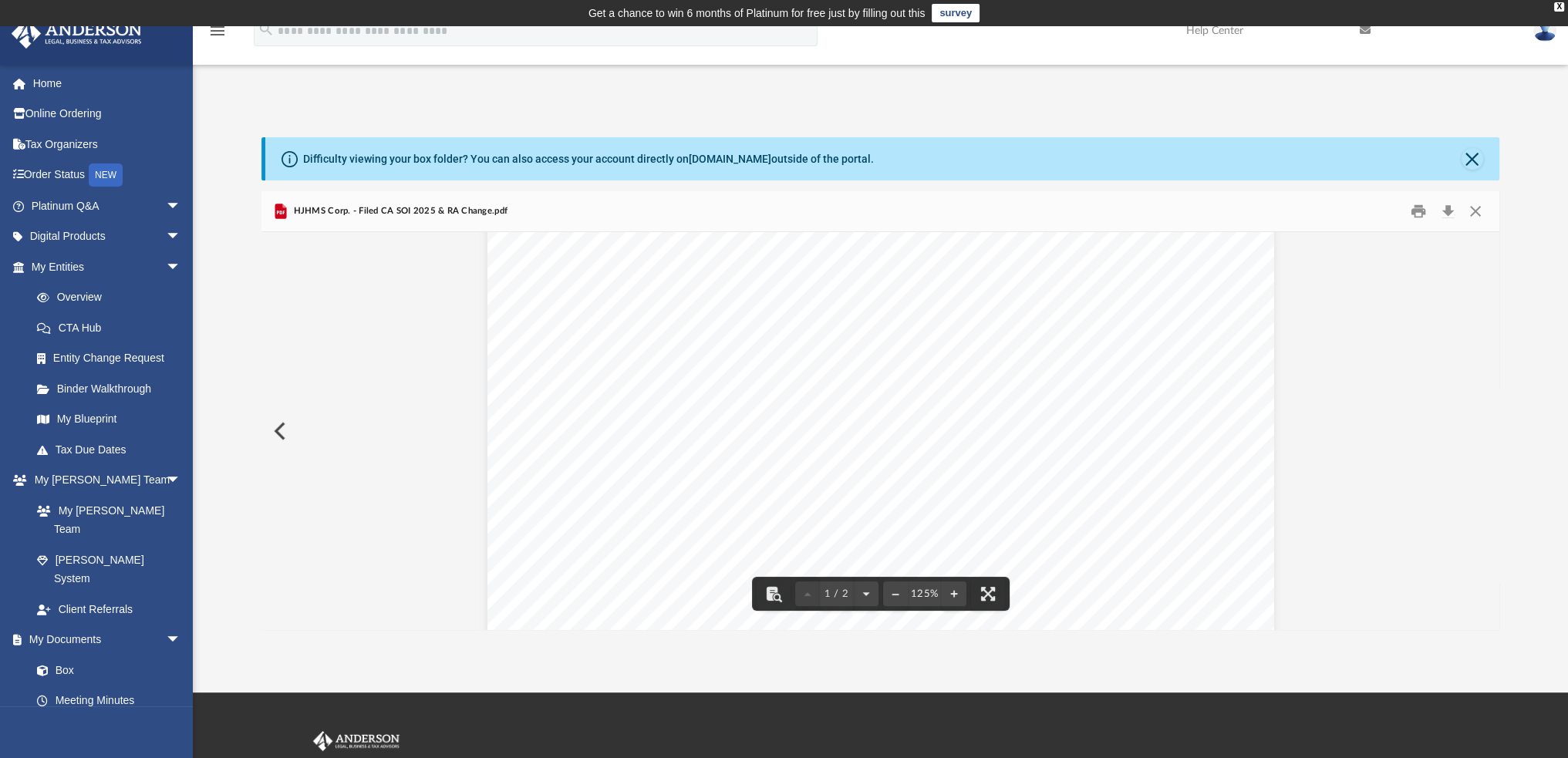
scroll to position [0, 0]
click at [283, 437] on button "Preview" at bounding box center [278, 430] width 34 height 43
drag, startPoint x: 1487, startPoint y: 138, endPoint x: 1473, endPoint y: 154, distance: 21.3
click at [1486, 140] on div "Difficulty viewing your box folder? You can also access your account directly o…" at bounding box center [882, 158] width 1234 height 43
click at [1470, 157] on button "Close" at bounding box center [1473, 159] width 22 height 22
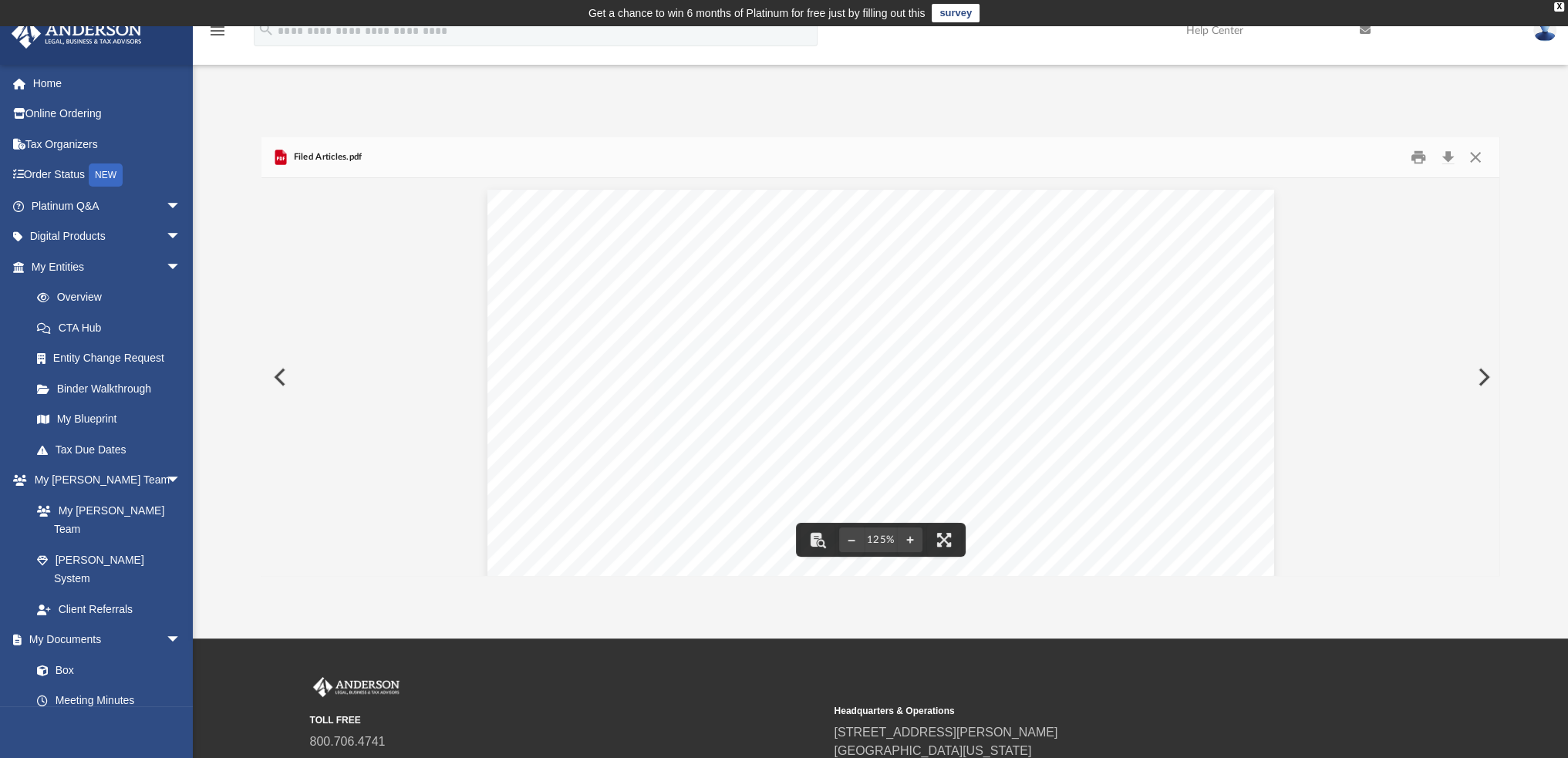
click at [278, 370] on button "Preview" at bounding box center [278, 377] width 34 height 43
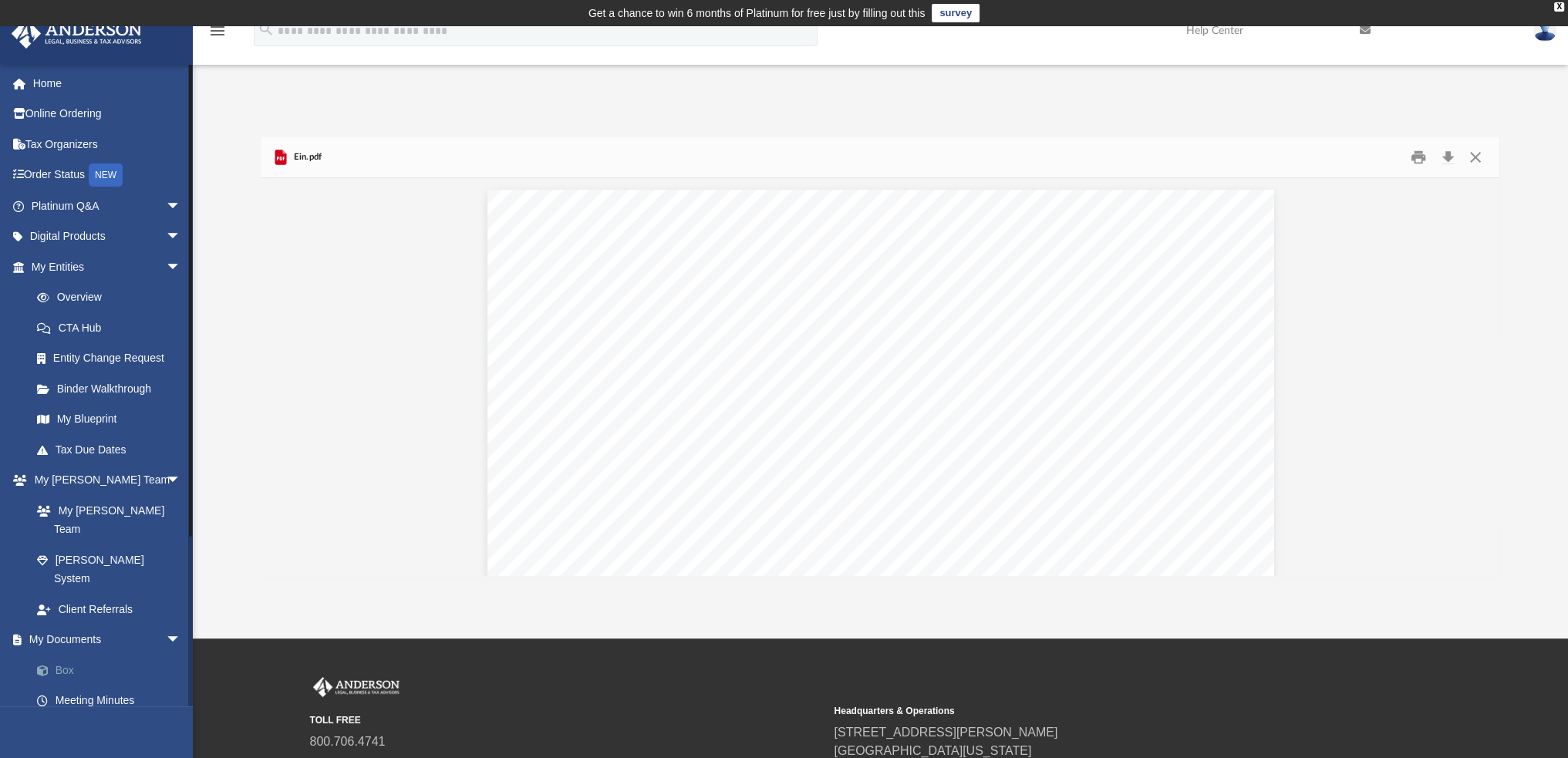
click at [70, 655] on link "Box" at bounding box center [113, 670] width 183 height 31
click at [68, 655] on link "Box" at bounding box center [113, 670] width 183 height 31
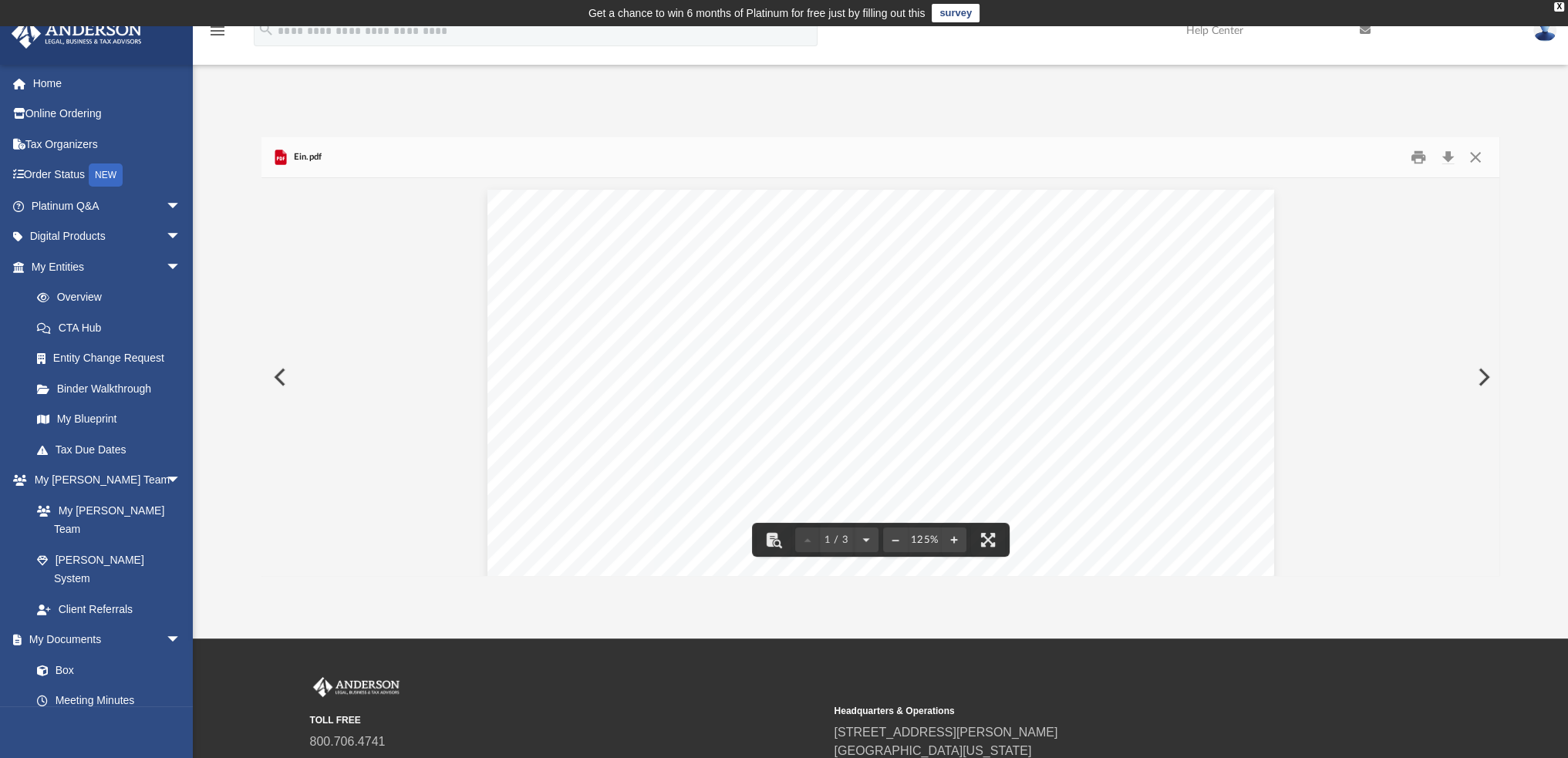
click at [284, 375] on button "Preview" at bounding box center [278, 377] width 34 height 43
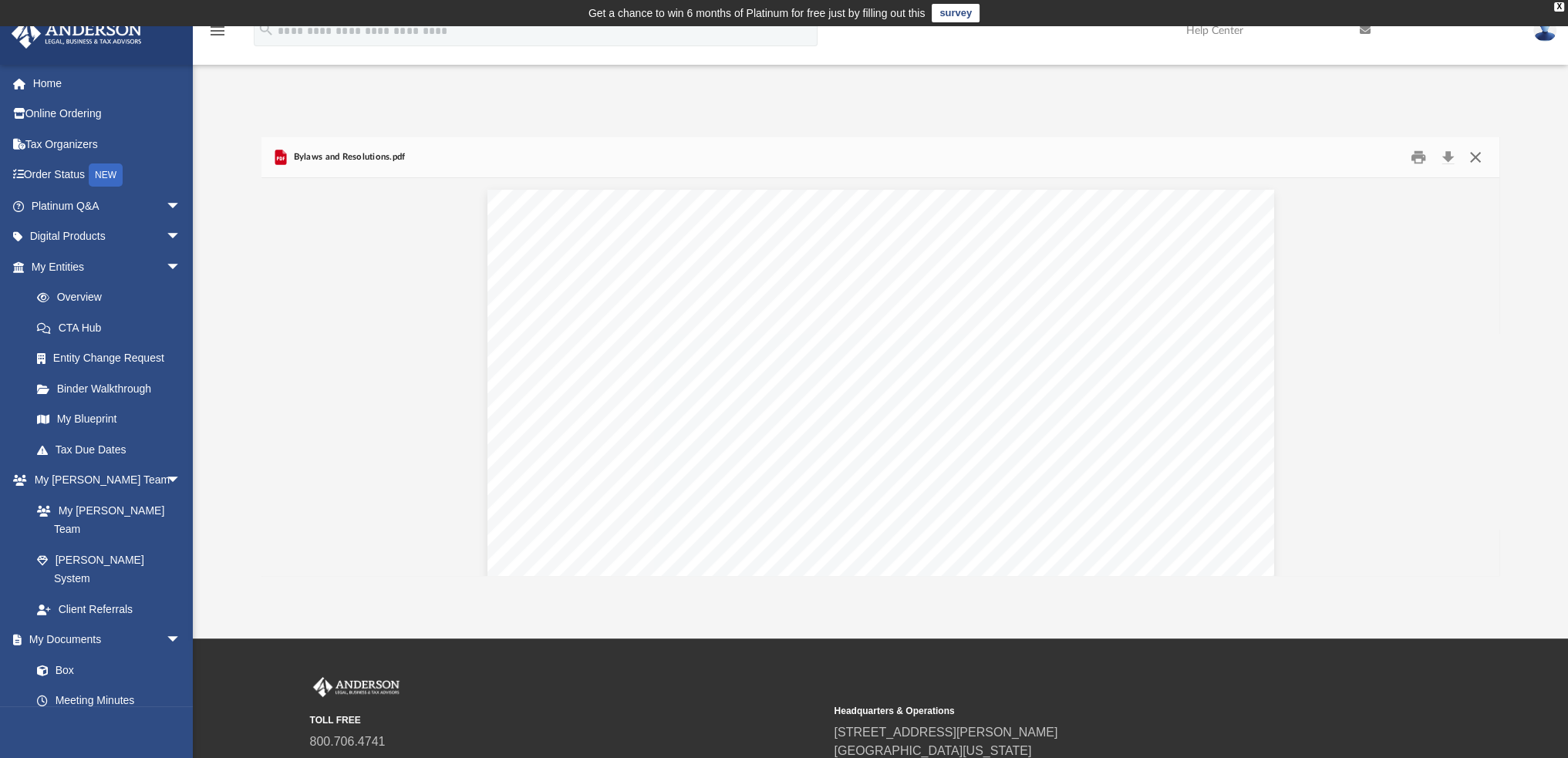
click at [1487, 157] on button "Close" at bounding box center [1475, 158] width 28 height 24
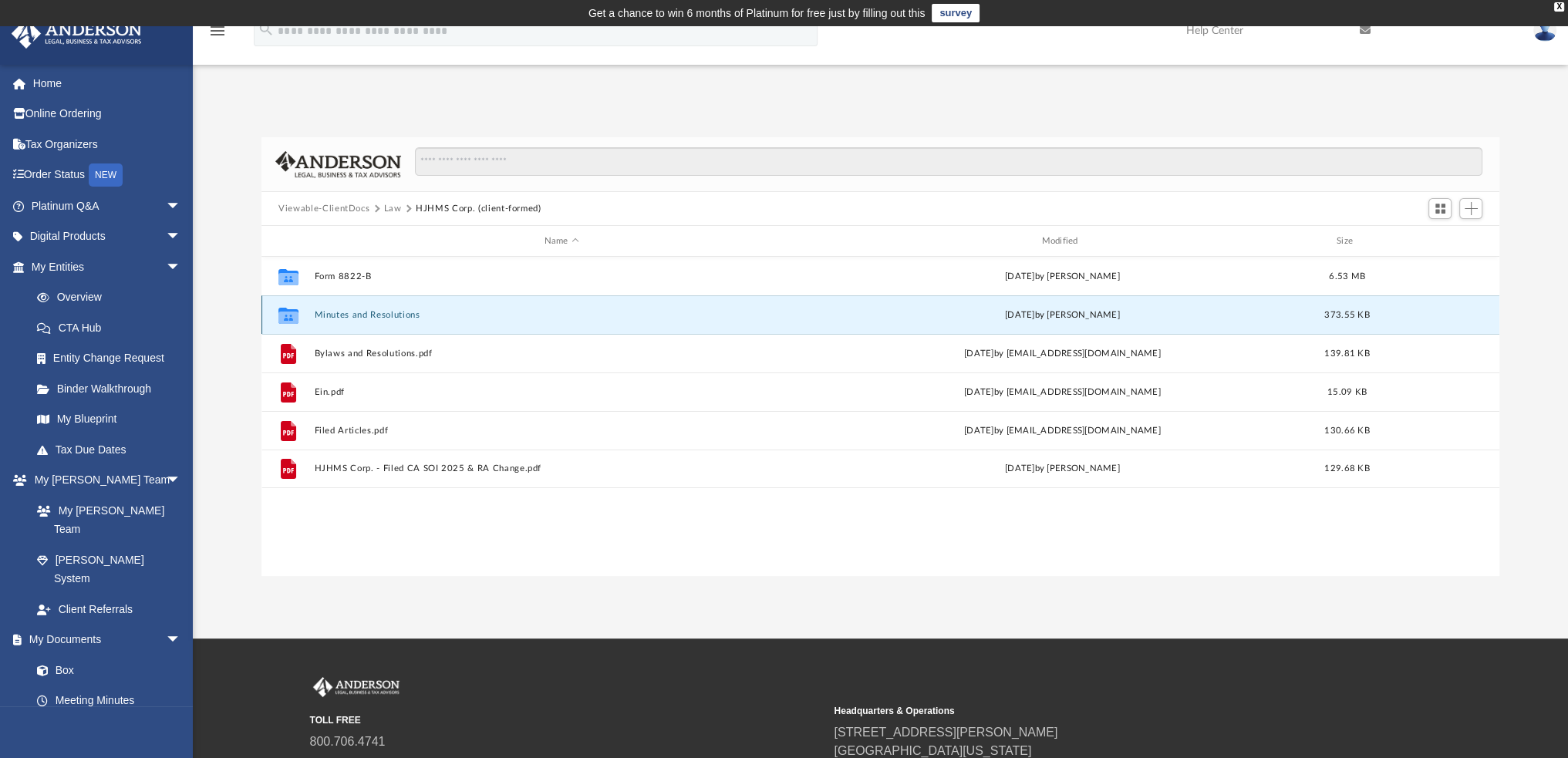
click at [328, 318] on button "Minutes and Resolutions" at bounding box center [562, 315] width 495 height 10
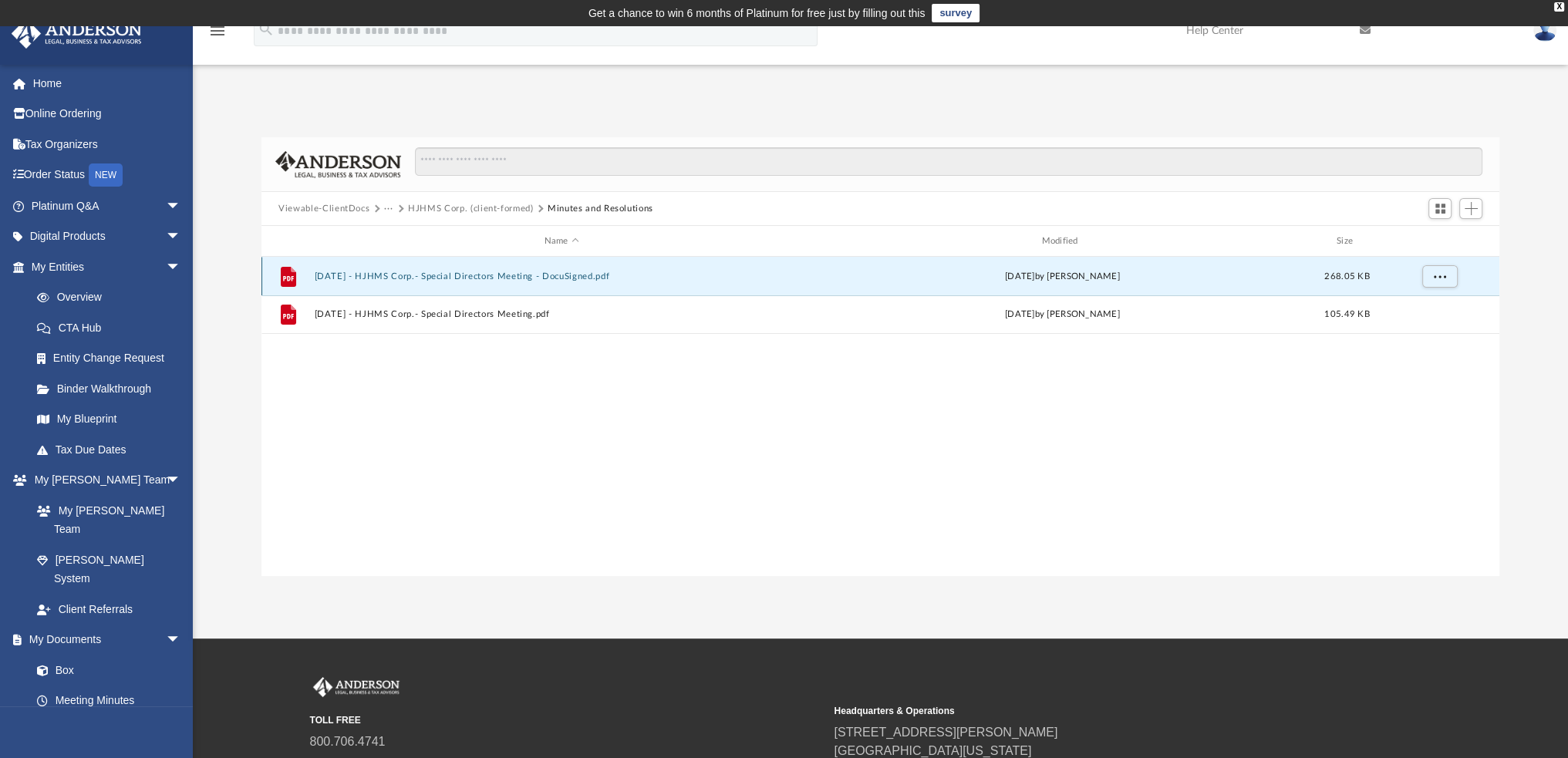
click at [370, 274] on button "2025.6.10 - HJHMS Corp.- Special Directors Meeting - DocuSigned.pdf" at bounding box center [562, 276] width 495 height 10
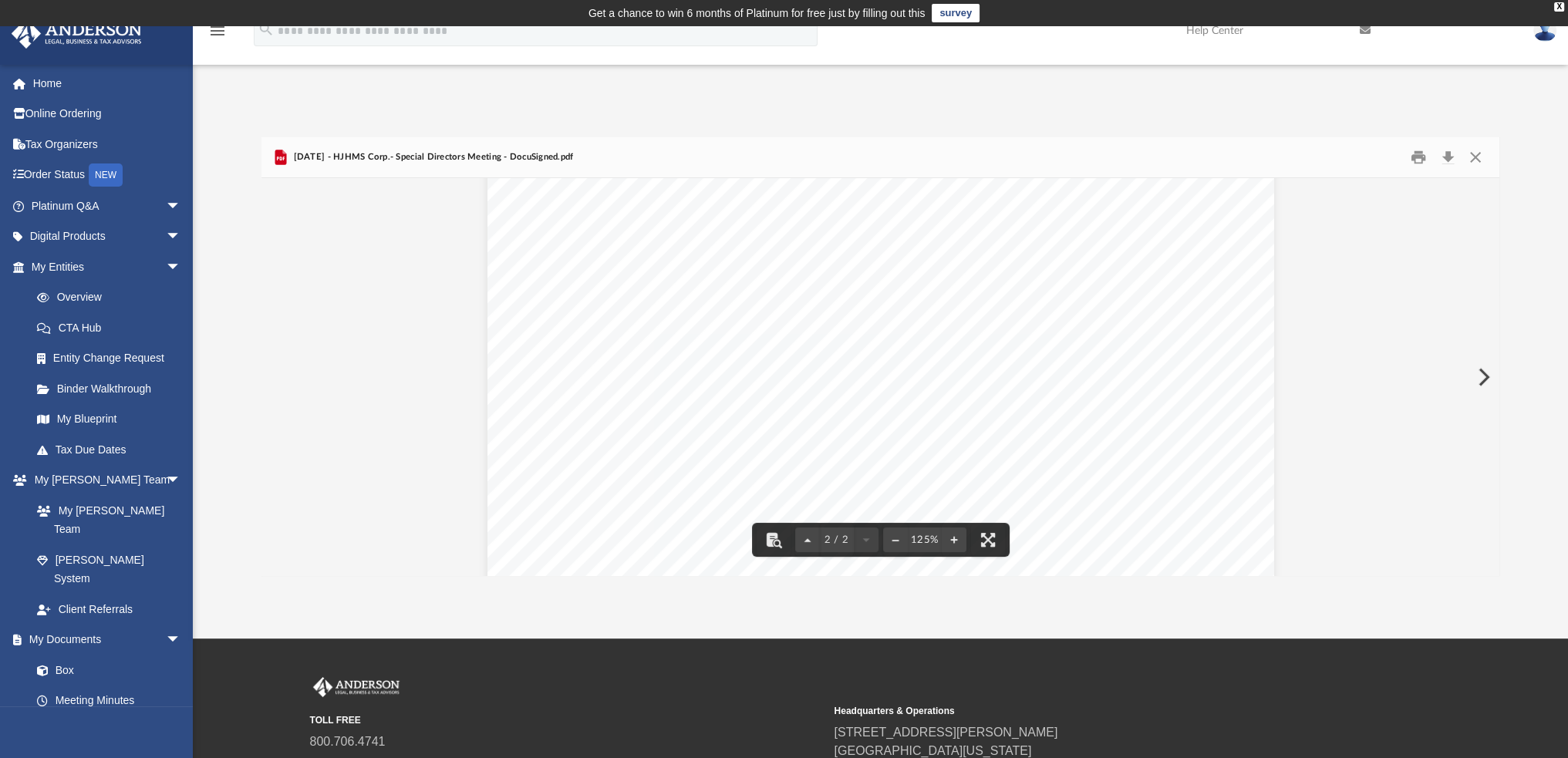
scroll to position [1685, 0]
click at [1486, 162] on button "Close" at bounding box center [1475, 158] width 28 height 24
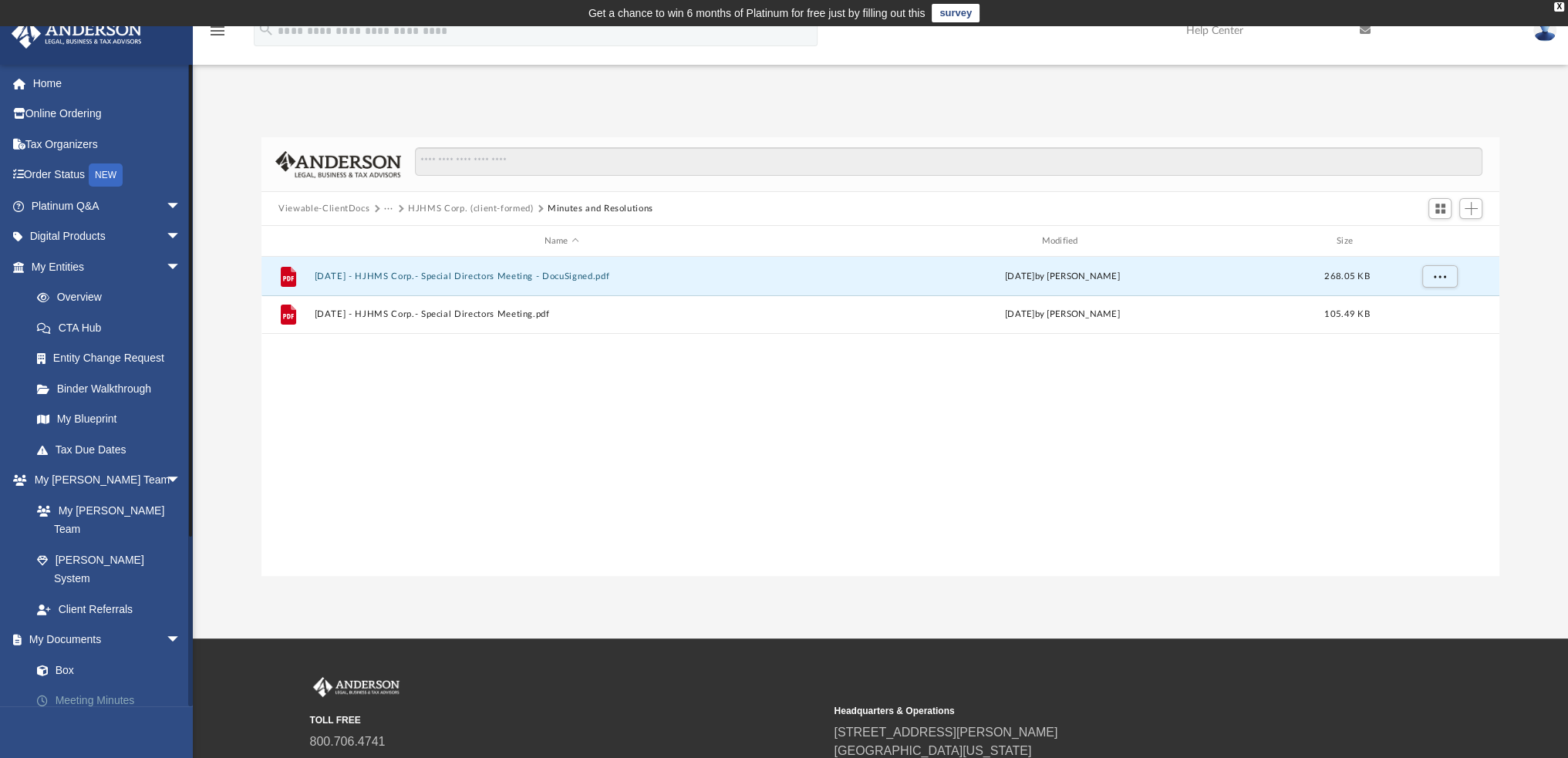
click at [98, 685] on link "Meeting Minutes" at bounding box center [113, 700] width 183 height 31
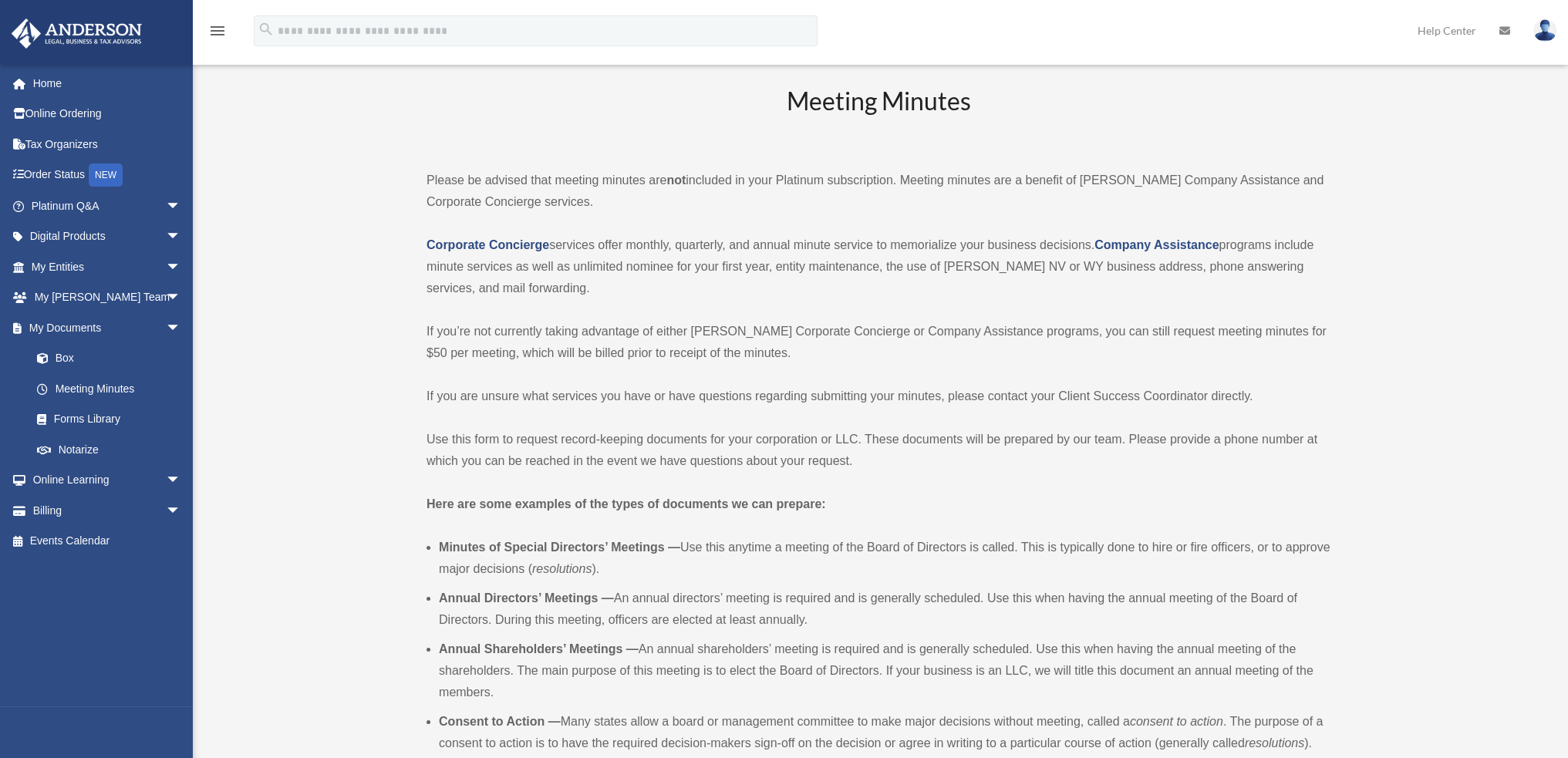
scroll to position [77, 0]
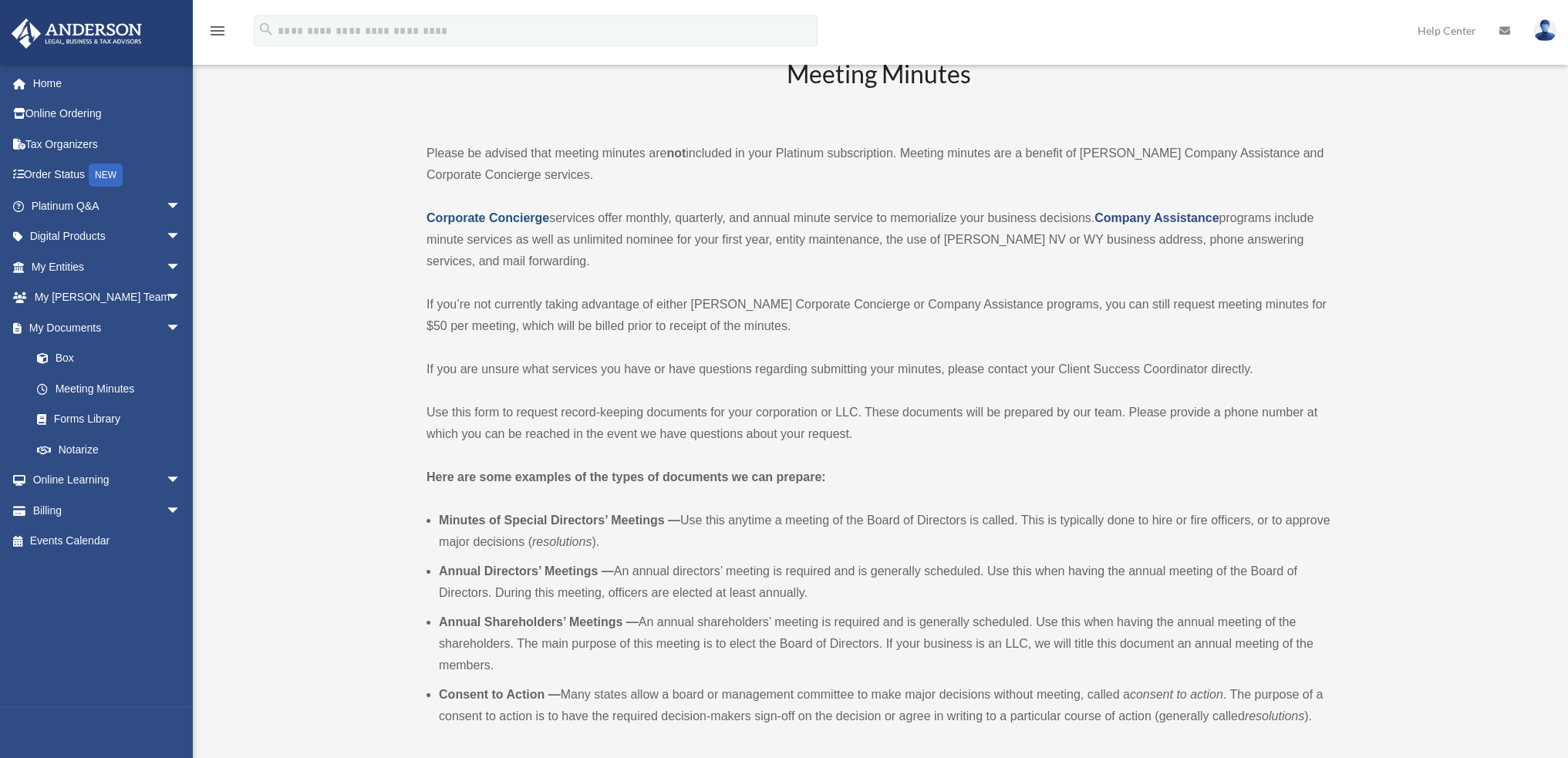
click at [459, 220] on strong "Corporate Concierge" at bounding box center [487, 218] width 122 height 13
click at [166, 509] on span "arrow_drop_down" at bounding box center [181, 512] width 31 height 32
click at [98, 585] on link "Past Invoices" at bounding box center [113, 572] width 183 height 31
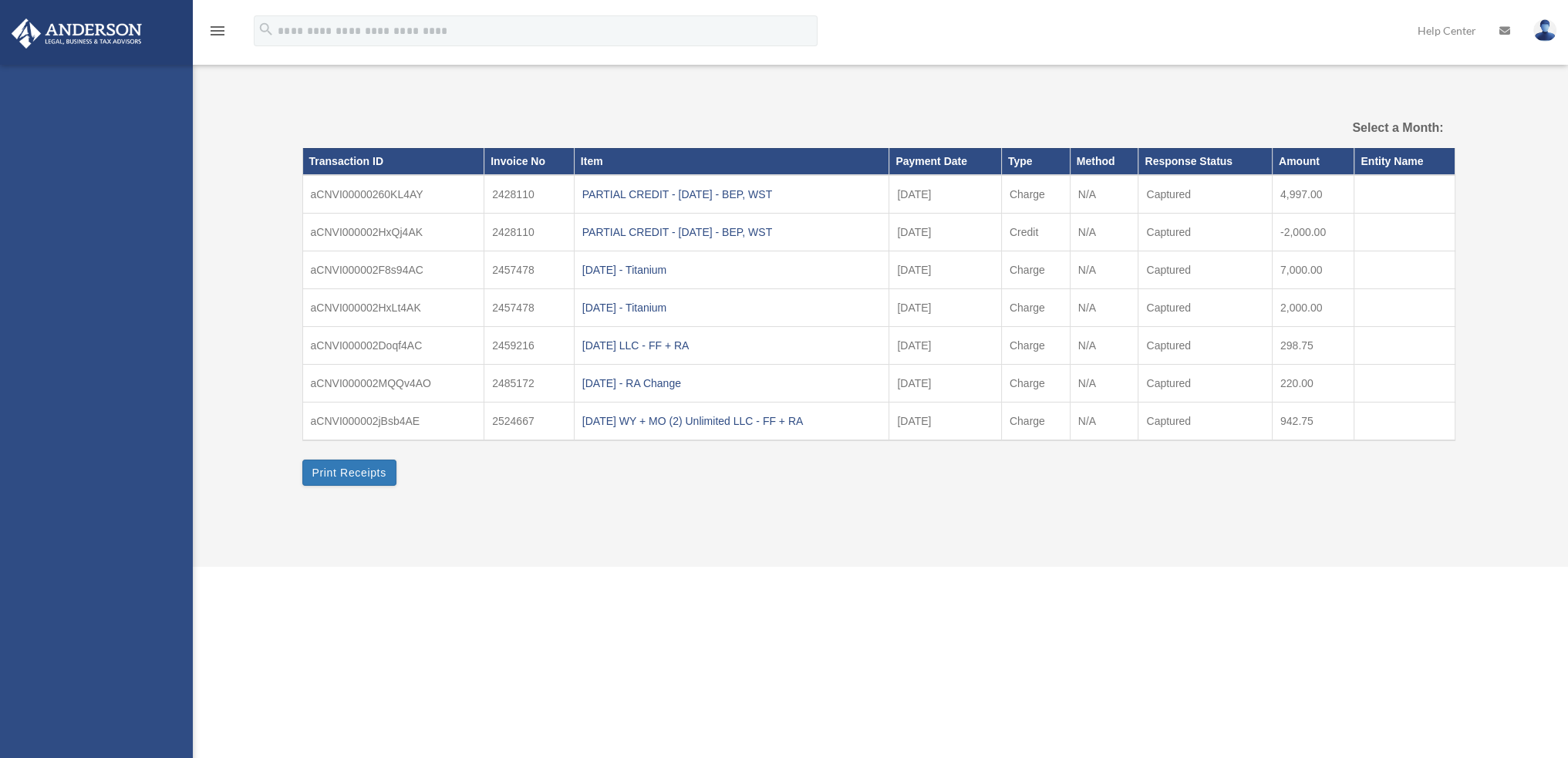
select select
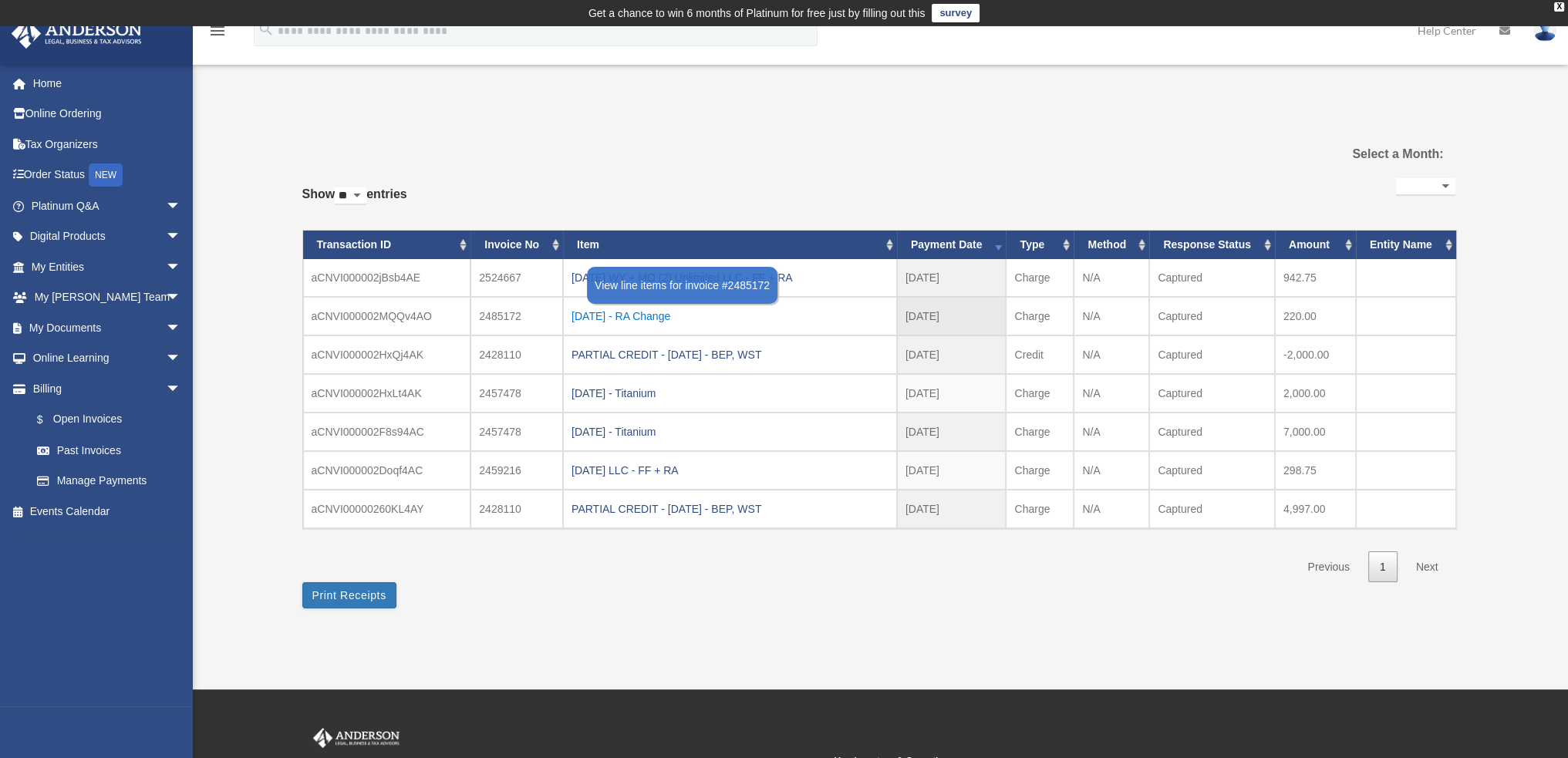
click at [664, 319] on div "[DATE] - RA Change" at bounding box center [729, 317] width 317 height 22
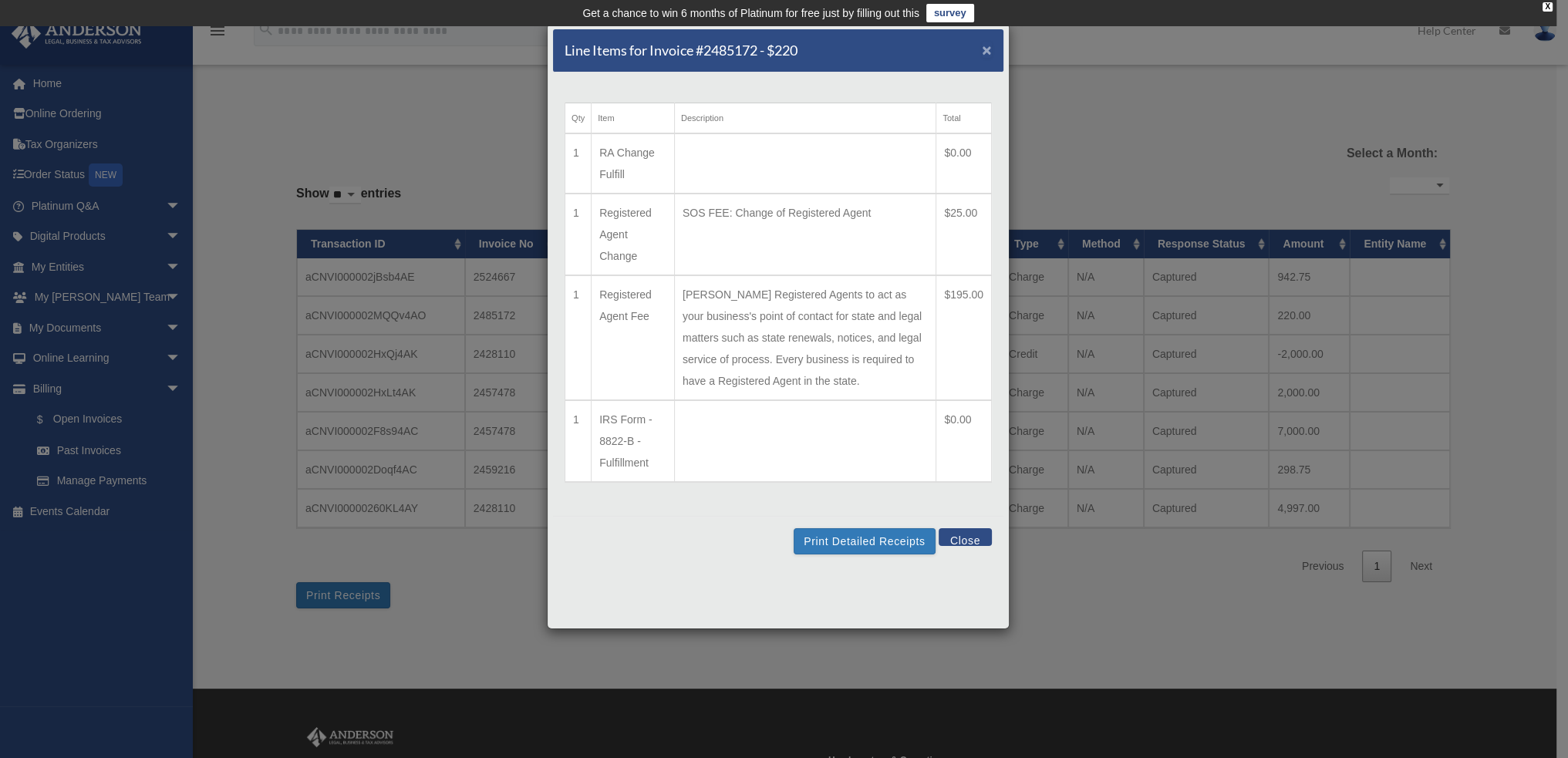
click at [988, 44] on span "×" at bounding box center [987, 50] width 10 height 18
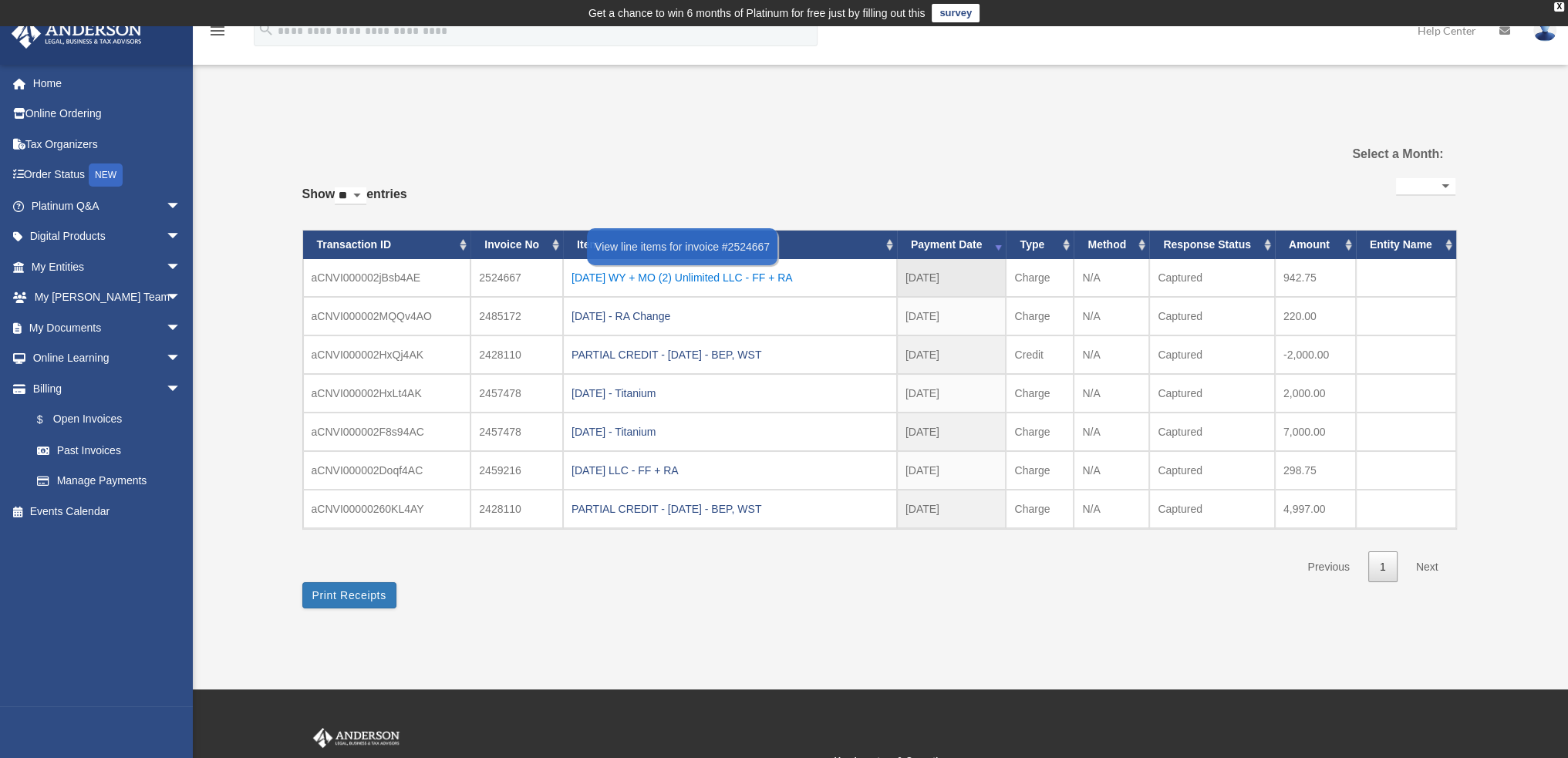
click at [657, 268] on div "[DATE] WY + MO (2) Unlimited LLC - FF + RA" at bounding box center [729, 278] width 317 height 22
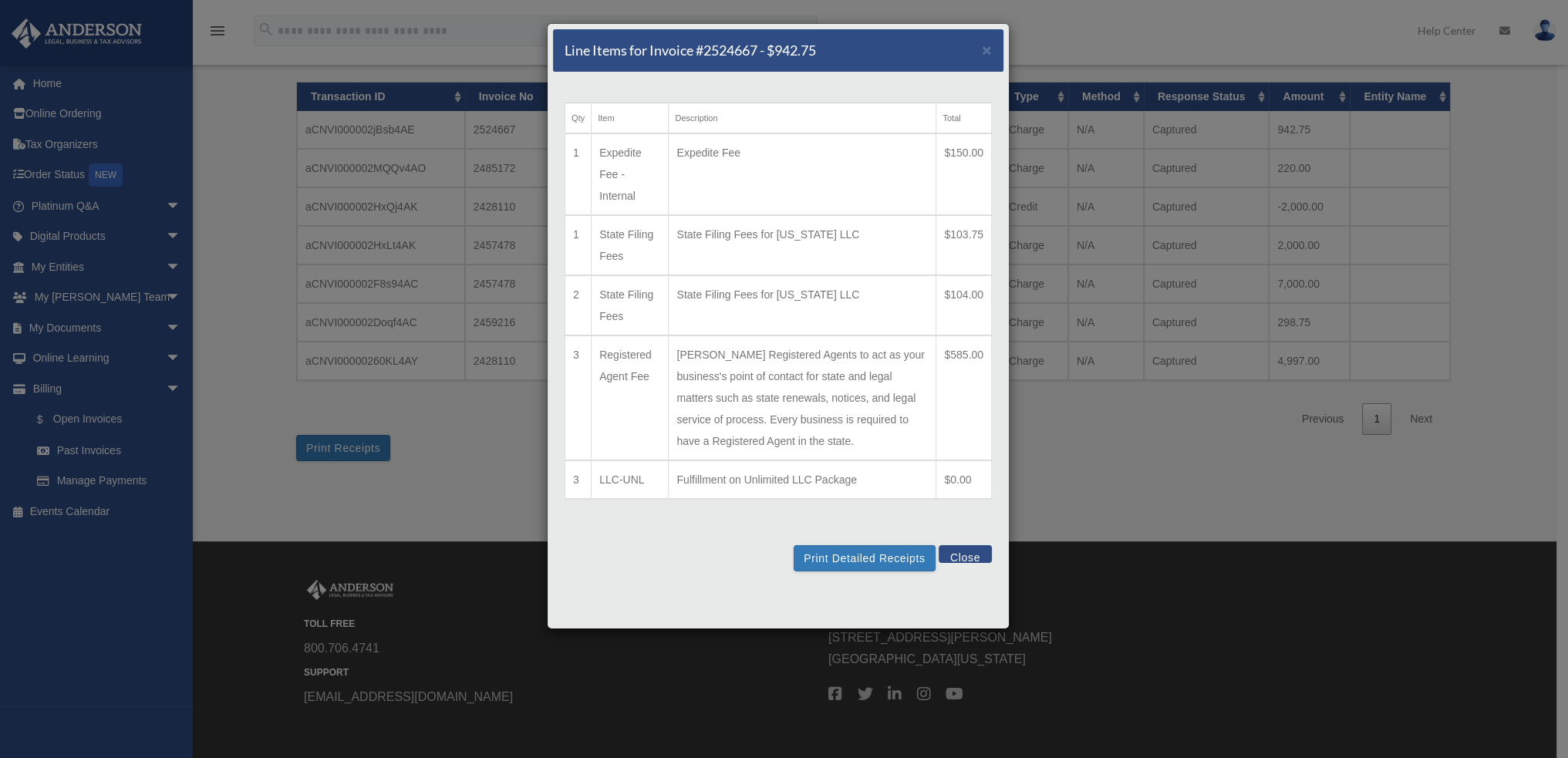
scroll to position [154, 0]
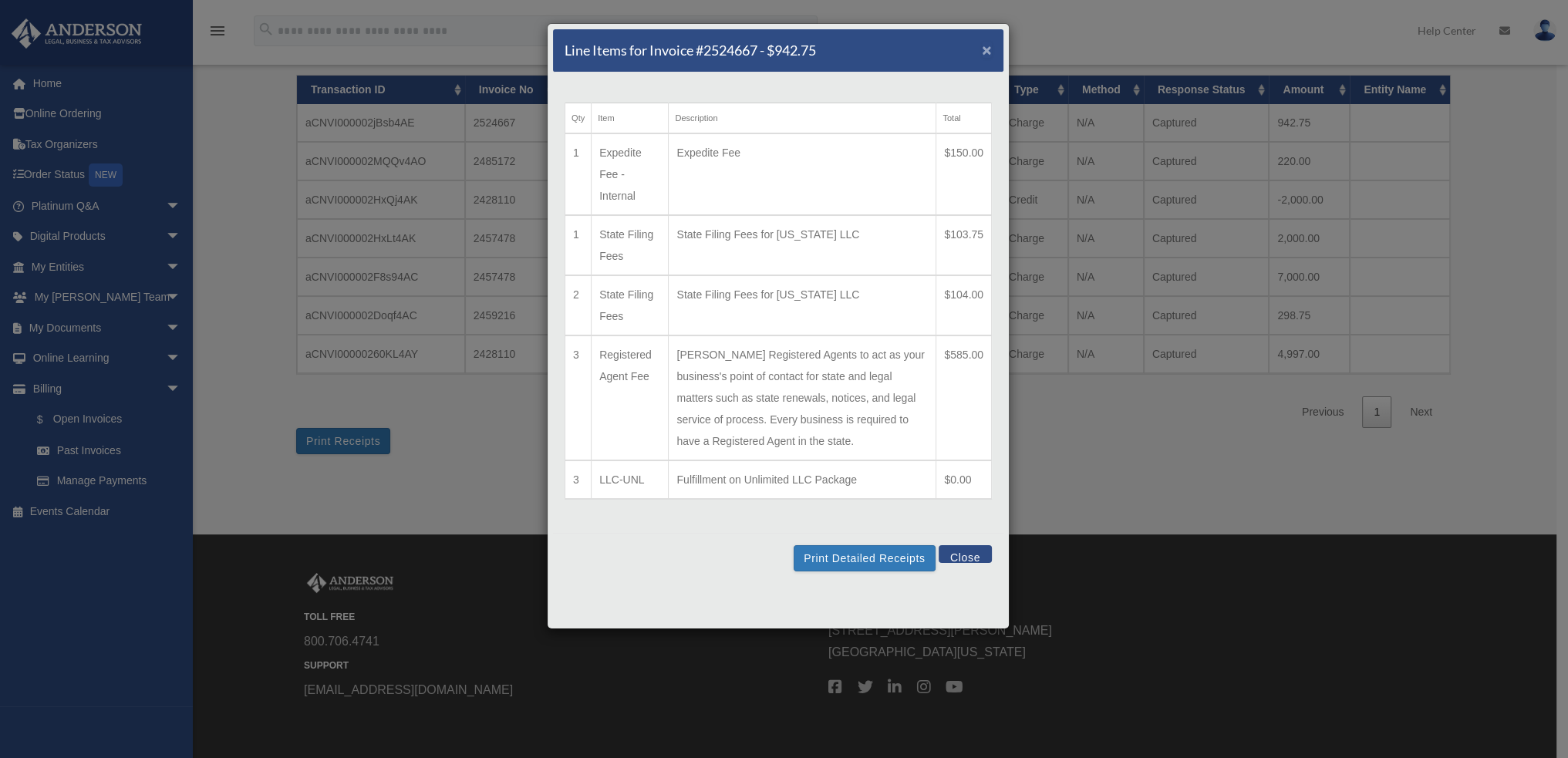
click at [982, 50] on span "×" at bounding box center [987, 50] width 10 height 18
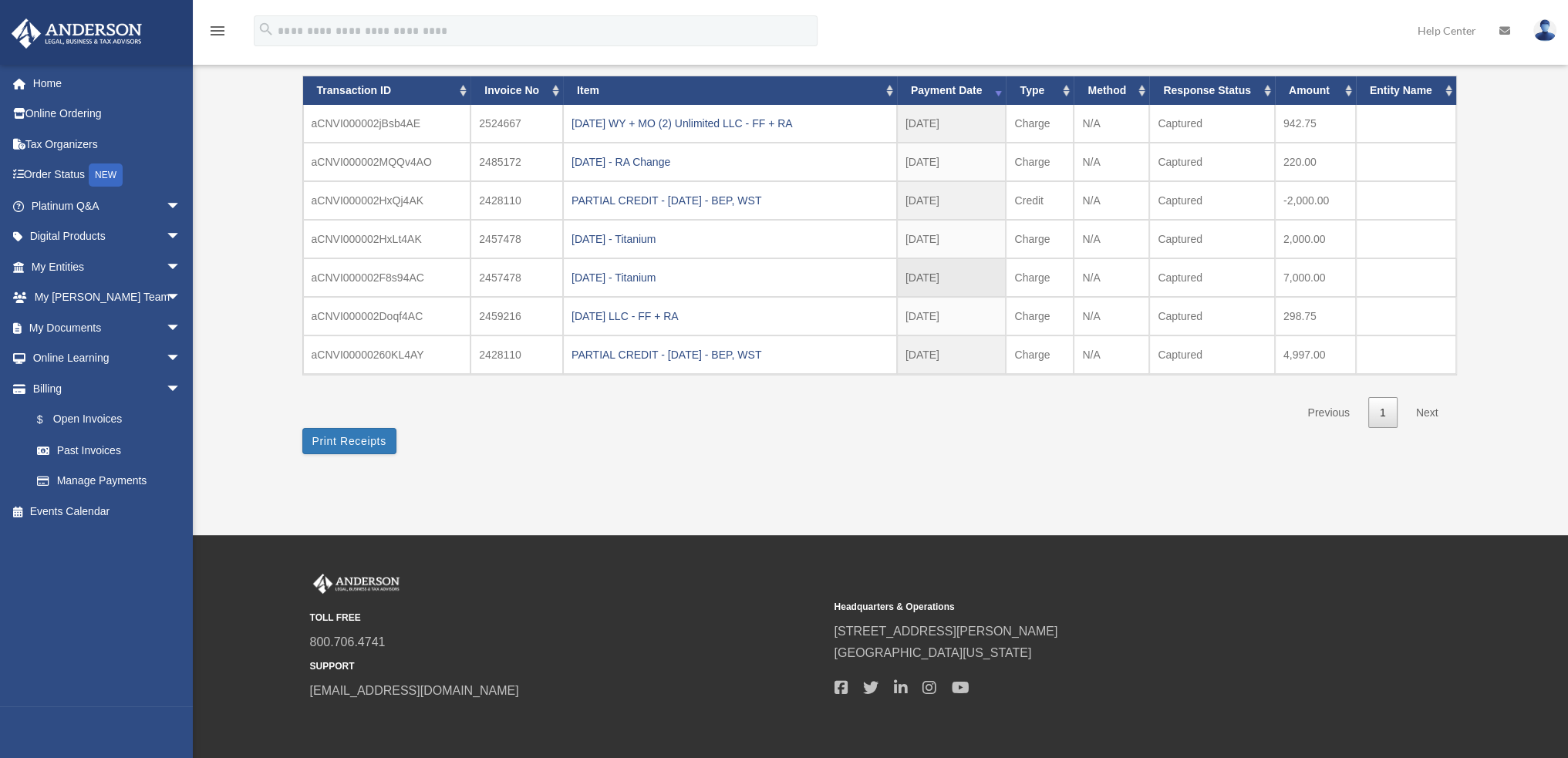
scroll to position [77, 0]
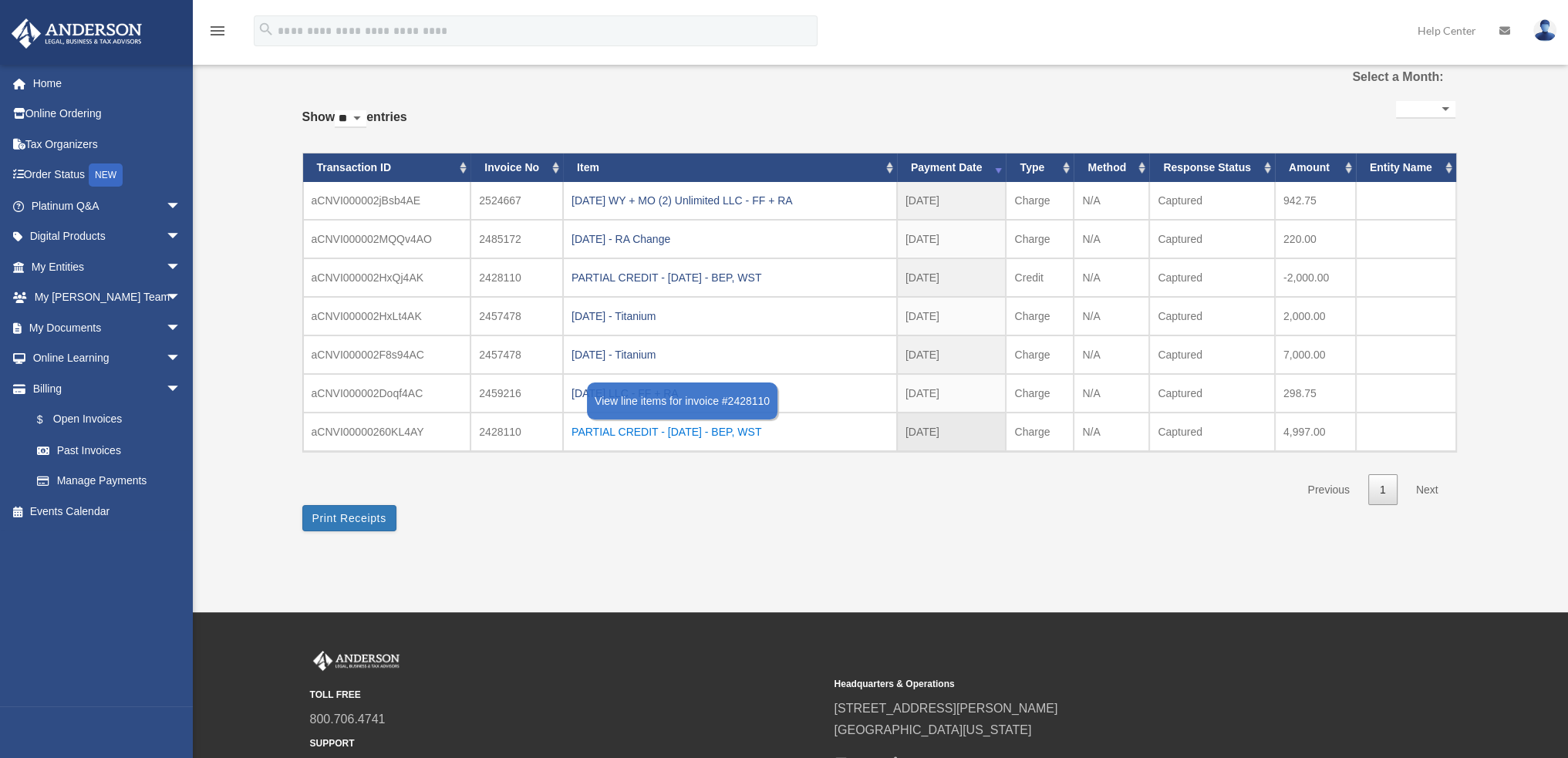
click at [654, 426] on div "PARTIAL CREDIT - [DATE] - BEP, WST" at bounding box center [729, 432] width 317 height 22
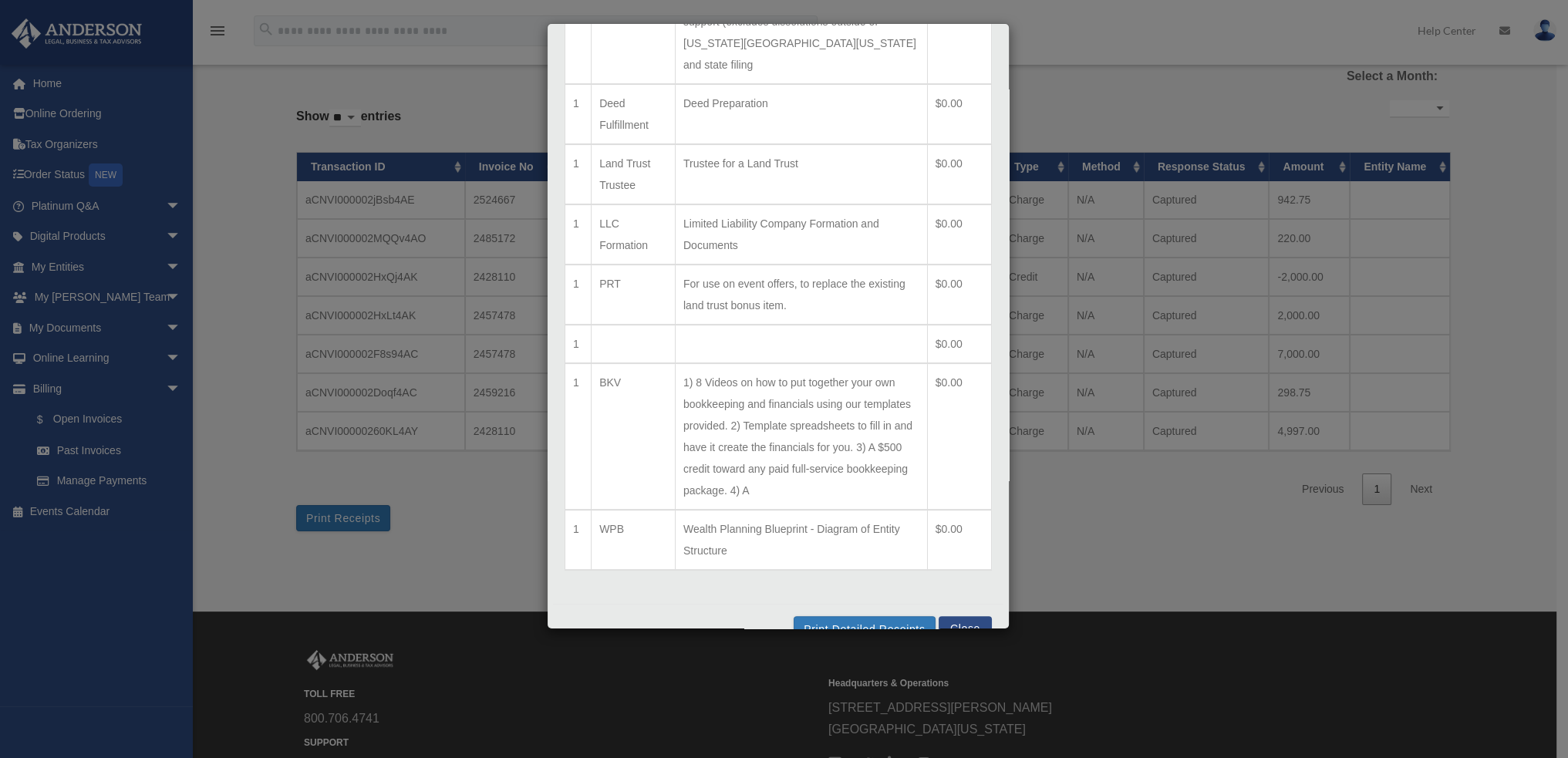
scroll to position [540, 0]
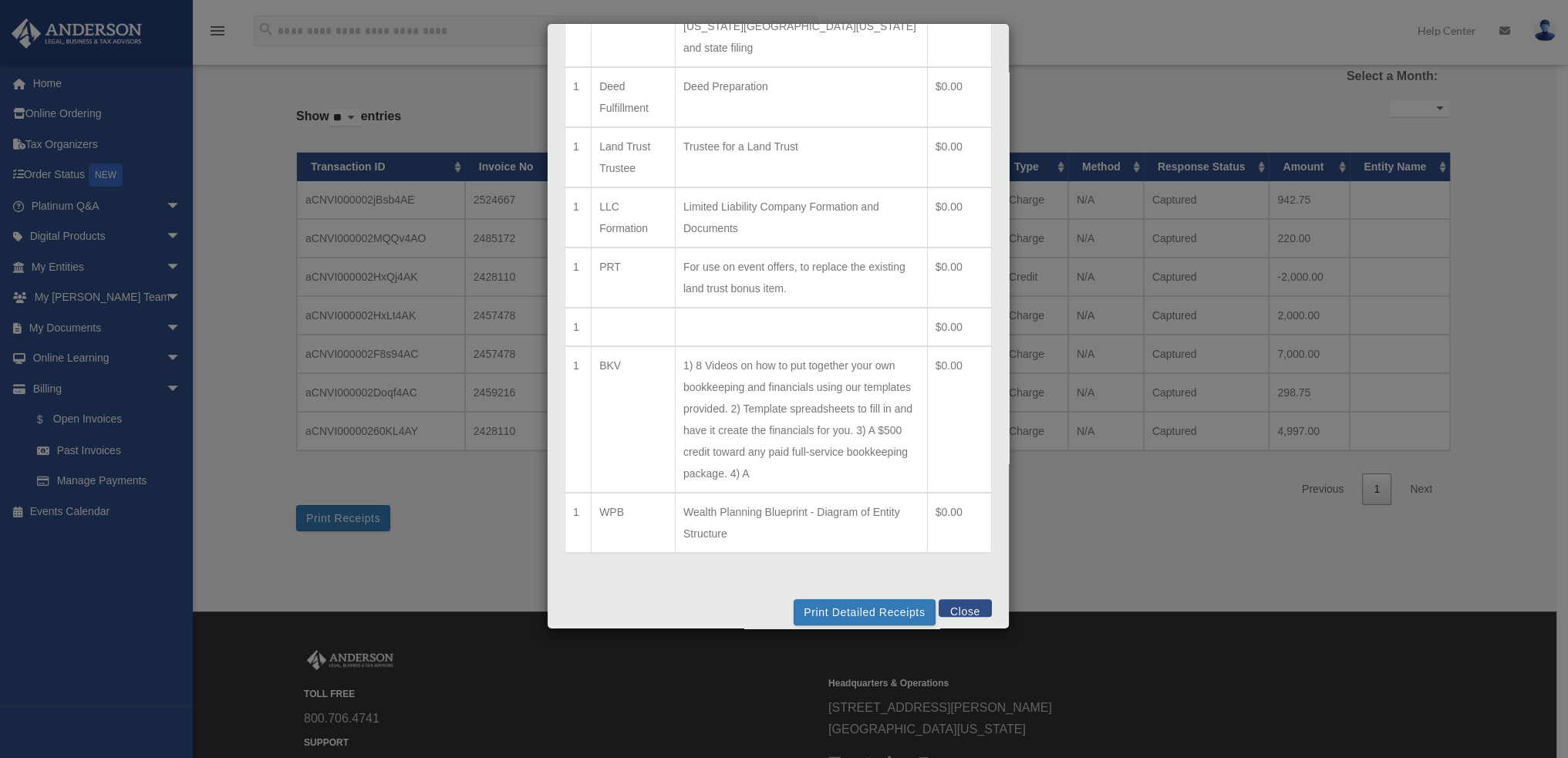
click at [958, 601] on button "Close" at bounding box center [965, 608] width 54 height 18
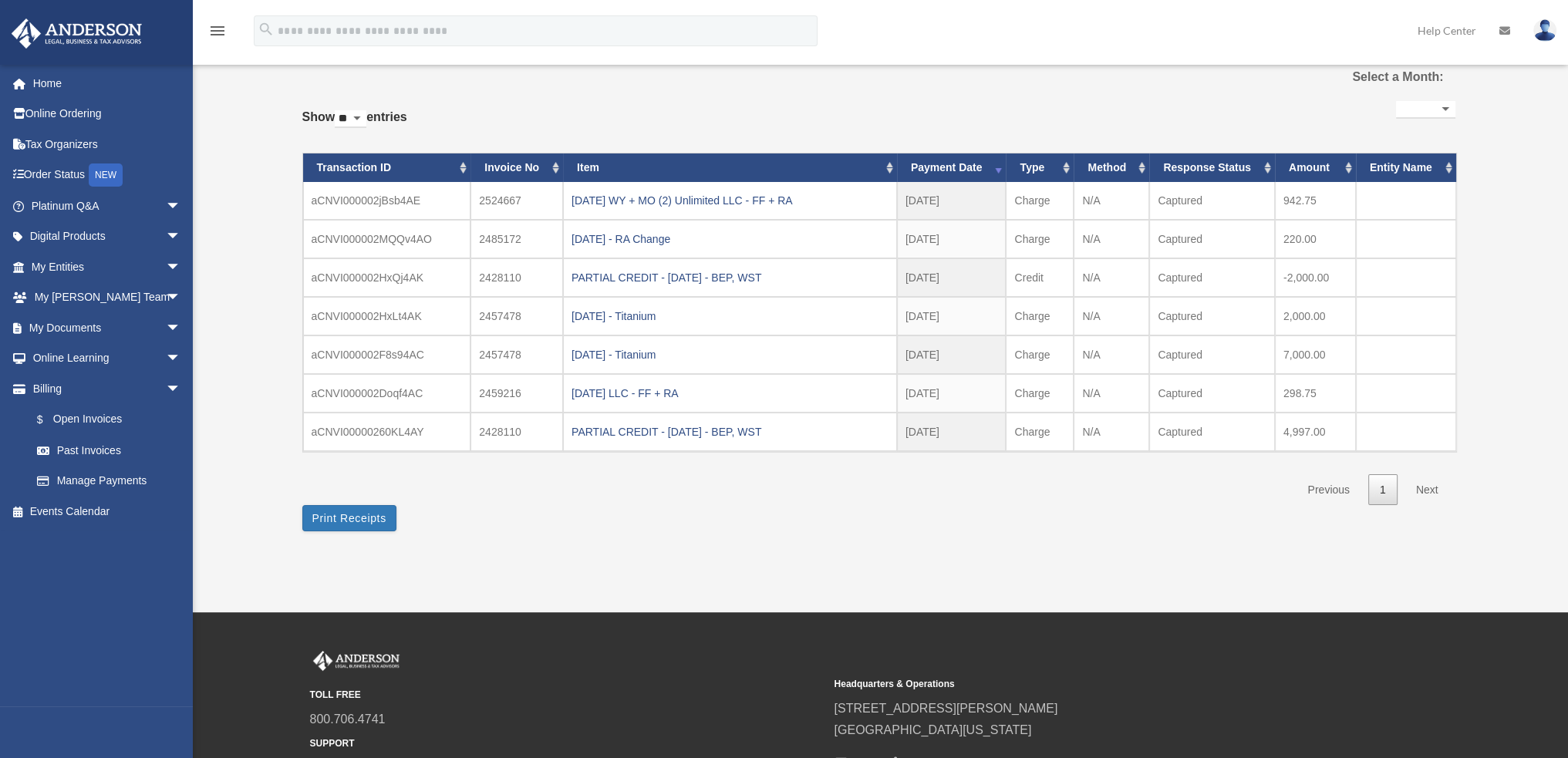
click at [594, 354] on div "[DATE] - Titanium" at bounding box center [729, 355] width 317 height 22
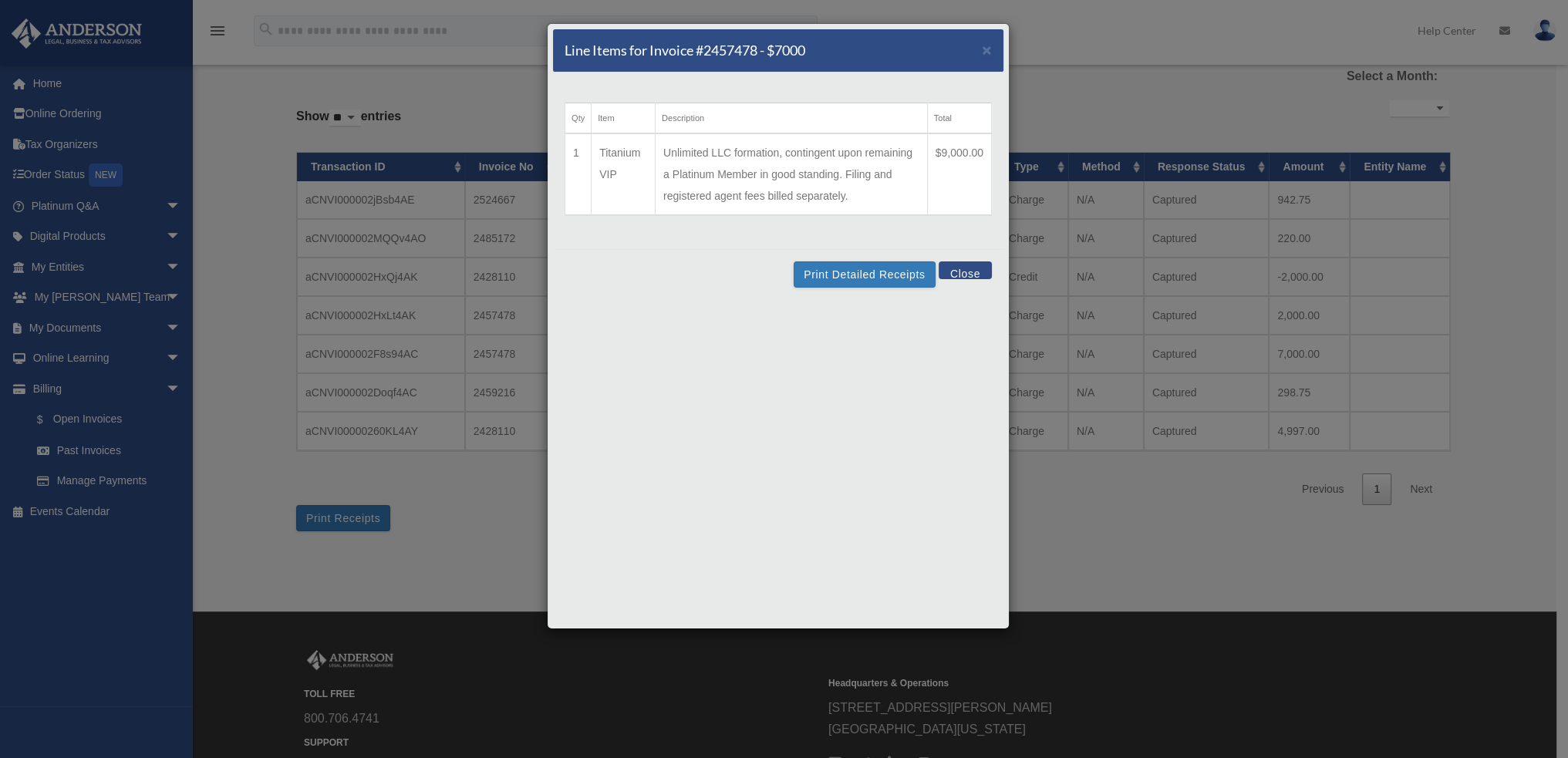
click at [975, 270] on button "Close" at bounding box center [965, 270] width 54 height 18
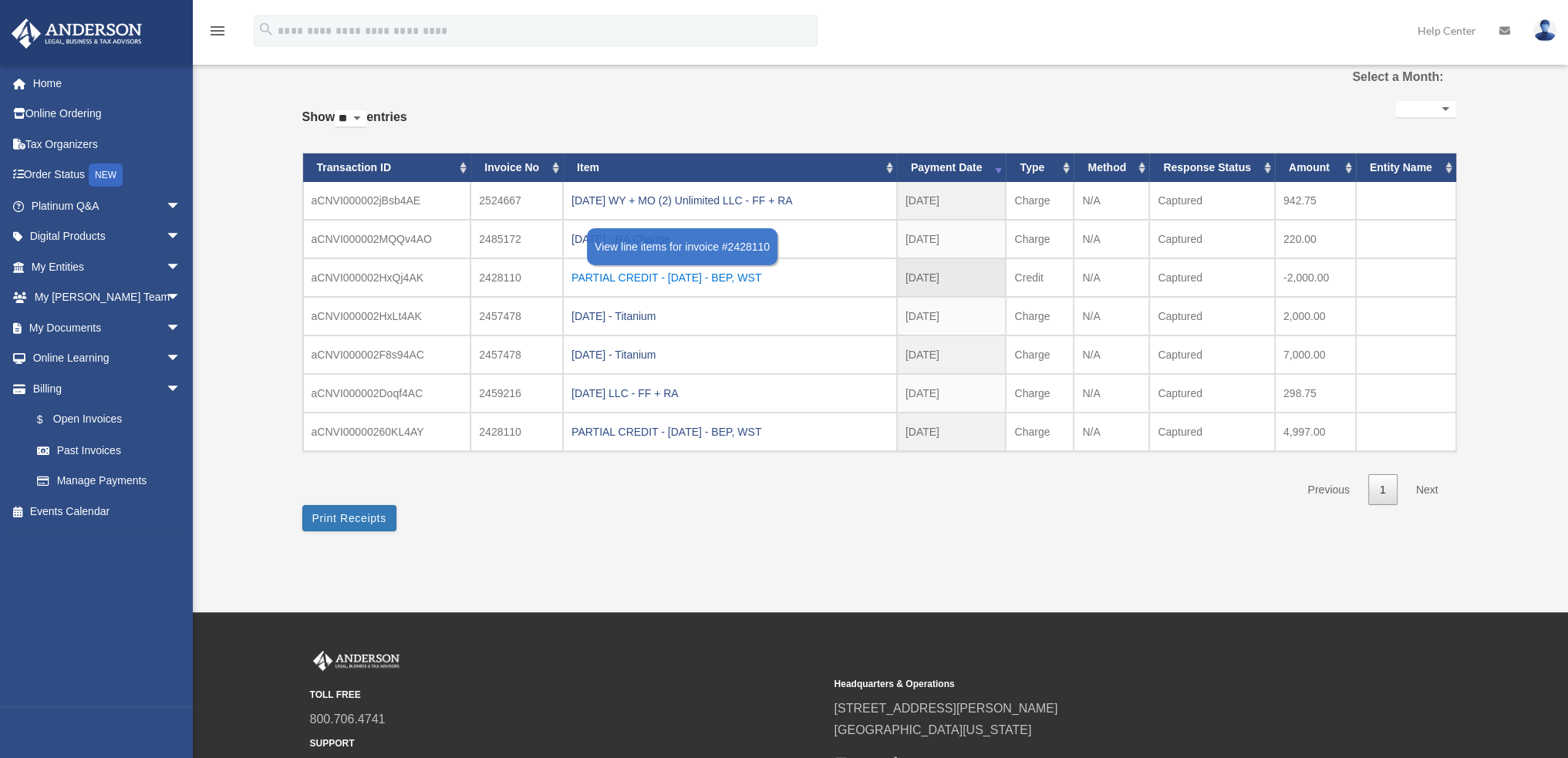
click at [638, 283] on div "PARTIAL CREDIT - [DATE] - BEP, WST" at bounding box center [729, 278] width 317 height 22
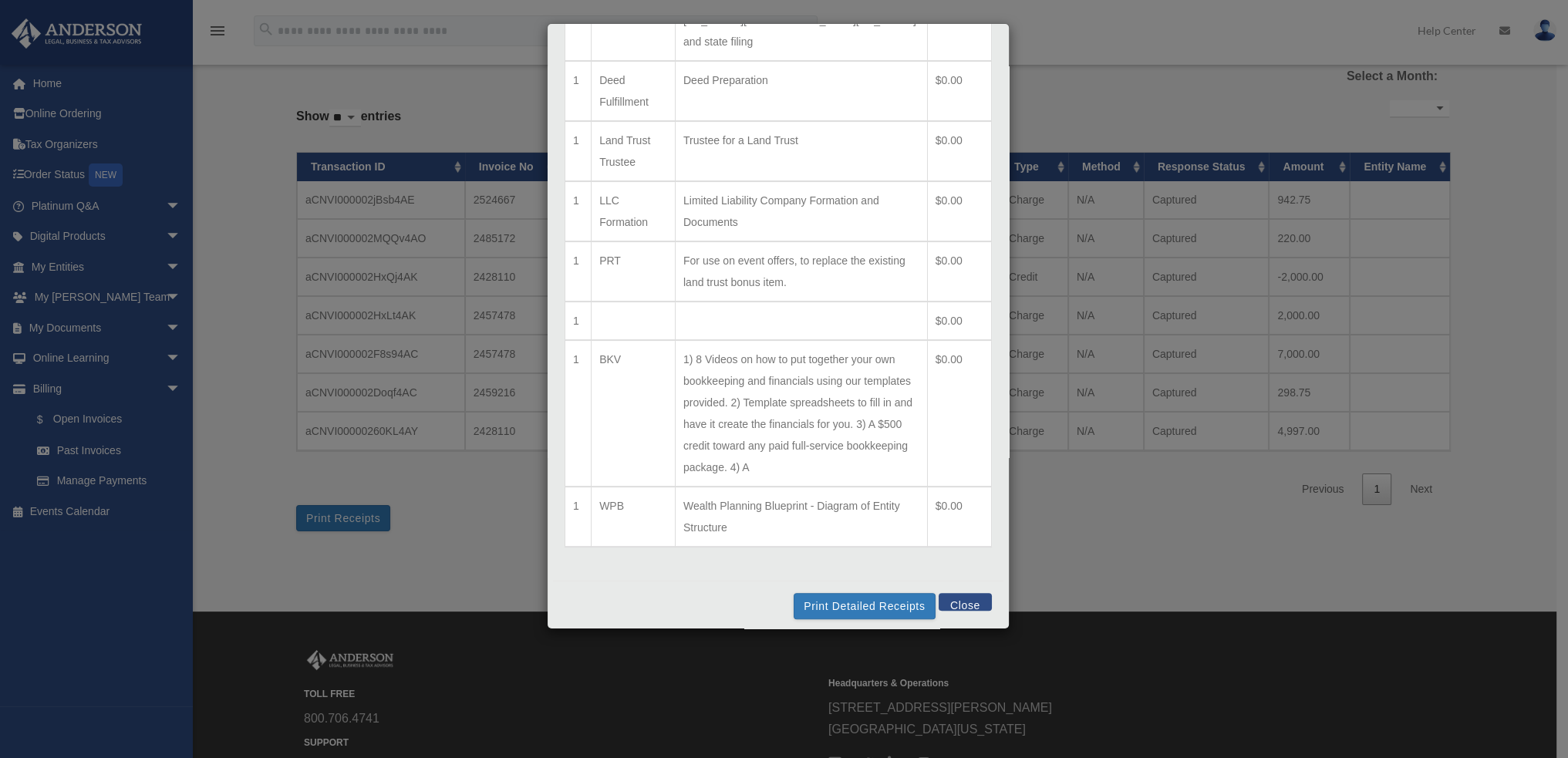
scroll to position [548, 0]
click at [958, 595] on button "Close" at bounding box center [965, 600] width 54 height 18
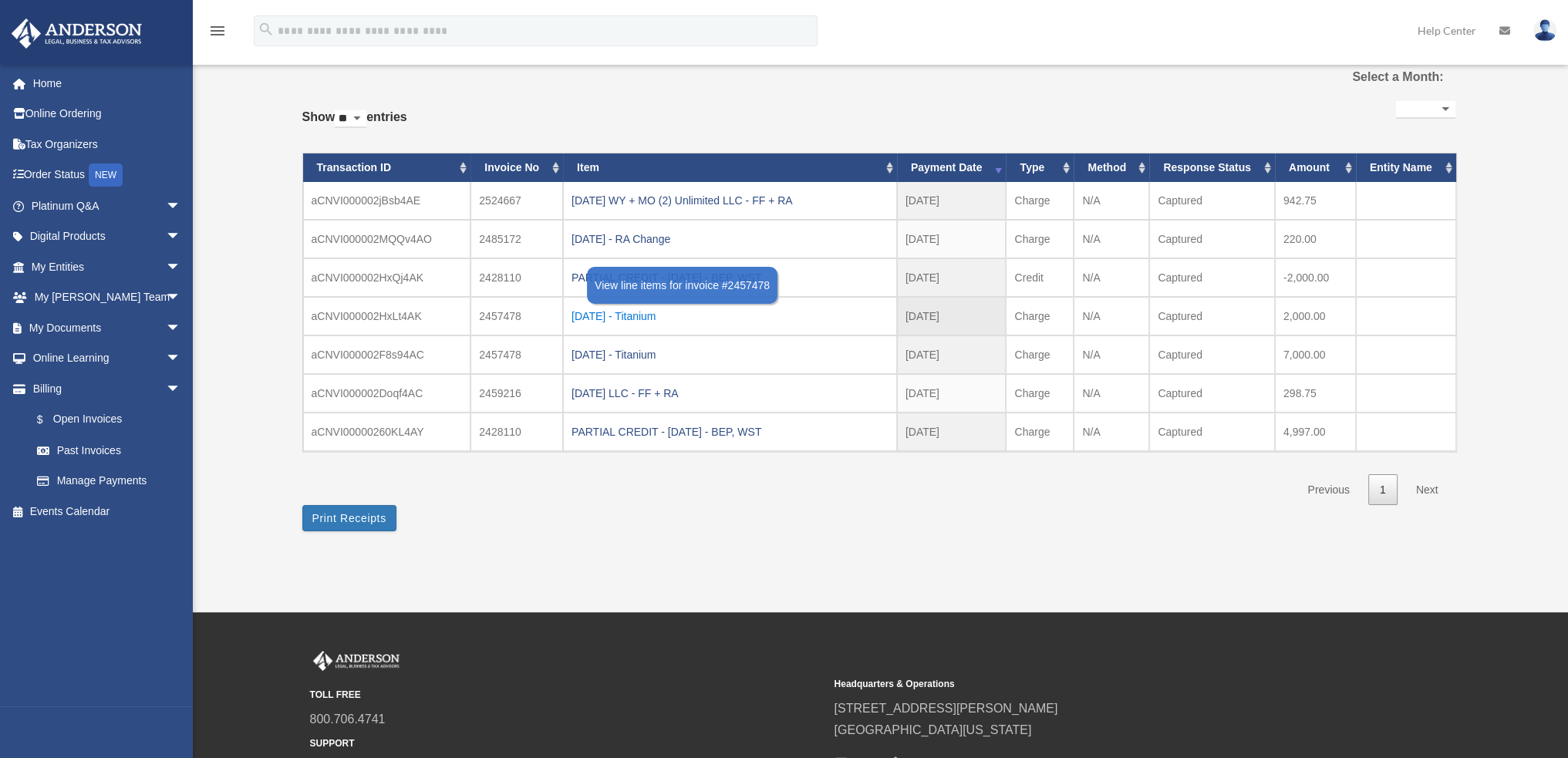
click at [611, 314] on div "[DATE] - Titanium" at bounding box center [729, 317] width 317 height 22
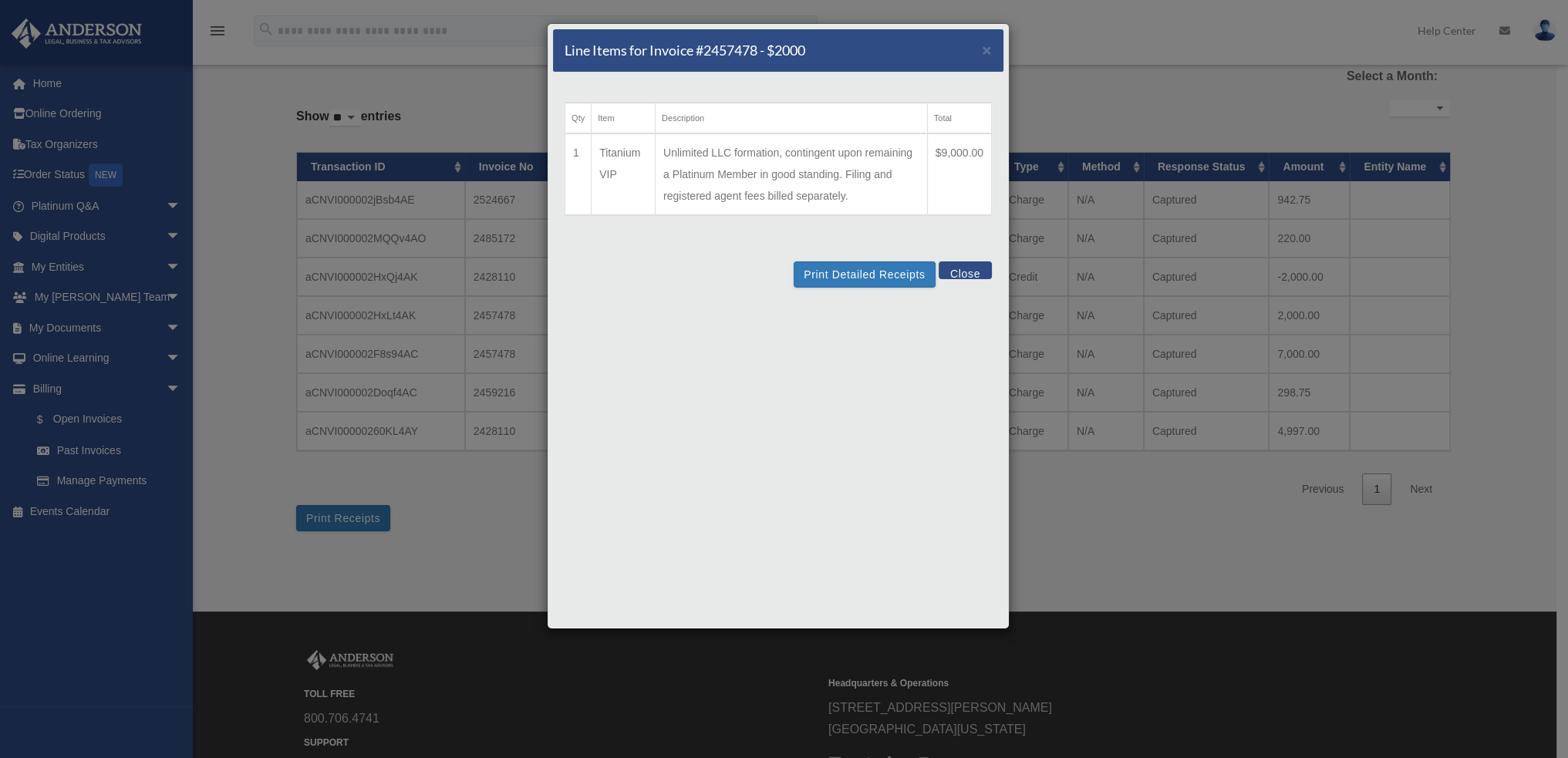
click at [977, 271] on button "Close" at bounding box center [965, 270] width 54 height 18
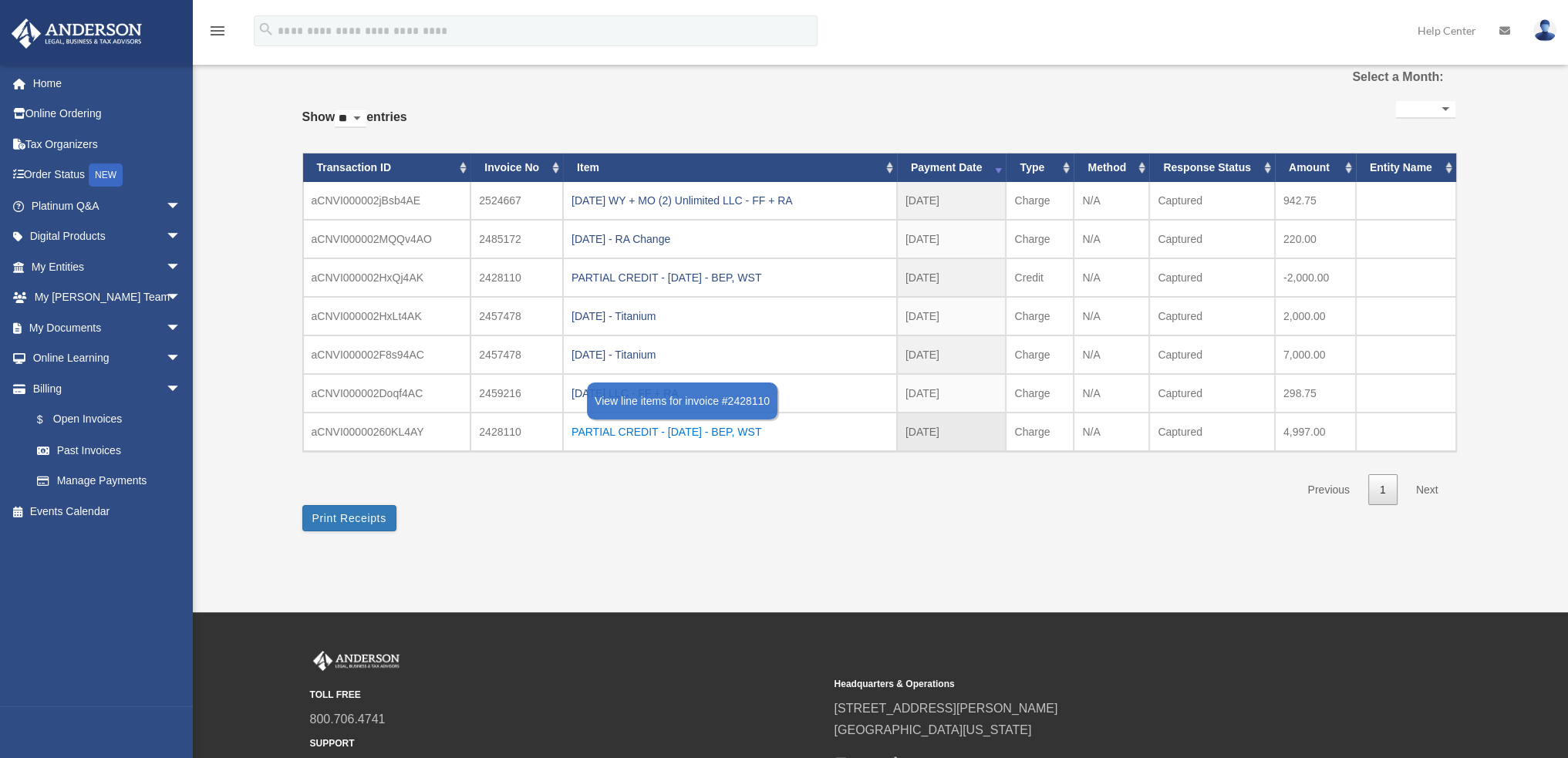
click at [748, 433] on div "PARTIAL CREDIT - [DATE] - BEP, WST" at bounding box center [729, 432] width 317 height 22
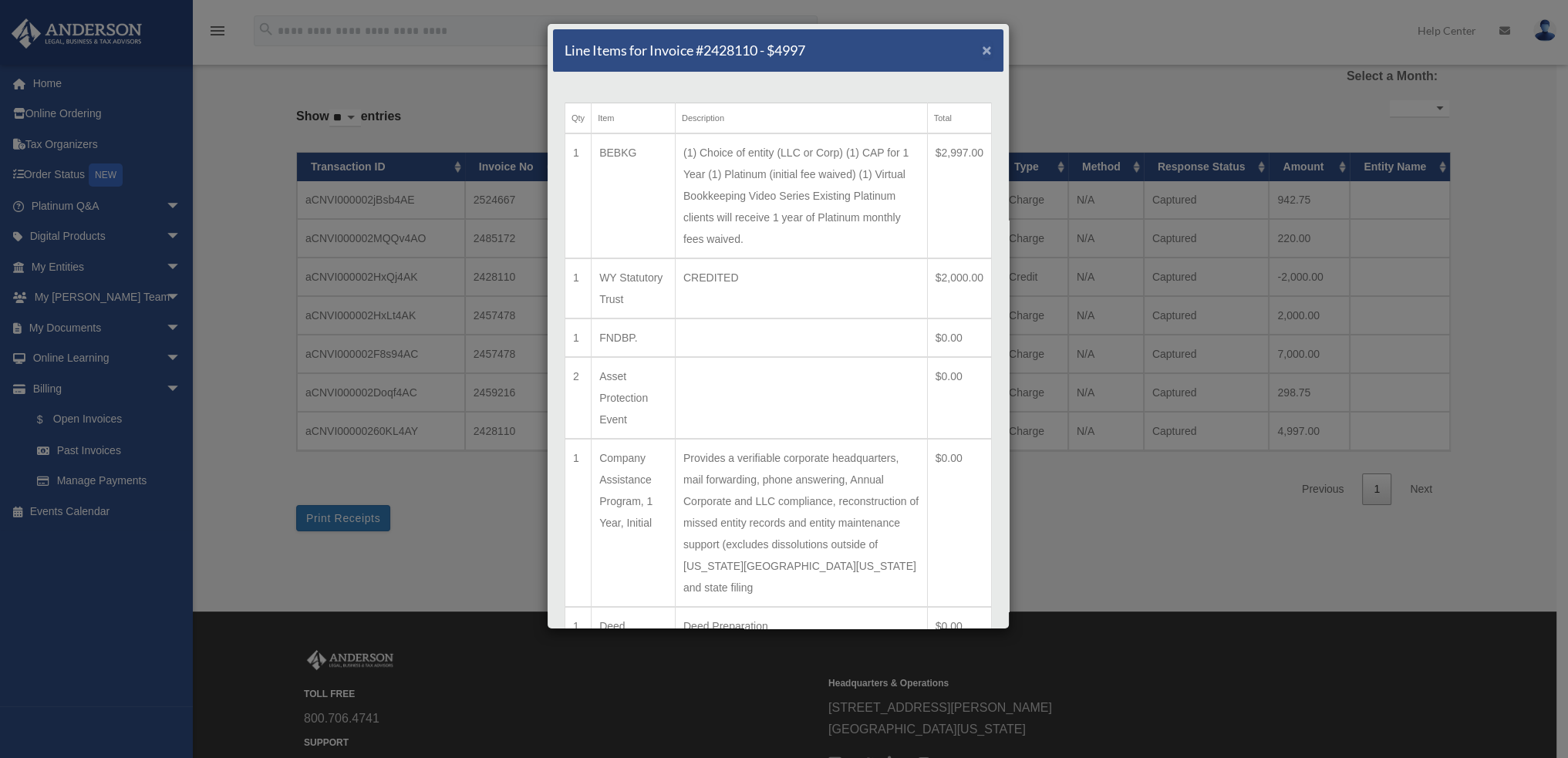
click at [982, 54] on span "×" at bounding box center [987, 50] width 10 height 18
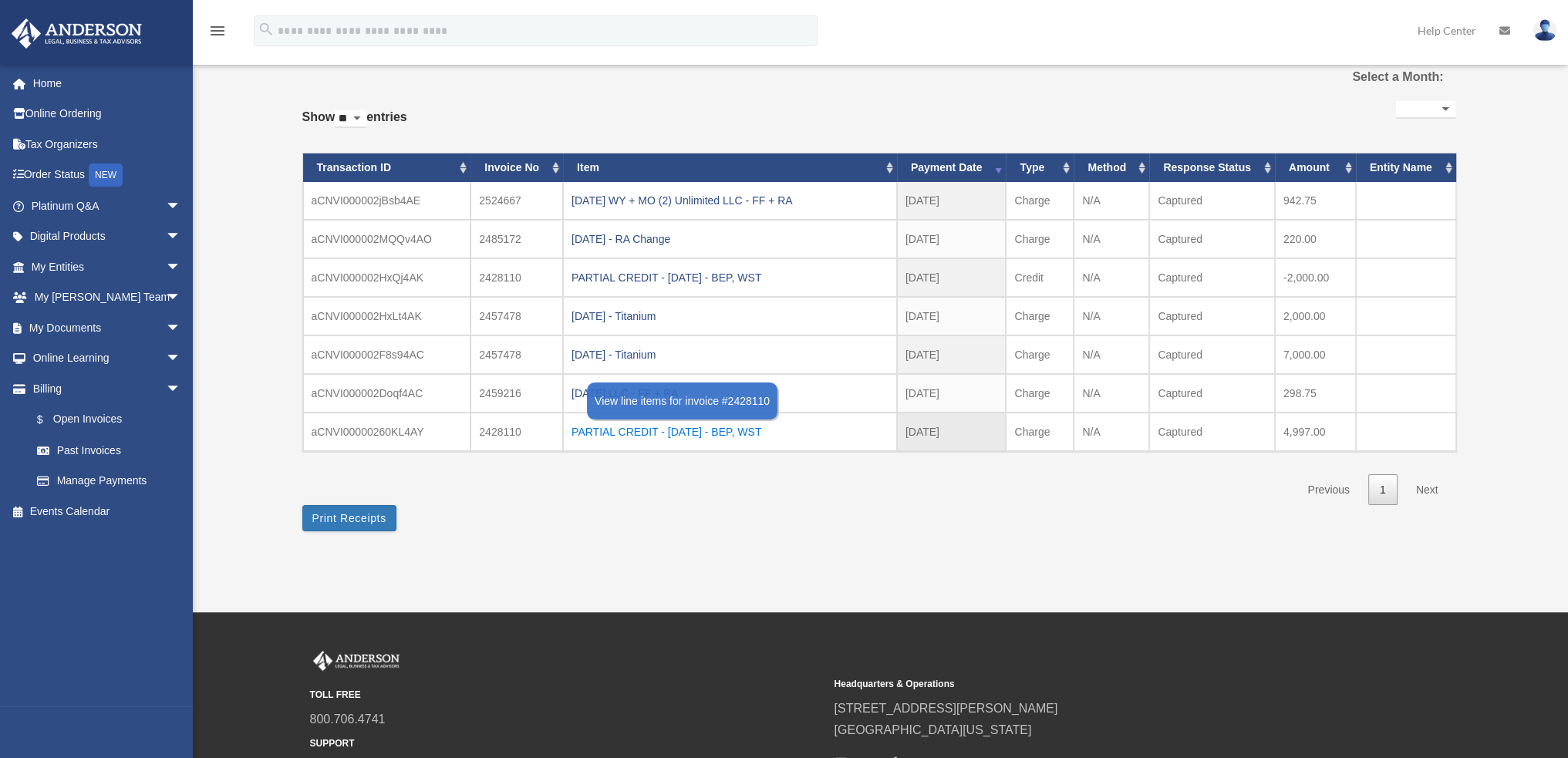
click at [710, 437] on div "PARTIAL CREDIT - [DATE] - BEP, WST" at bounding box center [729, 432] width 317 height 22
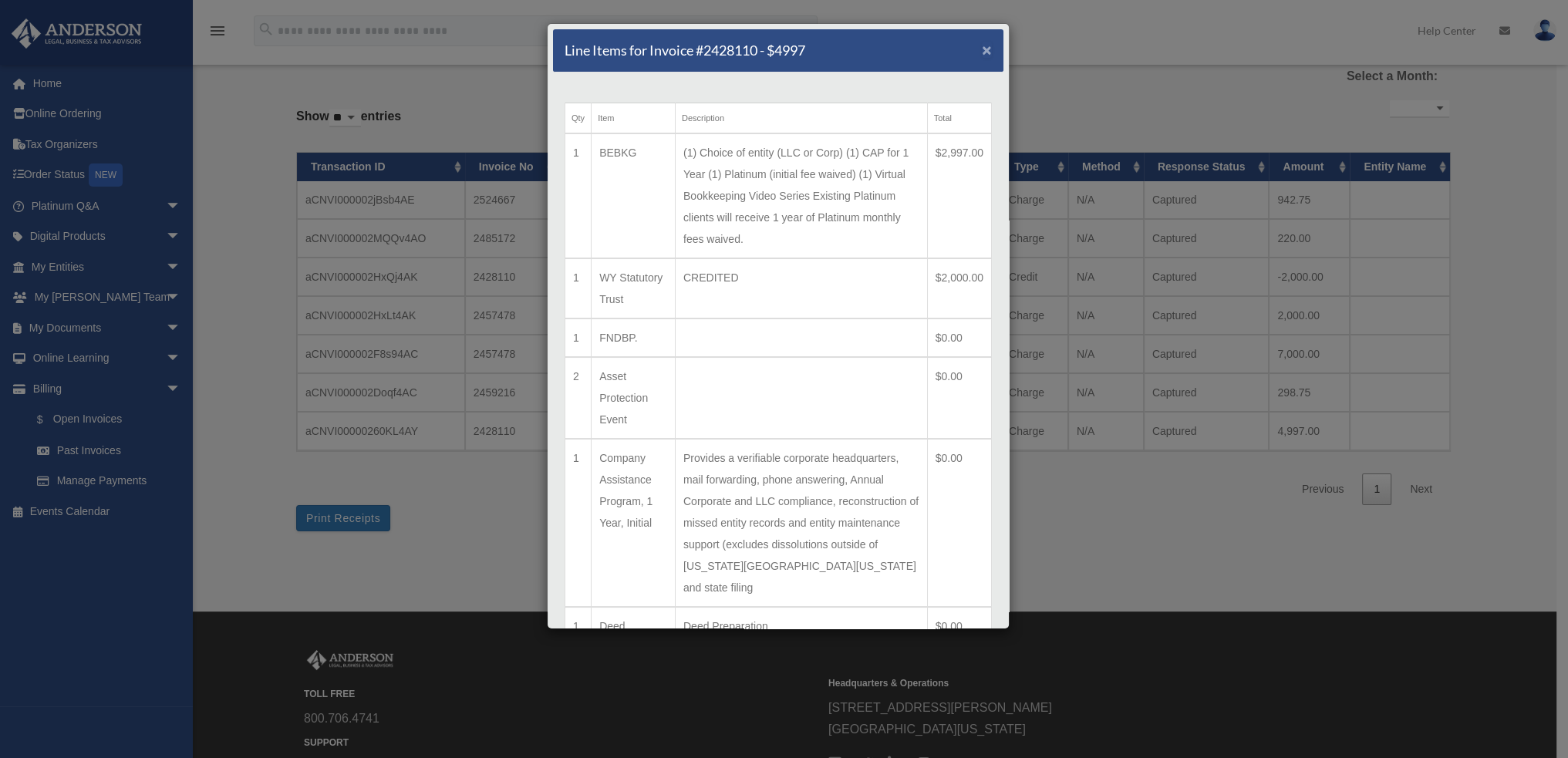
click at [982, 52] on span "×" at bounding box center [987, 50] width 10 height 18
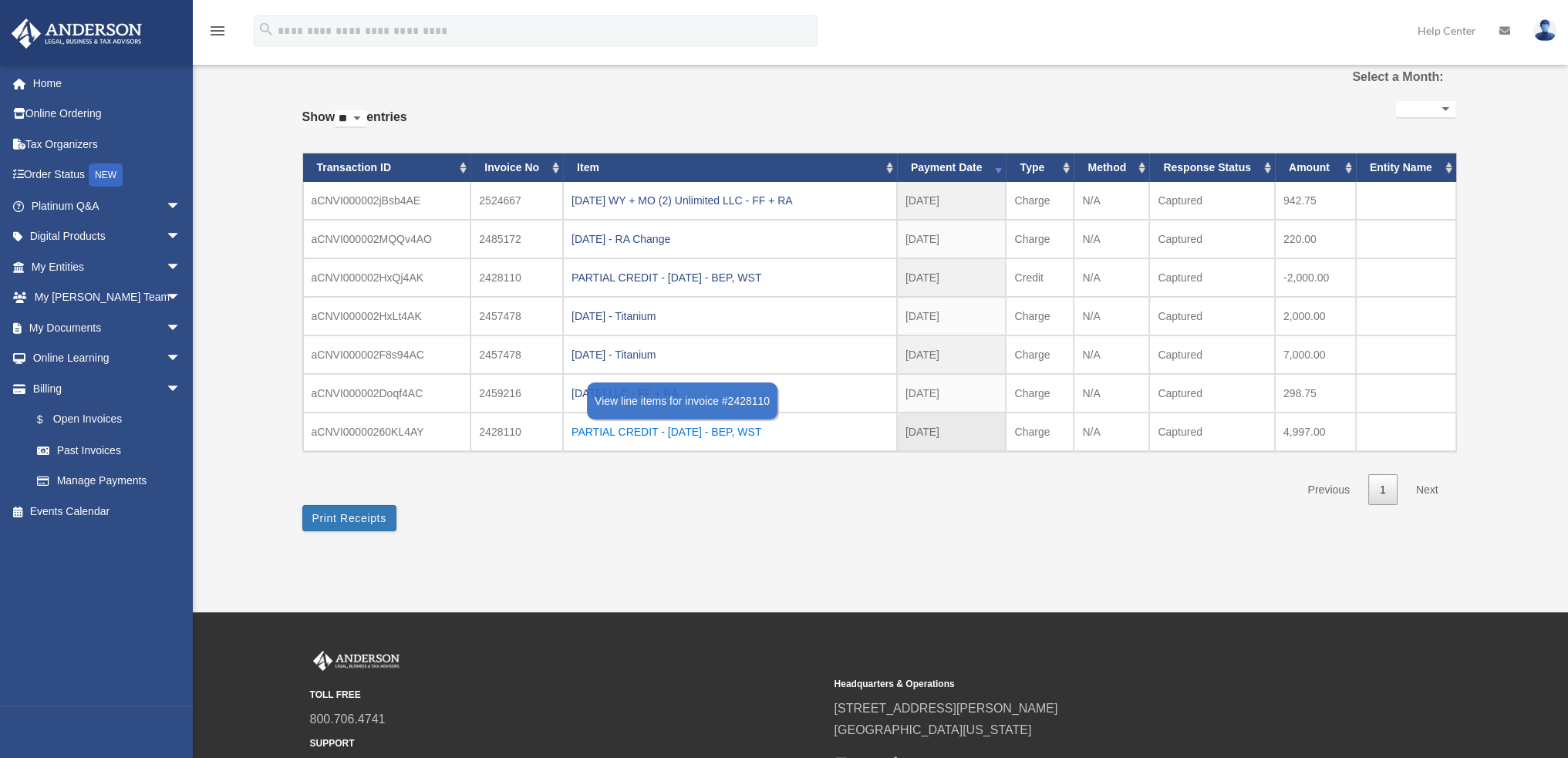
click at [719, 428] on div "PARTIAL CREDIT - [DATE] - BEP, WST" at bounding box center [729, 432] width 317 height 22
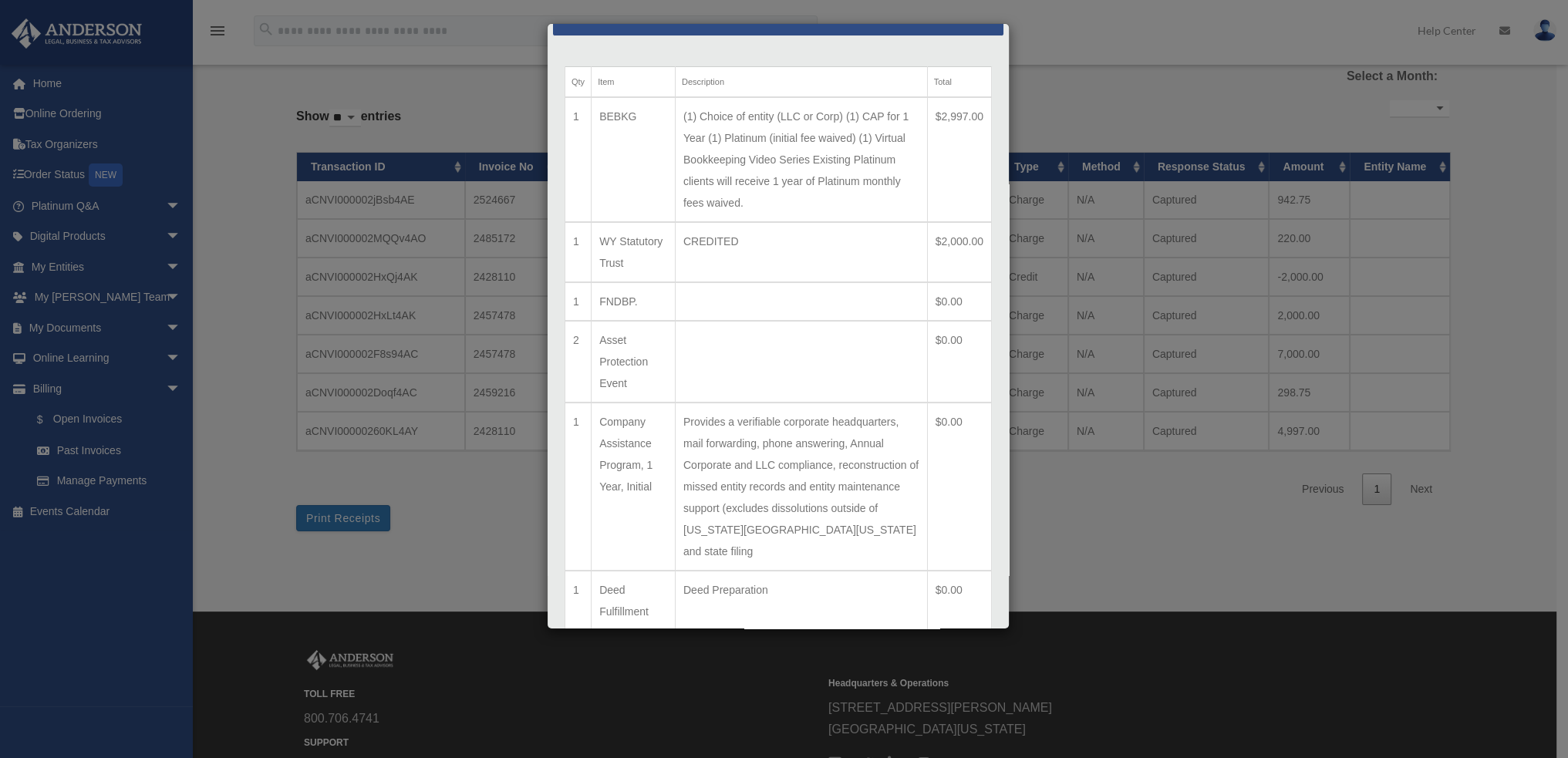
scroll to position [9, 0]
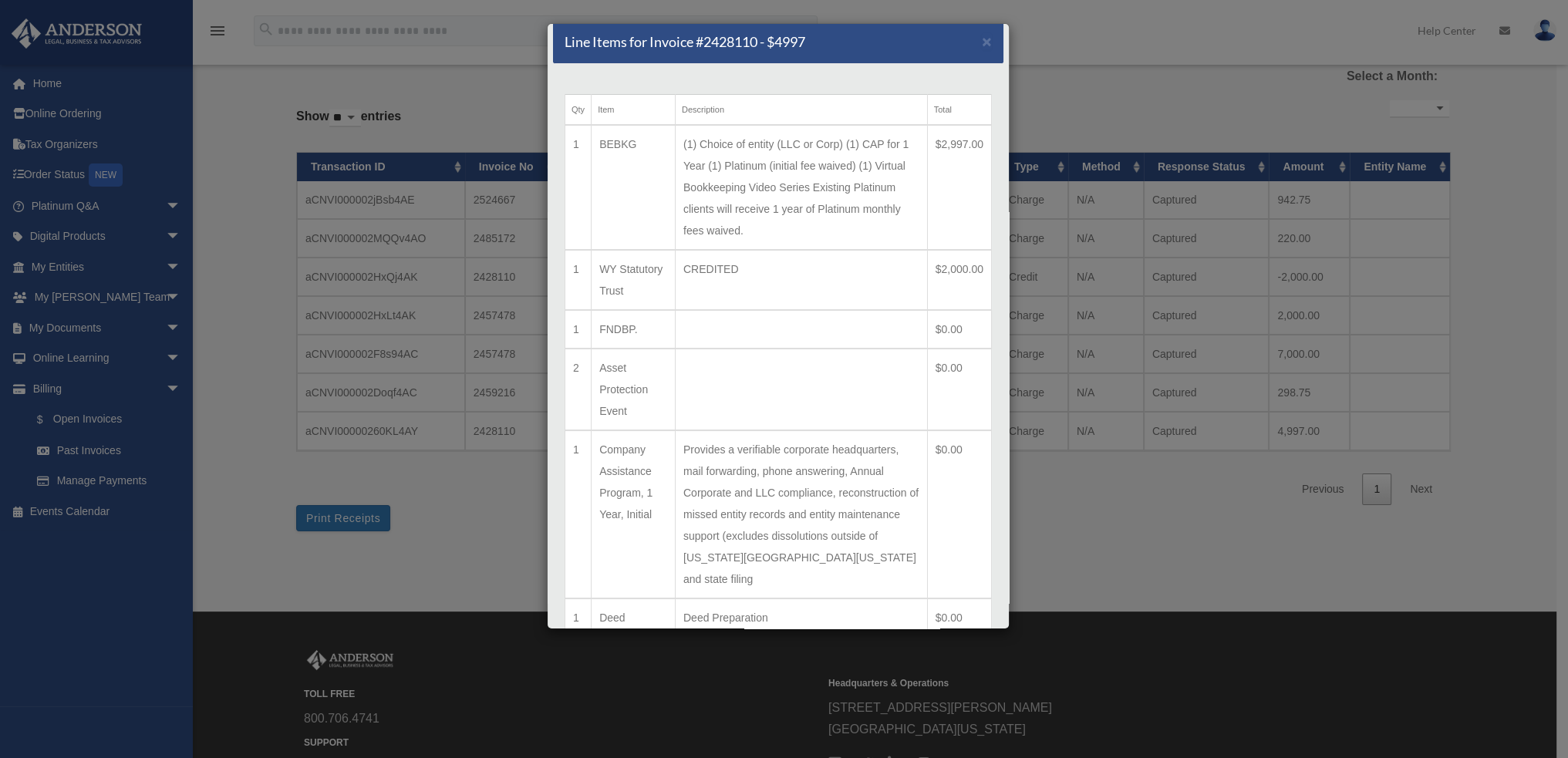
click at [907, 323] on td at bounding box center [801, 329] width 252 height 39
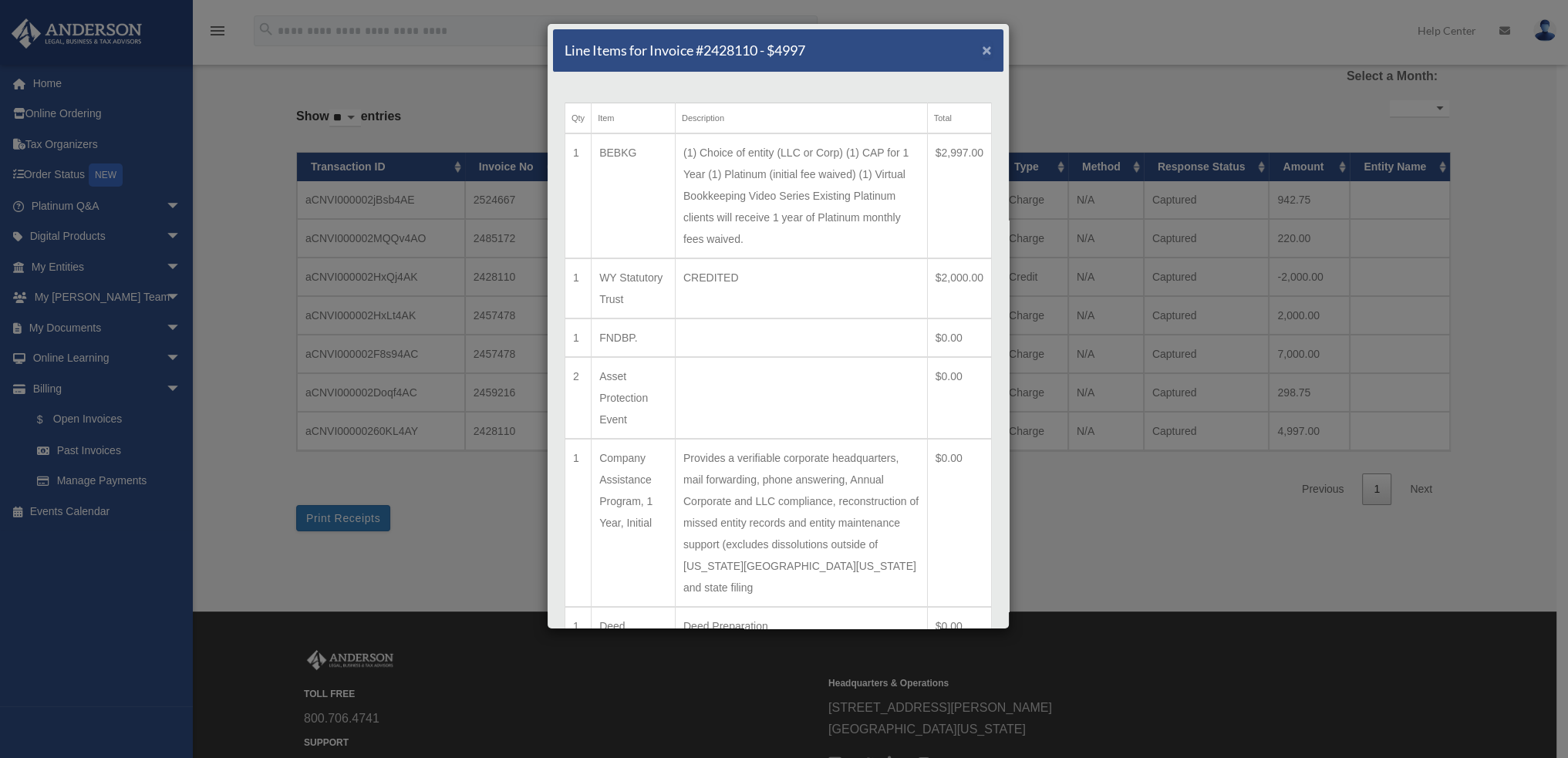
click at [982, 46] on span "×" at bounding box center [987, 50] width 10 height 18
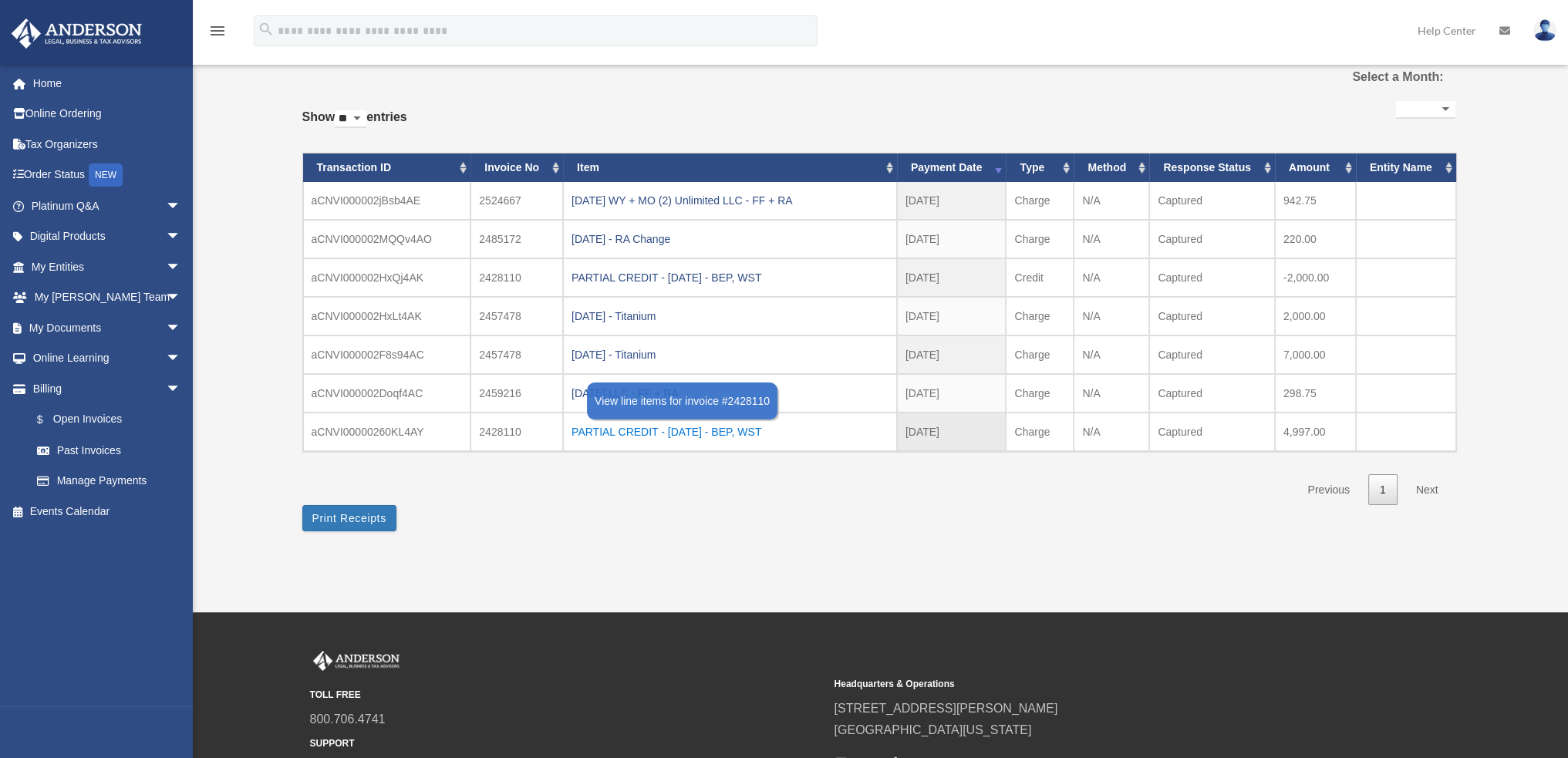
click at [769, 425] on div "PARTIAL CREDIT - [DATE] - BEP, WST" at bounding box center [729, 432] width 317 height 22
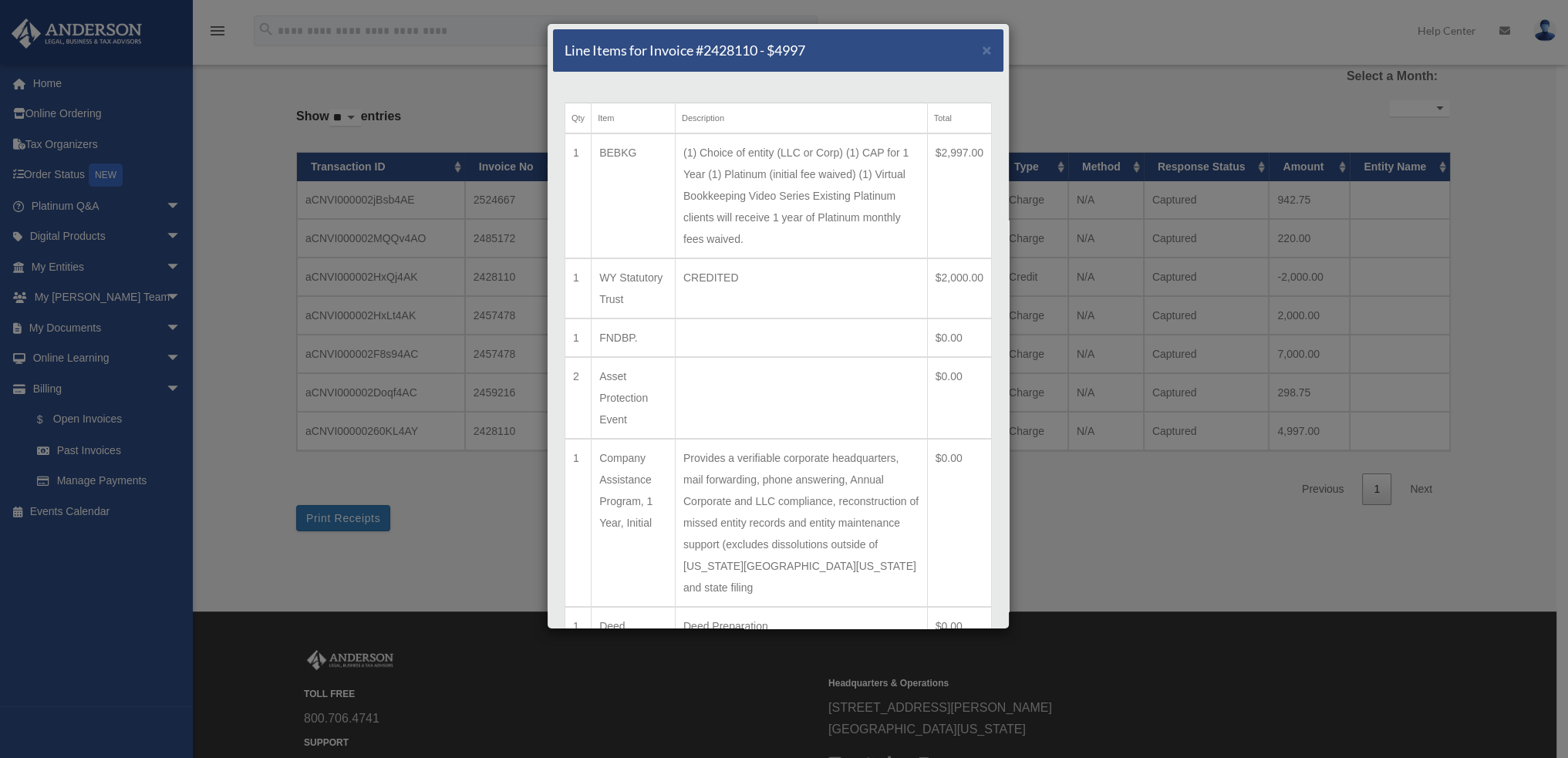
click at [451, 493] on div "Line Items for Invoice #2428110 - $4997 × Qty Item Description Total 1 BEBKG (1…" at bounding box center [784, 379] width 1568 height 758
